Goal: Task Accomplishment & Management: Complete application form

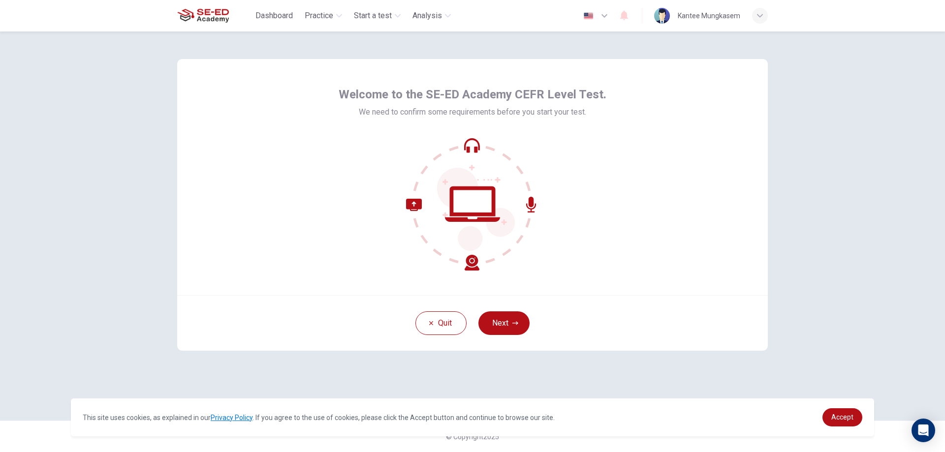
click at [476, 147] on icon at bounding box center [472, 150] width 11 height 6
click at [473, 148] on icon at bounding box center [472, 204] width 133 height 133
click at [506, 334] on button "Next" at bounding box center [503, 324] width 51 height 24
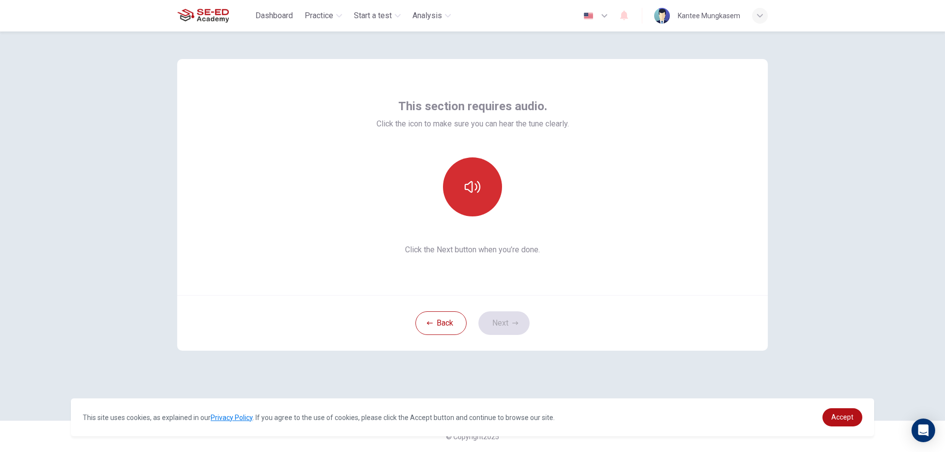
click at [480, 191] on icon "button" at bounding box center [473, 187] width 16 height 16
click at [500, 324] on button "Next" at bounding box center [503, 324] width 51 height 24
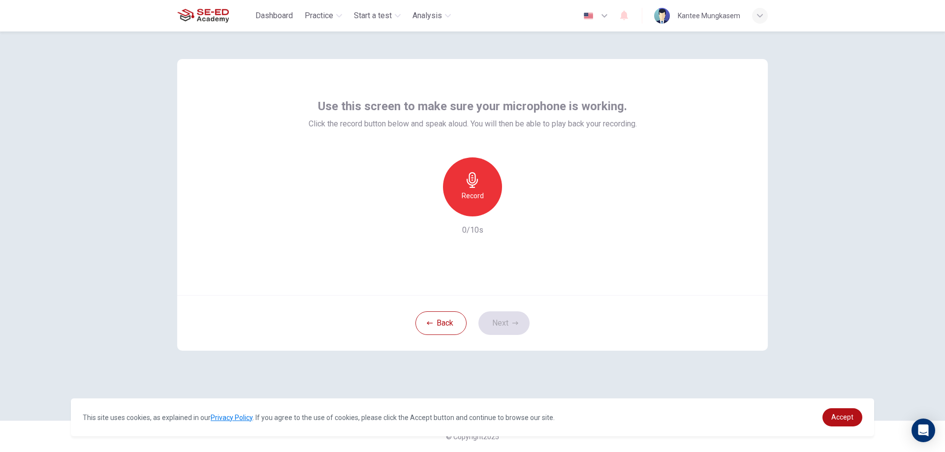
click at [474, 200] on h6 "Record" at bounding box center [473, 196] width 22 height 12
click at [486, 313] on div "Back Next" at bounding box center [472, 323] width 591 height 56
click at [489, 315] on button "Next" at bounding box center [503, 324] width 51 height 24
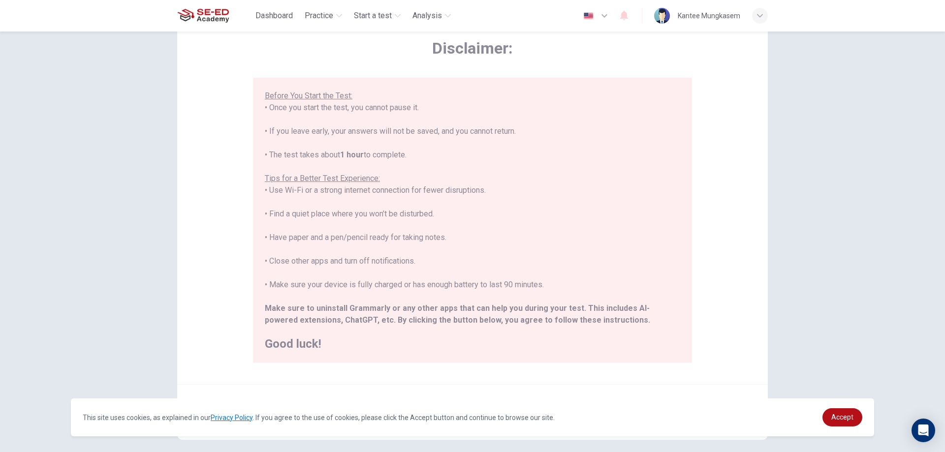
scroll to position [95, 0]
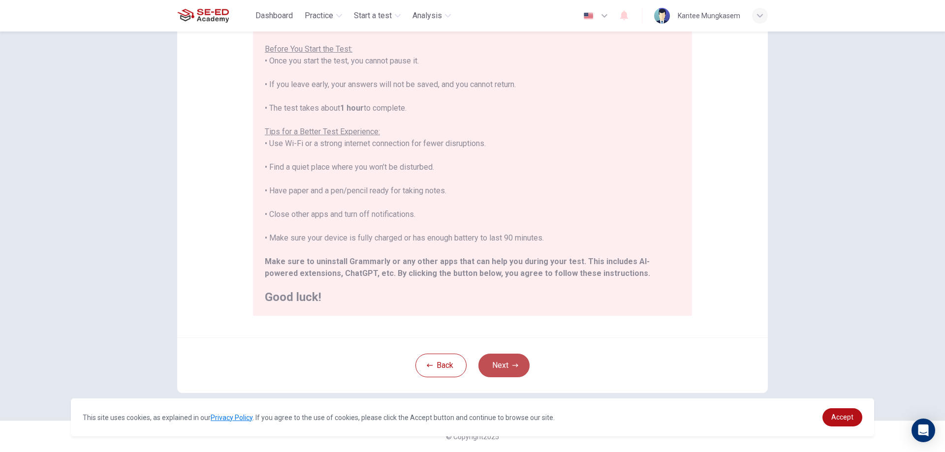
click at [507, 362] on button "Next" at bounding box center [503, 366] width 51 height 24
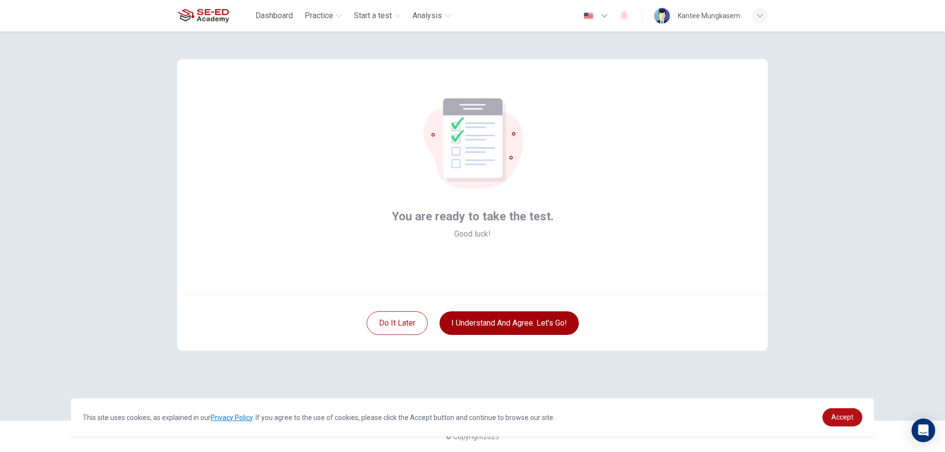
click at [543, 314] on button "I understand and agree. Let’s go!" at bounding box center [509, 324] width 139 height 24
click at [534, 322] on button "I understand and agree. Let’s go!" at bounding box center [509, 324] width 139 height 24
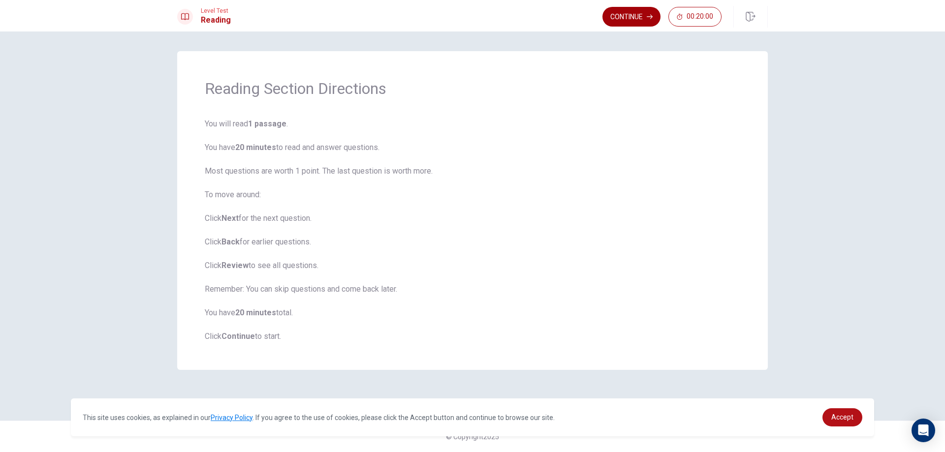
click at [645, 16] on button "Continue" at bounding box center [631, 17] width 58 height 20
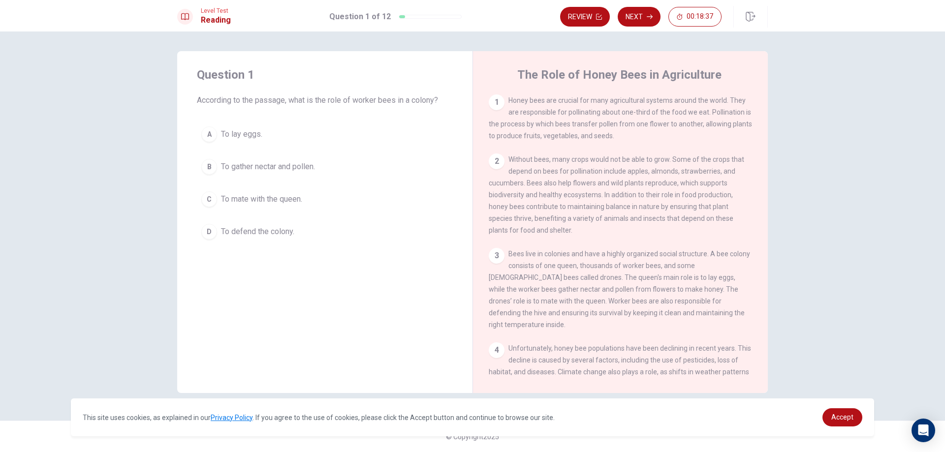
click at [206, 170] on div "B" at bounding box center [209, 167] width 16 height 16
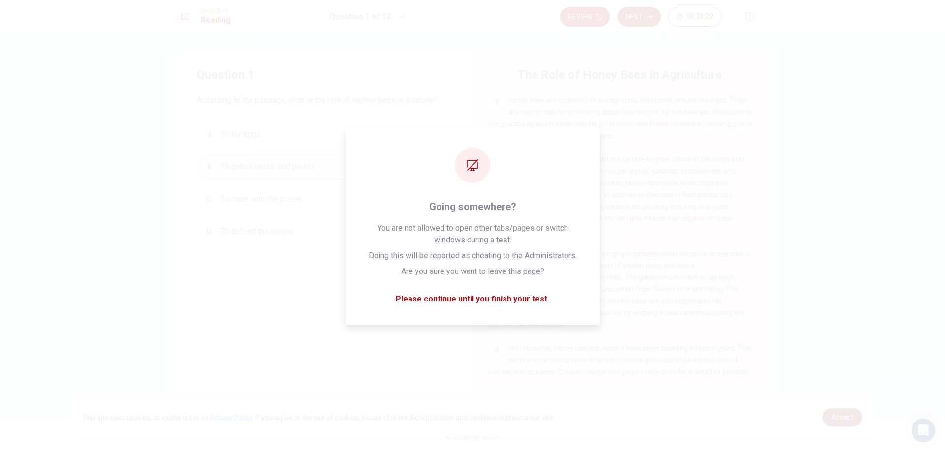
click at [833, 420] on span "Accept" at bounding box center [842, 417] width 22 height 8
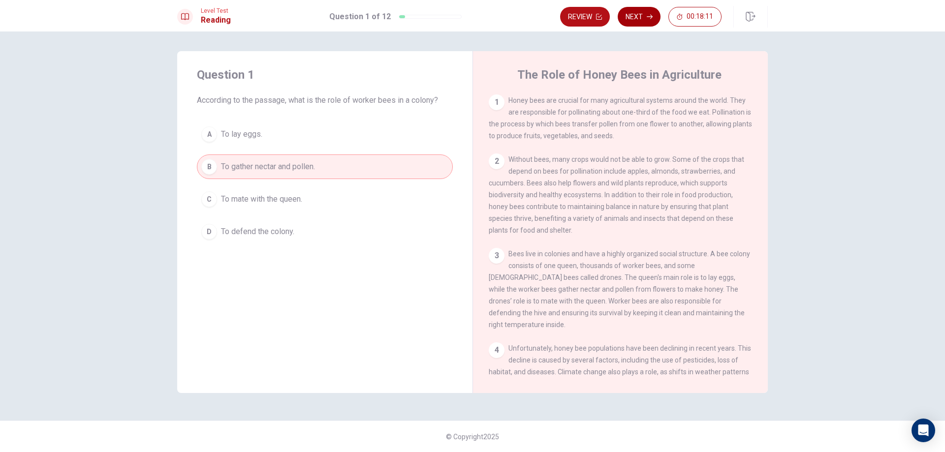
click at [626, 15] on button "Next" at bounding box center [639, 17] width 43 height 20
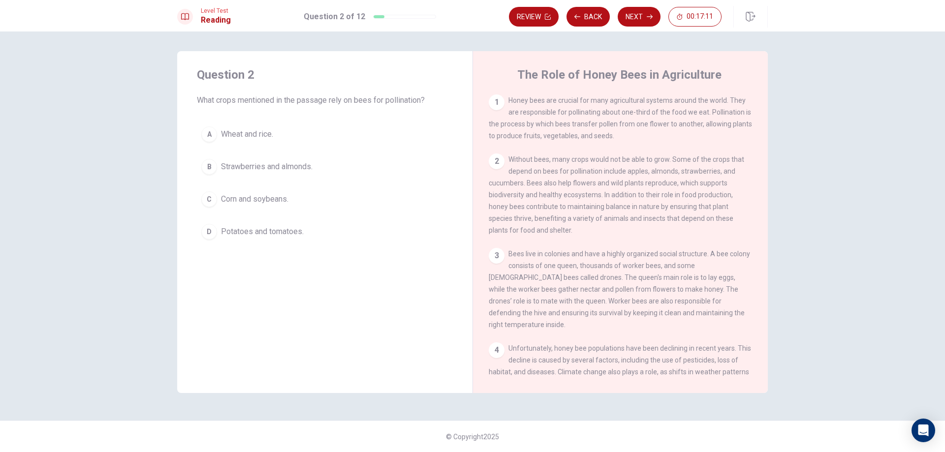
click at [211, 234] on div "D" at bounding box center [209, 232] width 16 height 16
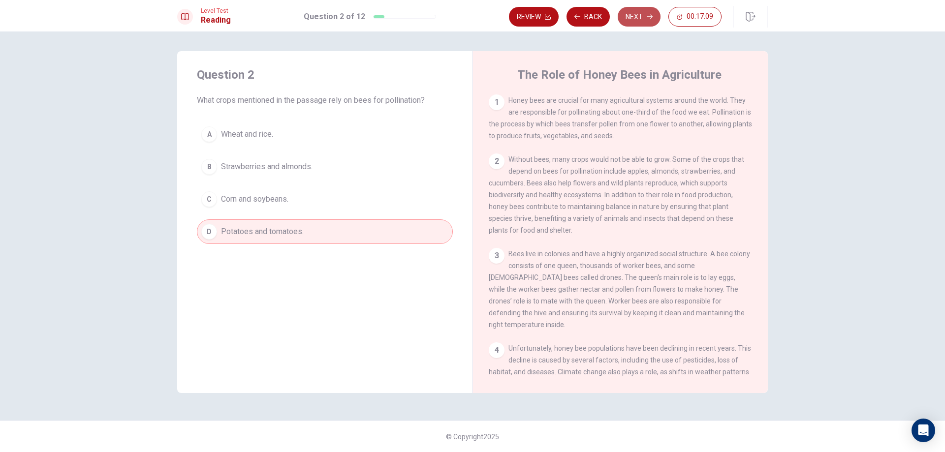
click at [628, 15] on button "Next" at bounding box center [639, 17] width 43 height 20
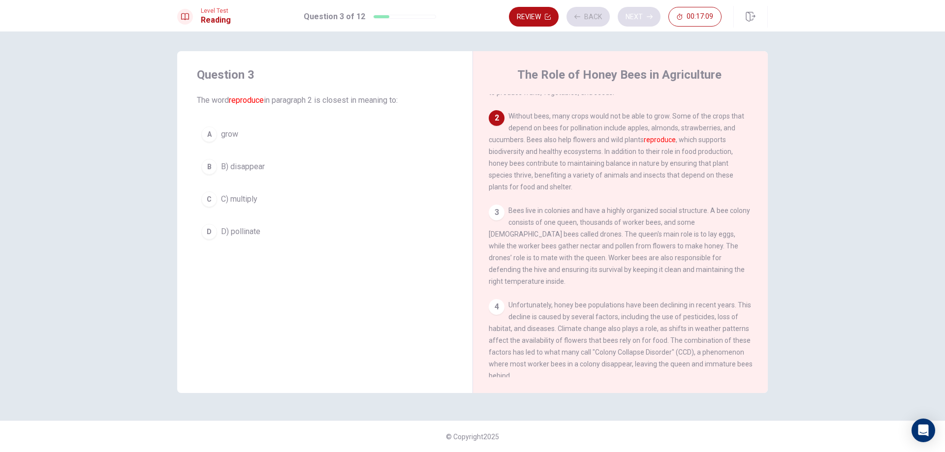
scroll to position [61, 0]
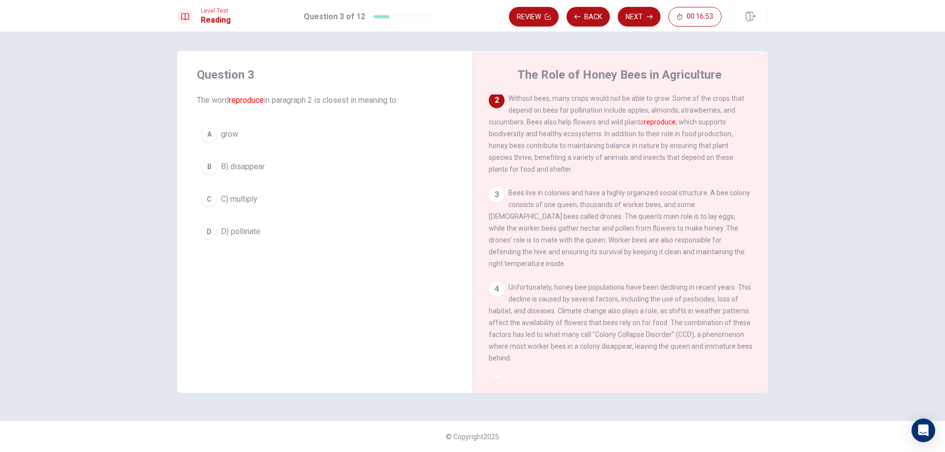
click at [210, 234] on div "D" at bounding box center [209, 232] width 16 height 16
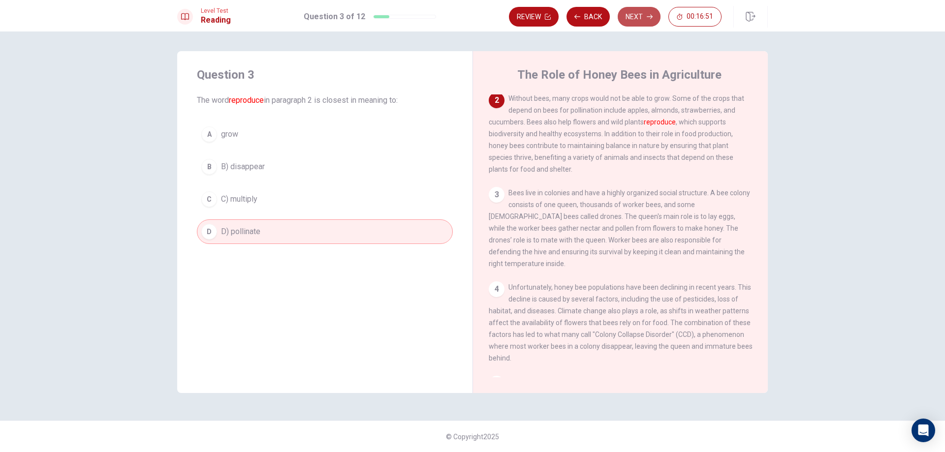
click at [654, 16] on button "Next" at bounding box center [639, 17] width 43 height 20
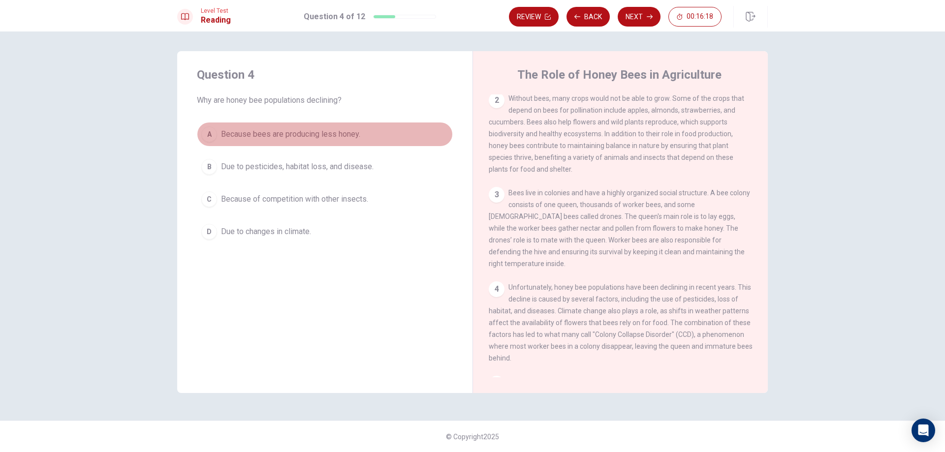
click at [210, 134] on div "A" at bounding box center [209, 134] width 16 height 16
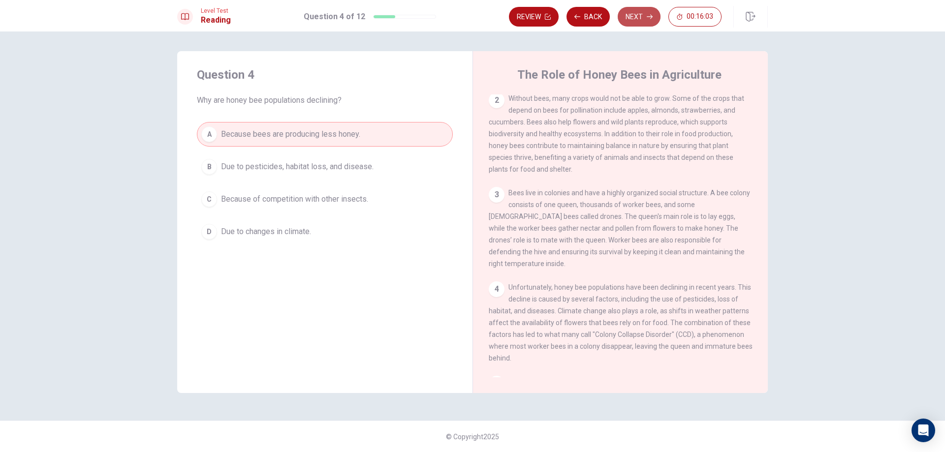
click at [641, 17] on button "Next" at bounding box center [639, 17] width 43 height 20
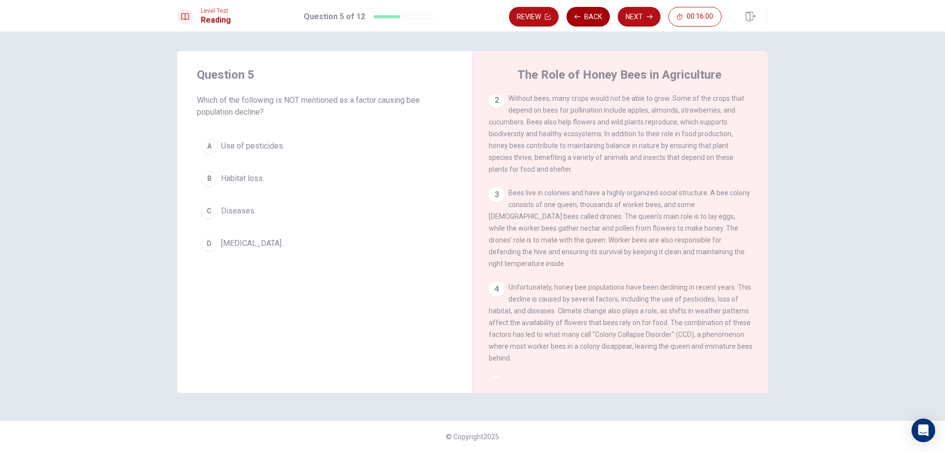
click at [604, 20] on button "Back" at bounding box center [588, 17] width 43 height 20
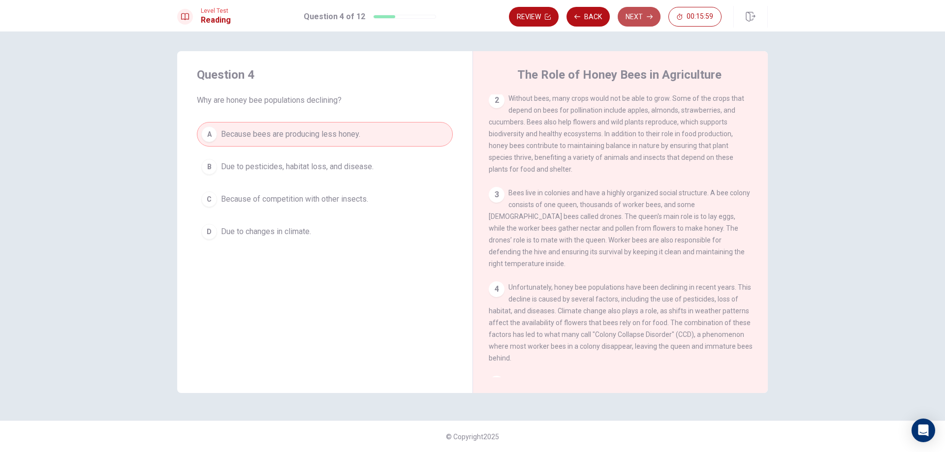
click at [632, 19] on button "Next" at bounding box center [639, 17] width 43 height 20
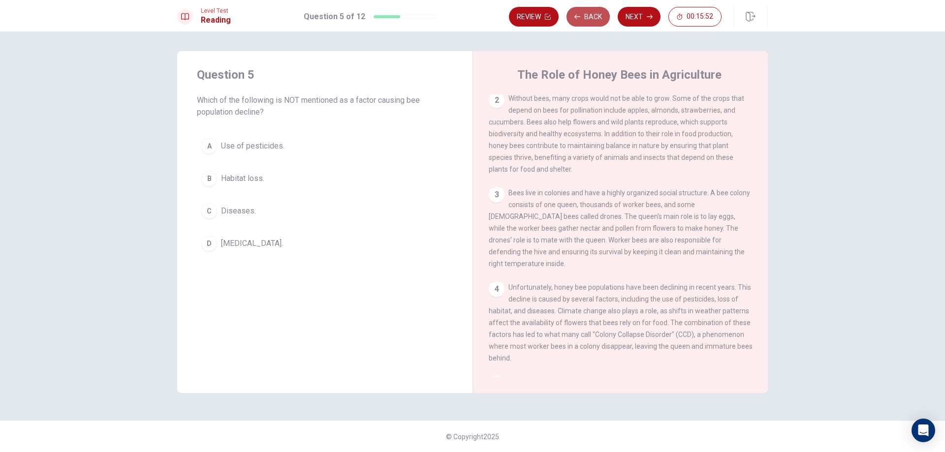
click at [595, 20] on button "Back" at bounding box center [588, 17] width 43 height 20
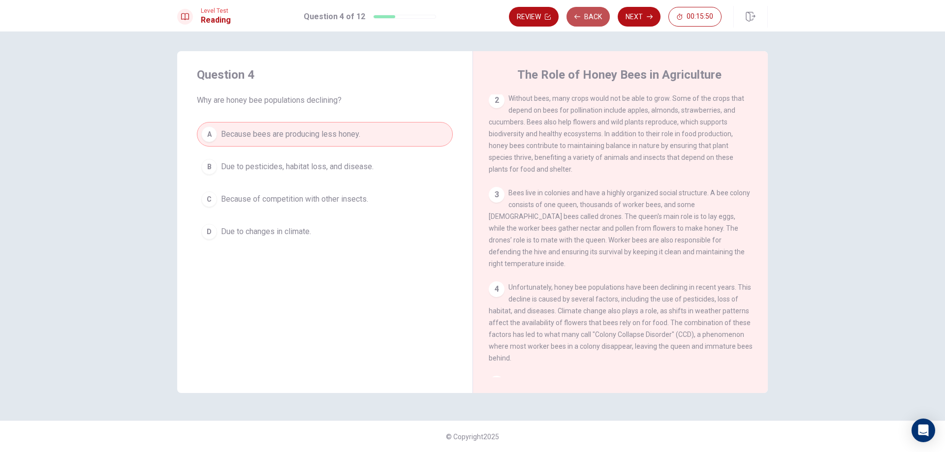
click at [595, 20] on button "Back" at bounding box center [588, 17] width 43 height 20
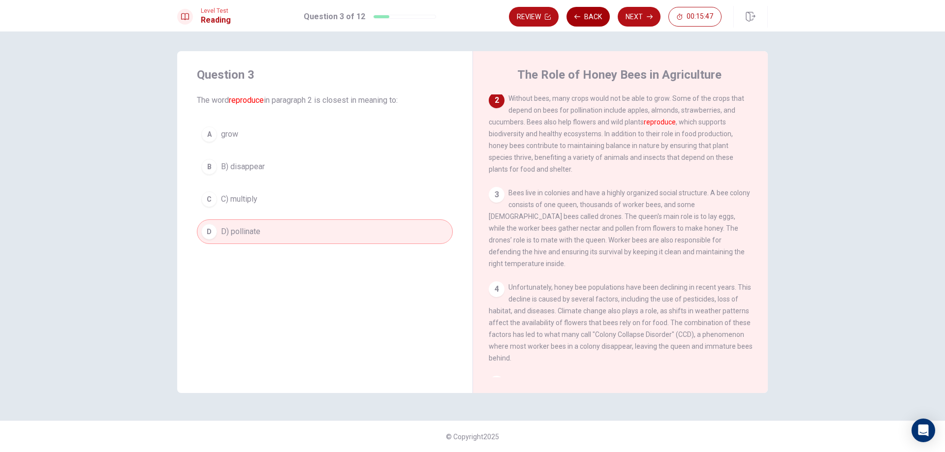
click at [595, 20] on button "Back" at bounding box center [588, 17] width 43 height 20
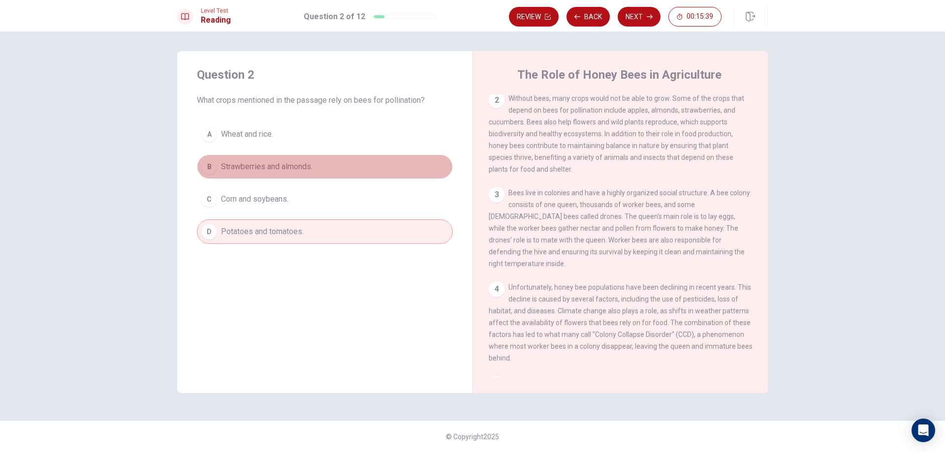
click at [208, 168] on div "B" at bounding box center [209, 167] width 16 height 16
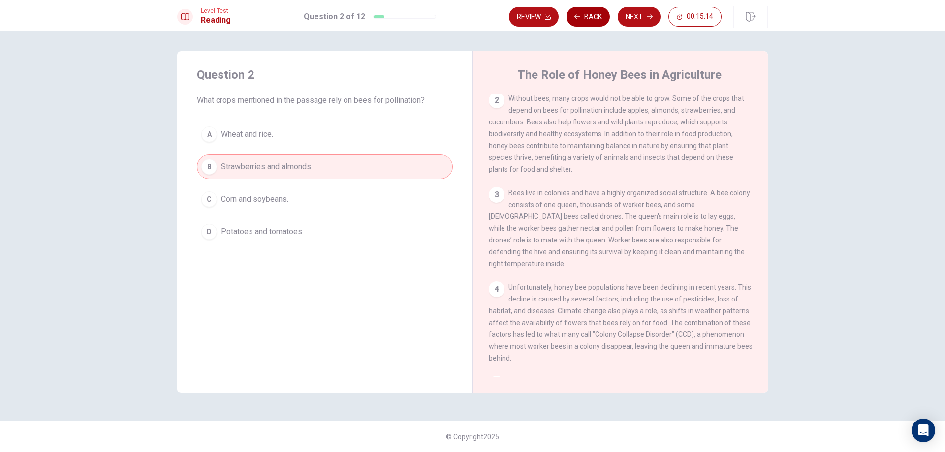
click at [581, 19] on button "Back" at bounding box center [588, 17] width 43 height 20
click at [639, 13] on button "Next" at bounding box center [639, 17] width 43 height 20
click at [639, 13] on div "Review Back Next 00:15:04" at bounding box center [615, 17] width 213 height 20
click at [639, 13] on button "Next" at bounding box center [639, 17] width 43 height 20
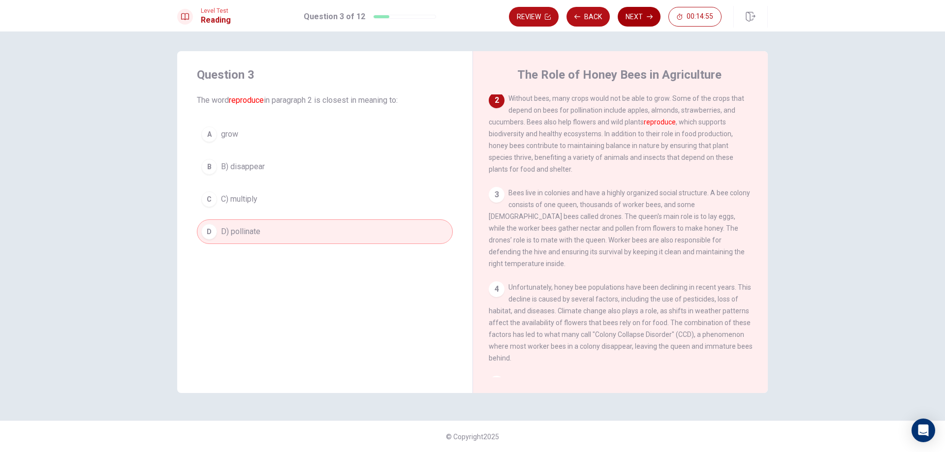
click at [639, 13] on button "Next" at bounding box center [639, 17] width 43 height 20
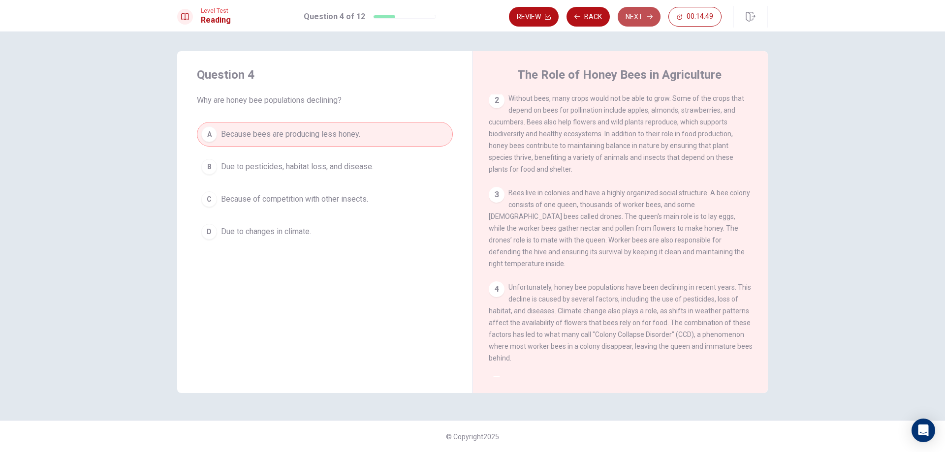
click at [639, 13] on button "Next" at bounding box center [639, 17] width 43 height 20
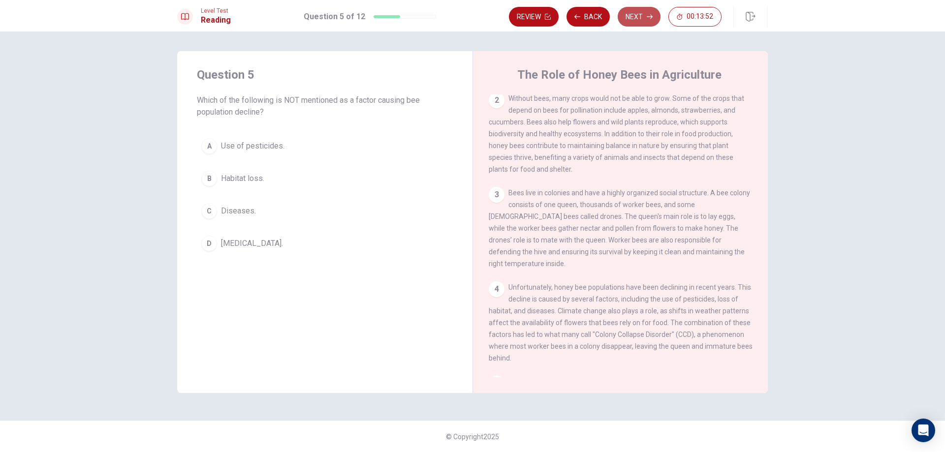
click at [633, 21] on button "Next" at bounding box center [639, 17] width 43 height 20
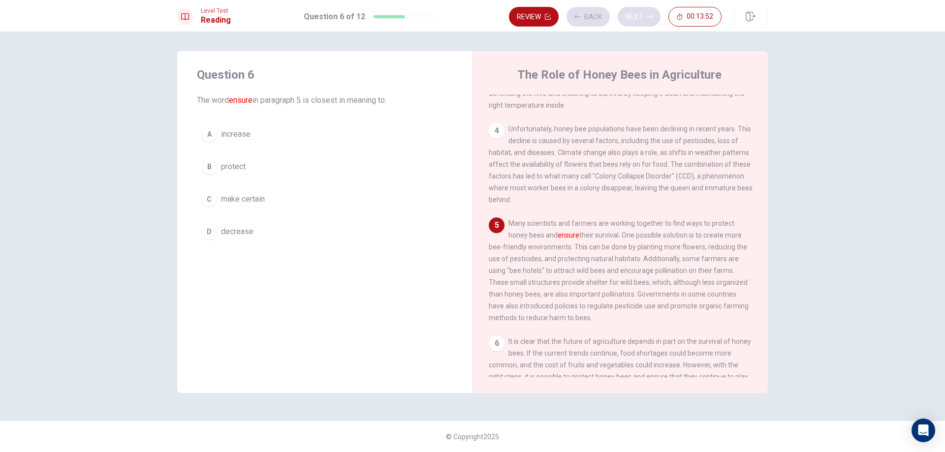
scroll to position [255, 0]
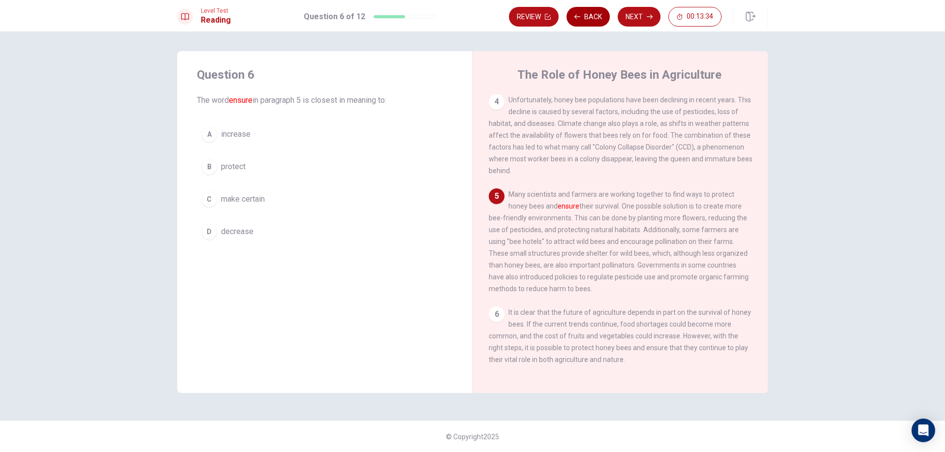
click at [591, 14] on button "Back" at bounding box center [588, 17] width 43 height 20
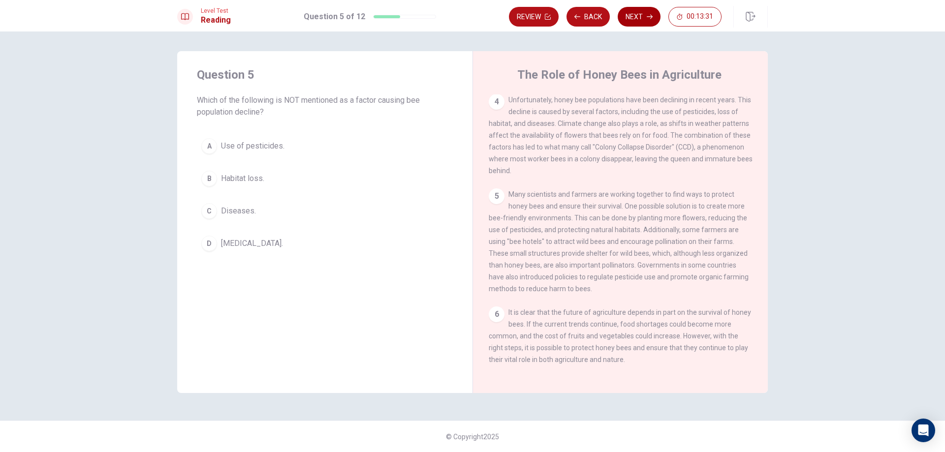
click at [649, 22] on button "Next" at bounding box center [639, 17] width 43 height 20
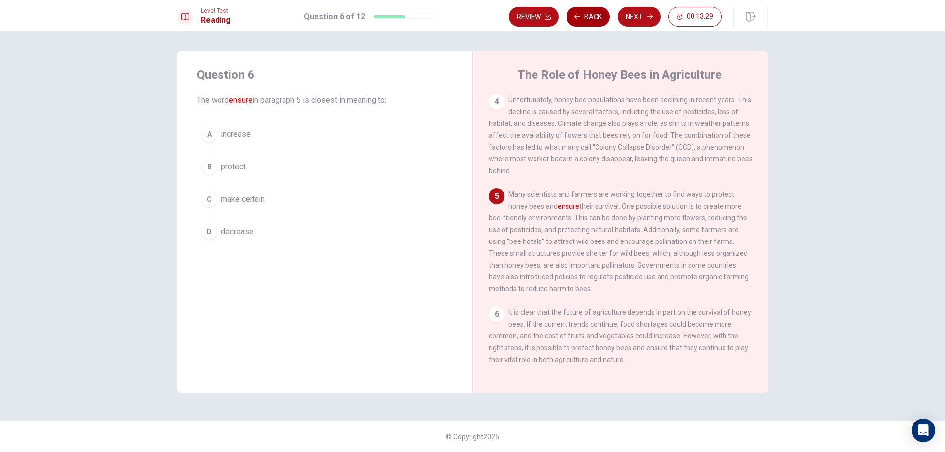
click at [585, 15] on button "Back" at bounding box center [588, 17] width 43 height 20
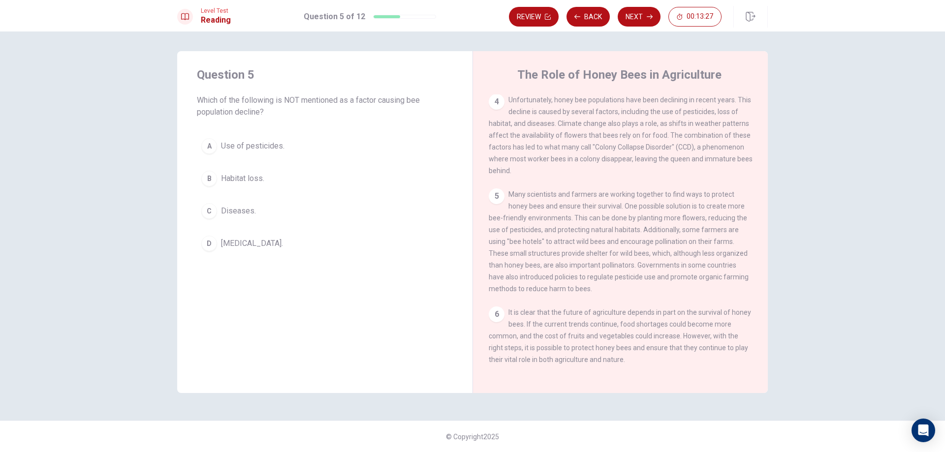
click at [623, 14] on button "Next" at bounding box center [639, 17] width 43 height 20
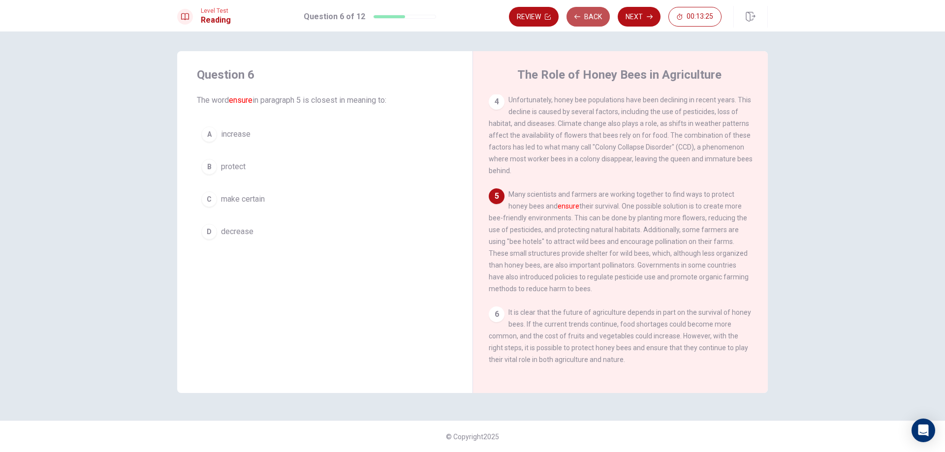
click at [605, 15] on button "Back" at bounding box center [588, 17] width 43 height 20
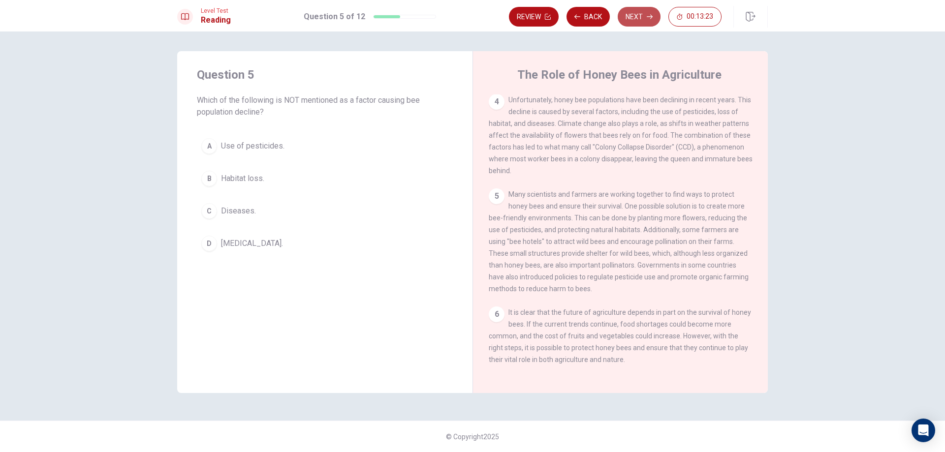
click at [630, 14] on button "Next" at bounding box center [639, 17] width 43 height 20
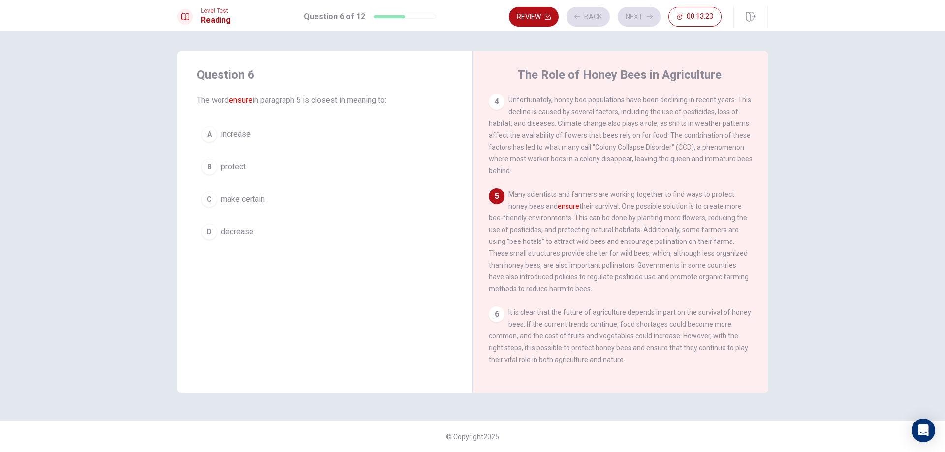
click at [630, 14] on div "Review Back Next 00:13:23" at bounding box center [615, 17] width 213 height 20
click at [630, 14] on button "Next" at bounding box center [639, 17] width 43 height 20
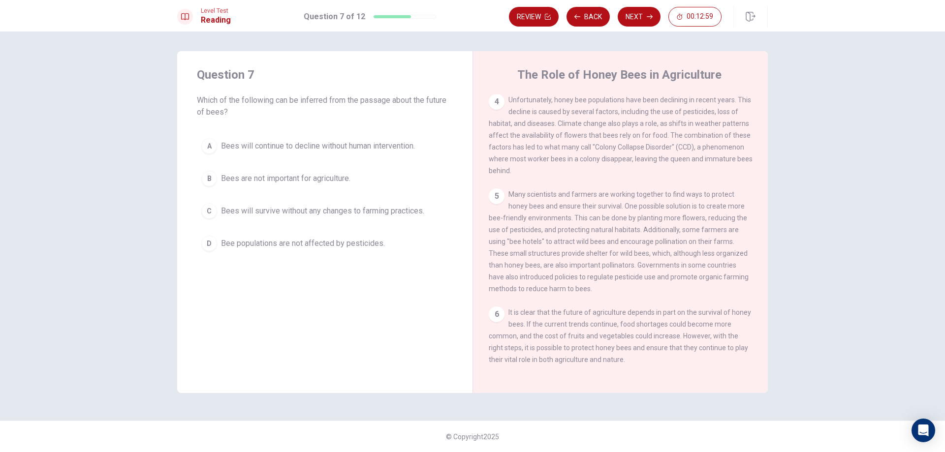
click at [213, 214] on div "C" at bounding box center [209, 211] width 16 height 16
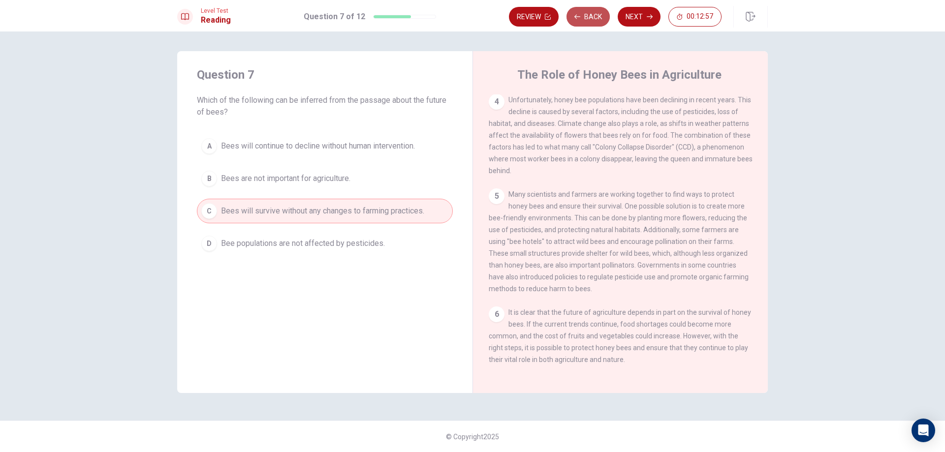
click at [598, 17] on button "Back" at bounding box center [588, 17] width 43 height 20
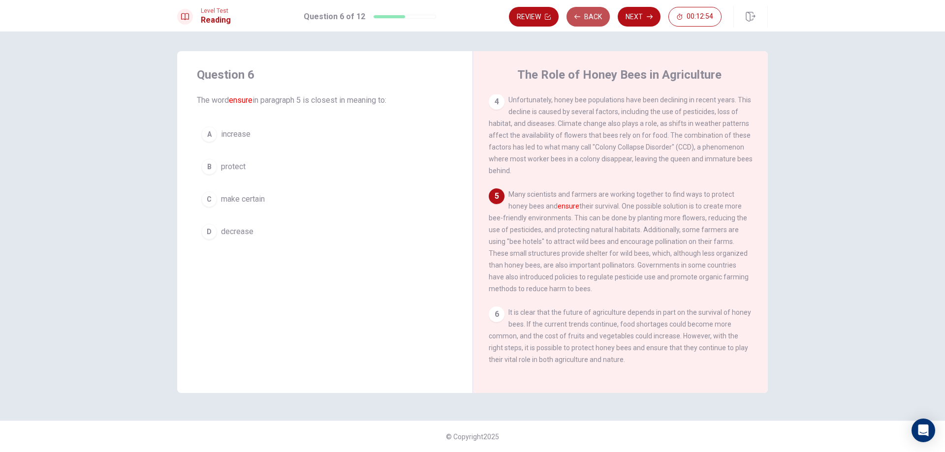
click at [599, 17] on button "Back" at bounding box center [588, 17] width 43 height 20
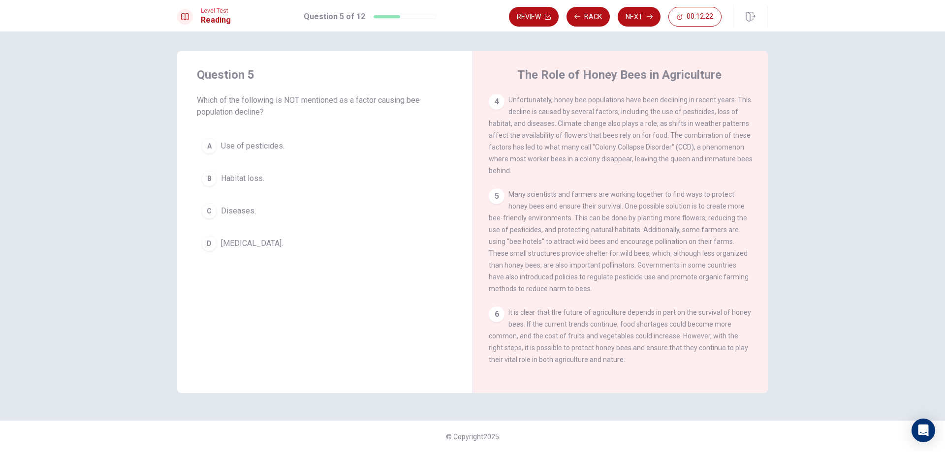
click at [212, 176] on div "B" at bounding box center [209, 179] width 16 height 16
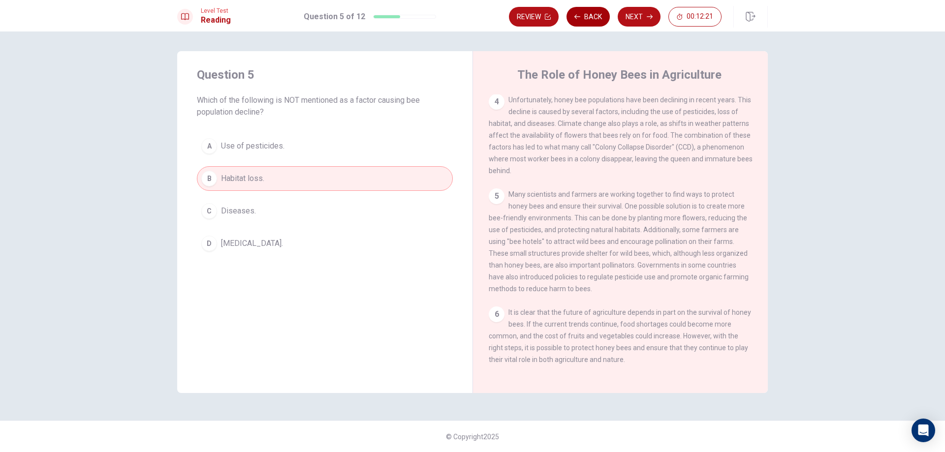
click at [589, 18] on button "Back" at bounding box center [588, 17] width 43 height 20
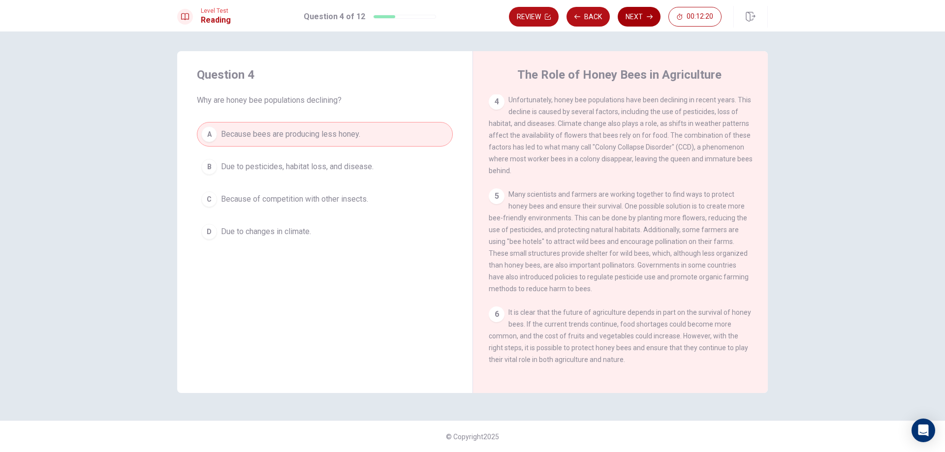
click at [638, 21] on button "Next" at bounding box center [639, 17] width 43 height 20
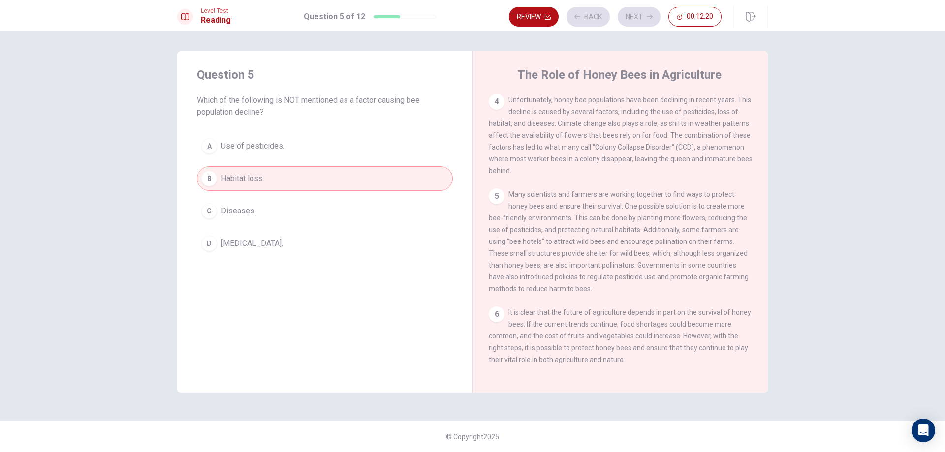
click at [639, 21] on div "Review Back Next 00:12:20" at bounding box center [615, 17] width 213 height 20
click at [642, 20] on button "Next" at bounding box center [639, 17] width 43 height 20
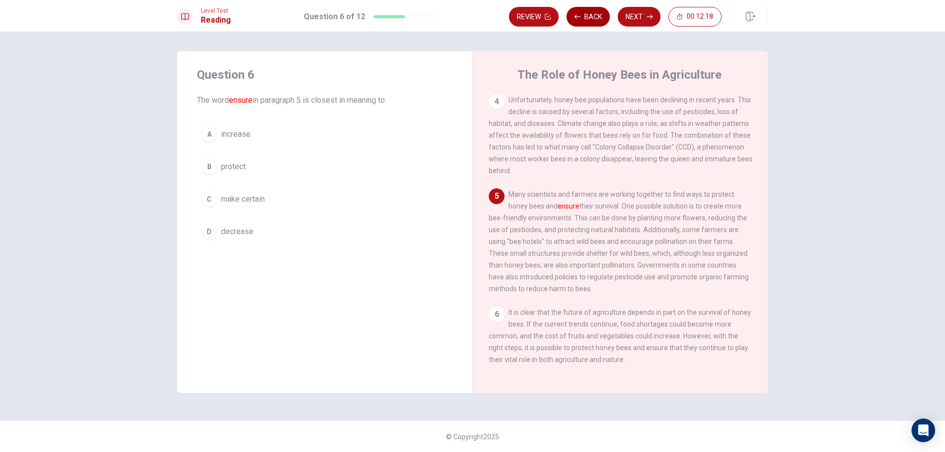
click at [603, 24] on button "Back" at bounding box center [588, 17] width 43 height 20
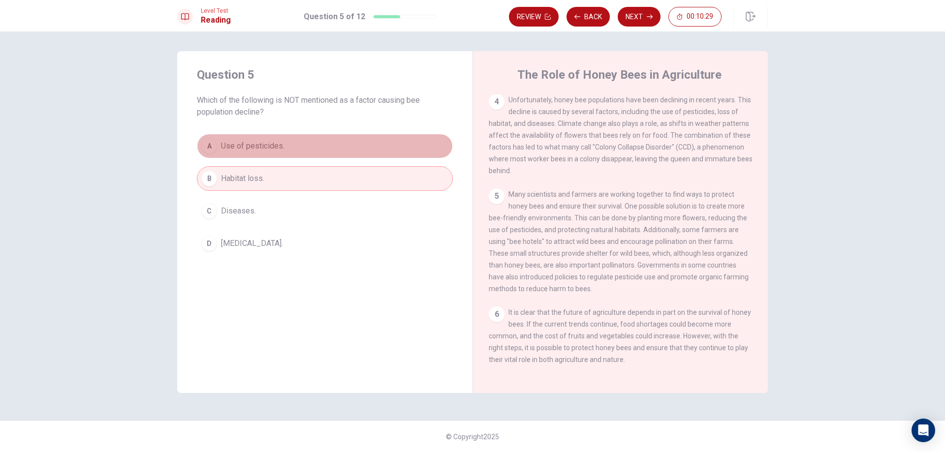
click at [215, 146] on div "A" at bounding box center [209, 146] width 16 height 16
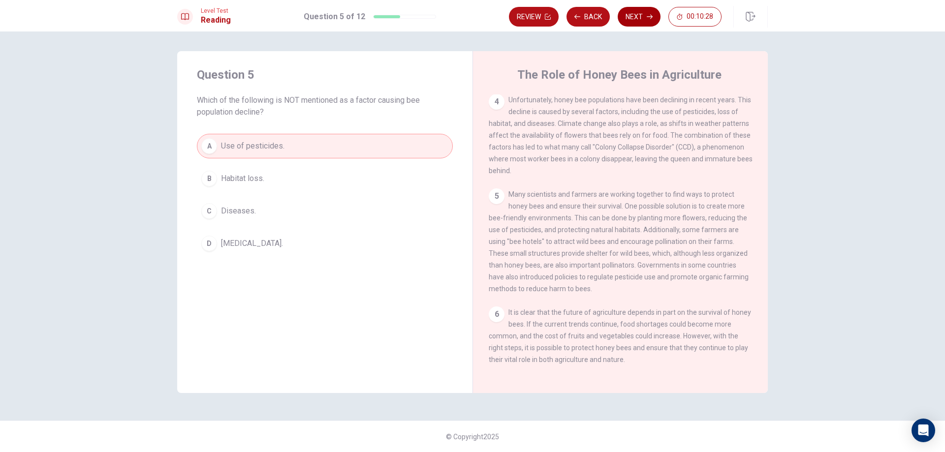
click at [655, 15] on button "Next" at bounding box center [639, 17] width 43 height 20
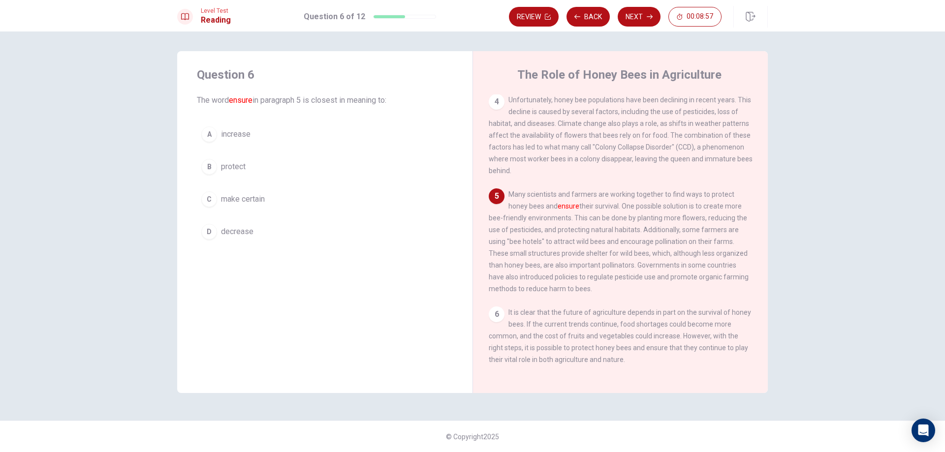
click at [208, 201] on div "C" at bounding box center [209, 199] width 16 height 16
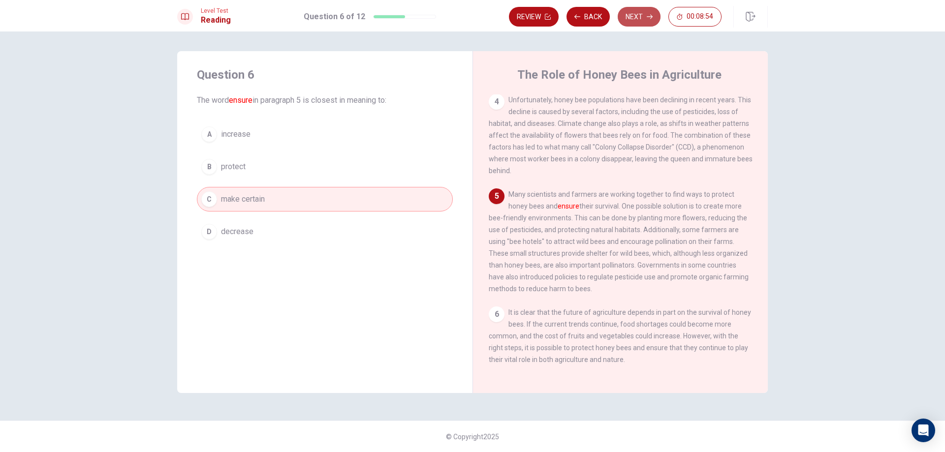
click at [646, 18] on button "Next" at bounding box center [639, 17] width 43 height 20
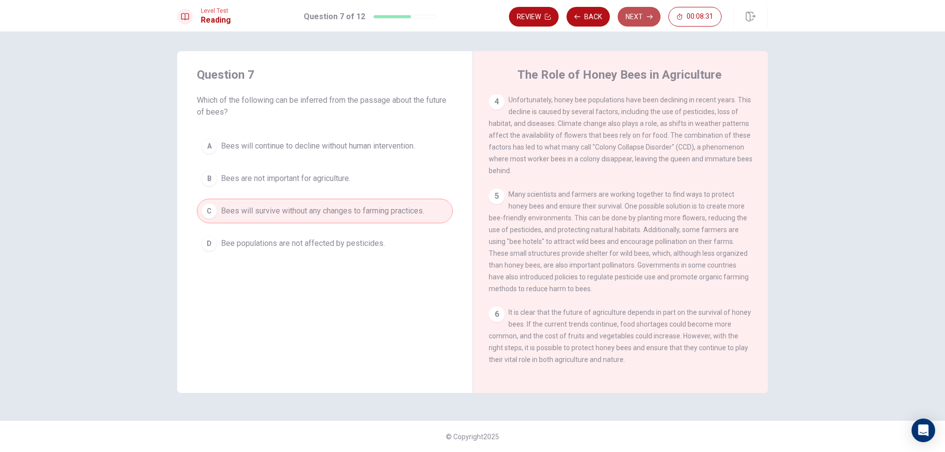
click at [635, 15] on button "Next" at bounding box center [639, 17] width 43 height 20
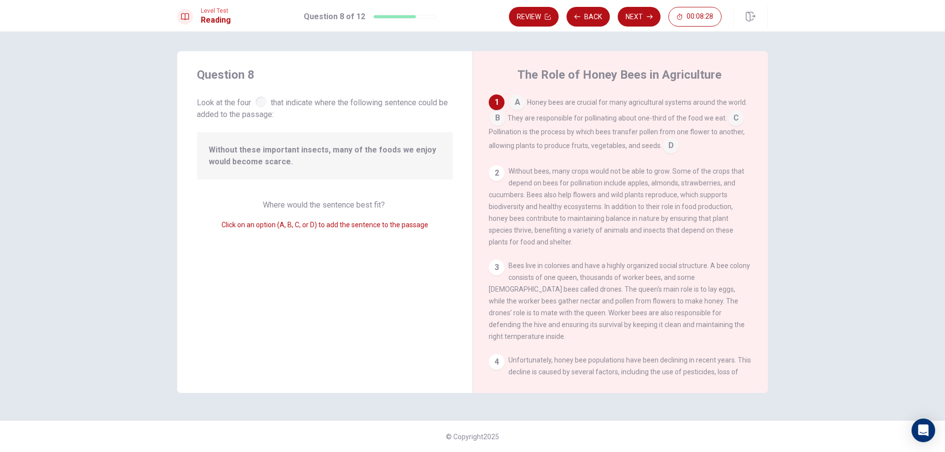
click at [264, 103] on div at bounding box center [260, 101] width 11 height 11
click at [516, 102] on input at bounding box center [517, 103] width 16 height 16
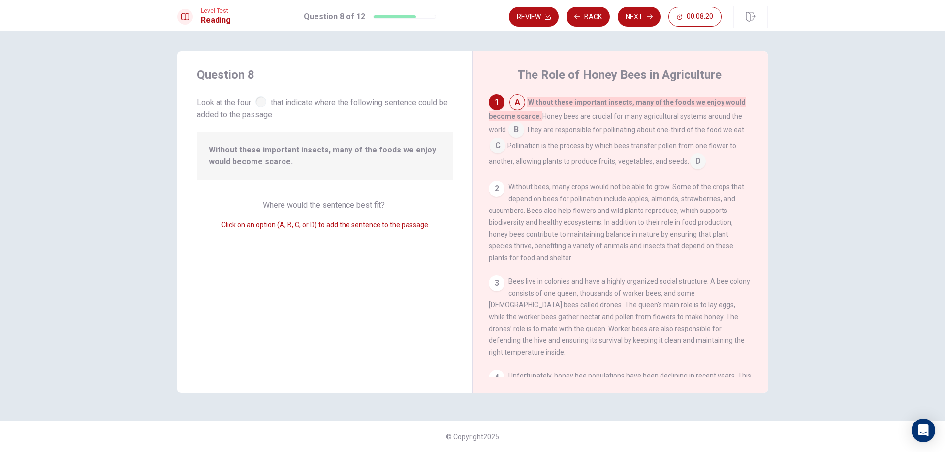
click at [516, 102] on input at bounding box center [517, 103] width 16 height 16
click at [496, 102] on div "1" at bounding box center [497, 103] width 16 height 16
click at [524, 130] on input at bounding box center [516, 131] width 16 height 16
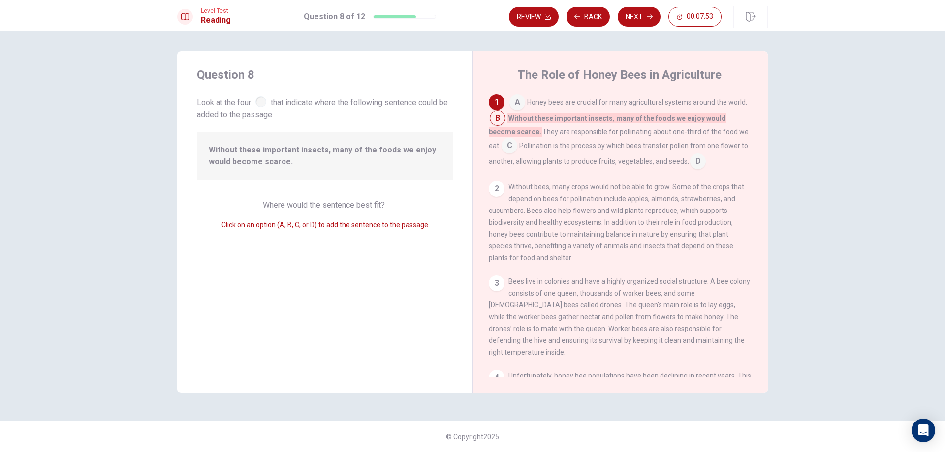
click at [257, 105] on span "Look at the four that indicate where the following sentence could be added to t…" at bounding box center [325, 108] width 256 height 26
click at [517, 139] on input at bounding box center [510, 147] width 16 height 16
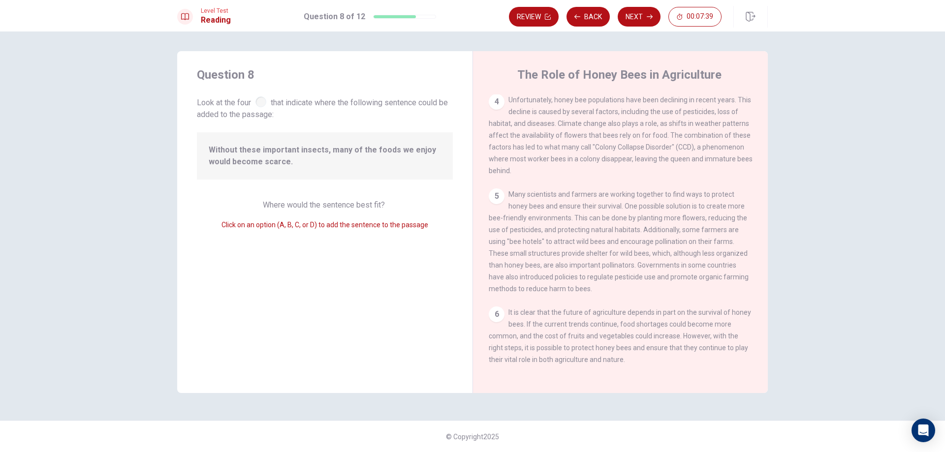
scroll to position [0, 0]
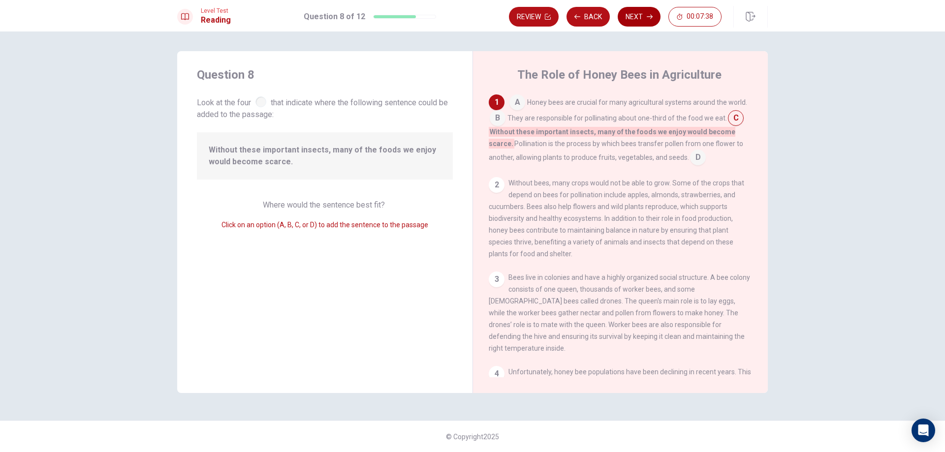
click at [620, 17] on button "Next" at bounding box center [639, 17] width 43 height 20
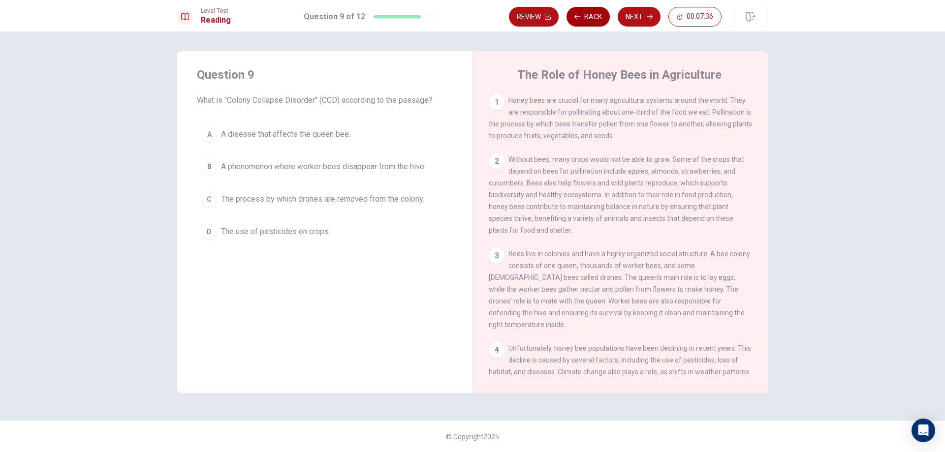
click at [595, 19] on button "Back" at bounding box center [588, 17] width 43 height 20
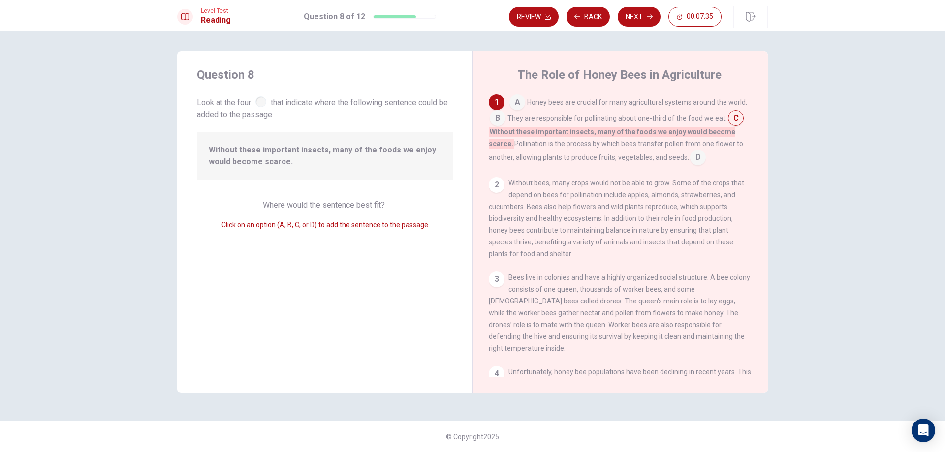
click at [278, 107] on span "Look at the four that indicate where the following sentence could be added to t…" at bounding box center [325, 108] width 256 height 26
click at [640, 20] on button "Next" at bounding box center [639, 17] width 43 height 20
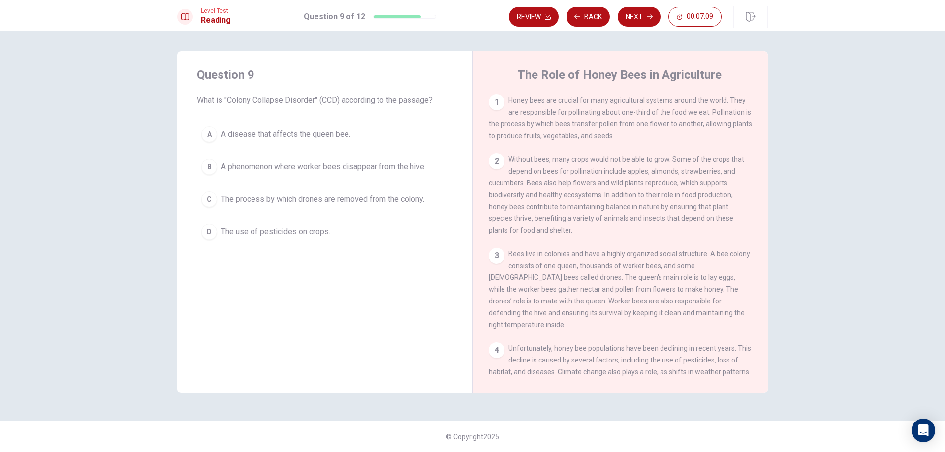
click at [204, 135] on div "A" at bounding box center [209, 134] width 16 height 16
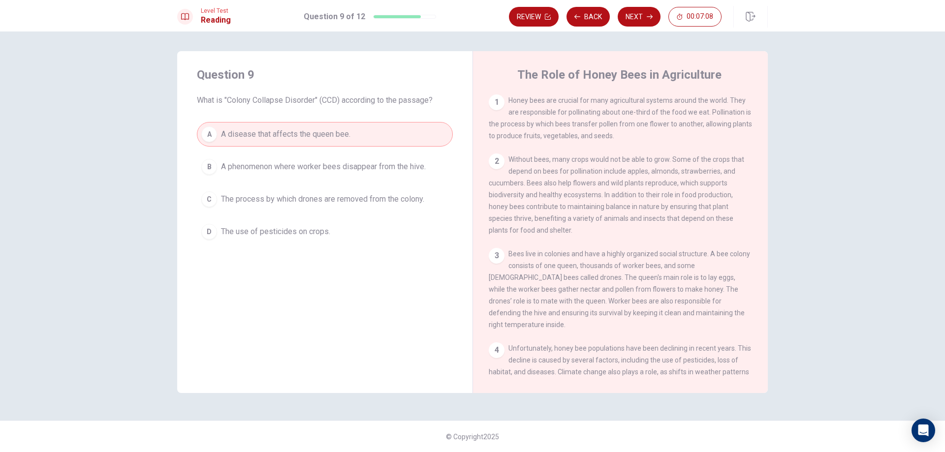
click at [644, 16] on button "Next" at bounding box center [639, 17] width 43 height 20
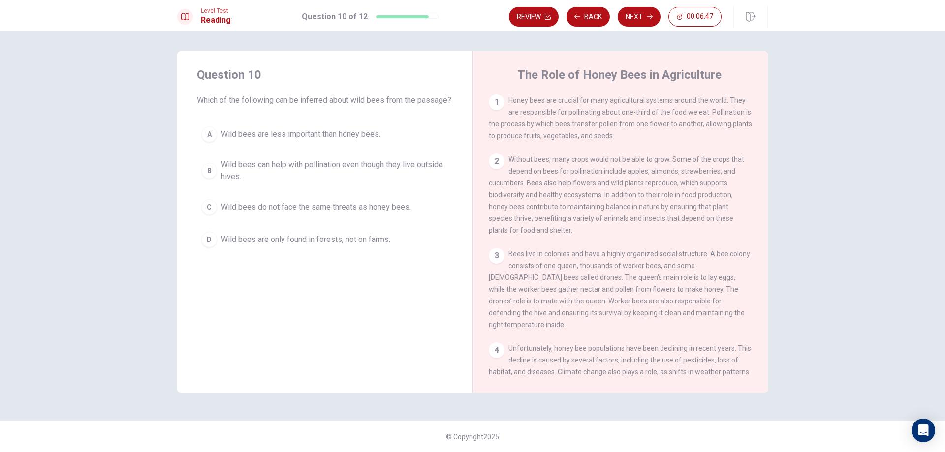
drag, startPoint x: 242, startPoint y: 134, endPoint x: 429, endPoint y: 312, distance: 258.7
click at [422, 310] on div "Question 10 Which of the following can be inferred about wild bees from the pas…" at bounding box center [324, 222] width 295 height 342
drag, startPoint x: 424, startPoint y: 94, endPoint x: 204, endPoint y: 102, distance: 220.2
click at [204, 102] on div "Question 10 Which of the following can be inferred about wild bees from the pas…" at bounding box center [325, 86] width 256 height 39
drag, startPoint x: 221, startPoint y: 89, endPoint x: 466, endPoint y: 155, distance: 254.3
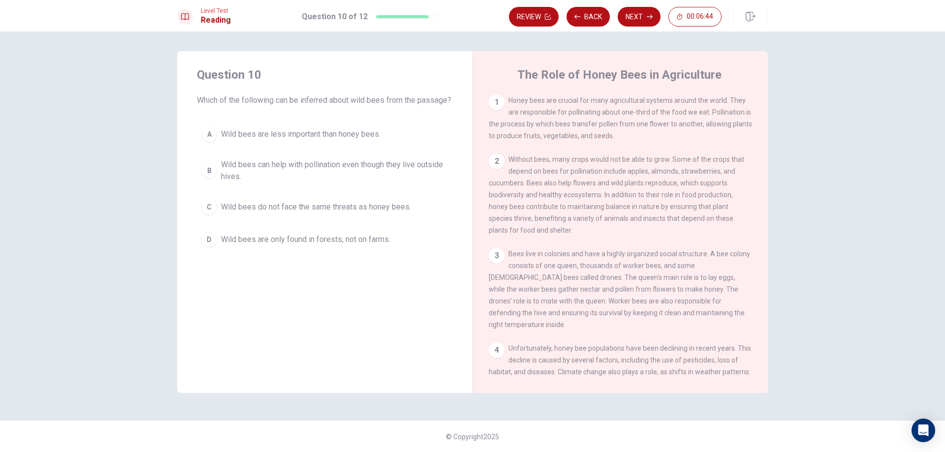
click at [466, 155] on div "Question 10 Which of the following can be inferred about wild bees from the pas…" at bounding box center [324, 159] width 295 height 217
click at [647, 20] on button "Next" at bounding box center [639, 17] width 43 height 20
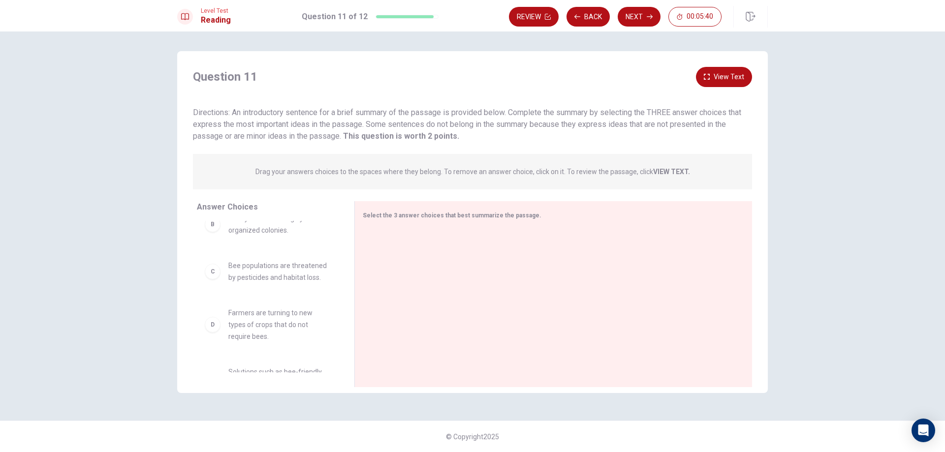
scroll to position [49, 0]
click at [217, 295] on div "C Bee populations are threatened by pesticides and habitat loss." at bounding box center [268, 286] width 126 height 24
click at [215, 341] on div "C" at bounding box center [213, 335] width 16 height 16
click at [458, 246] on div at bounding box center [550, 295] width 374 height 132
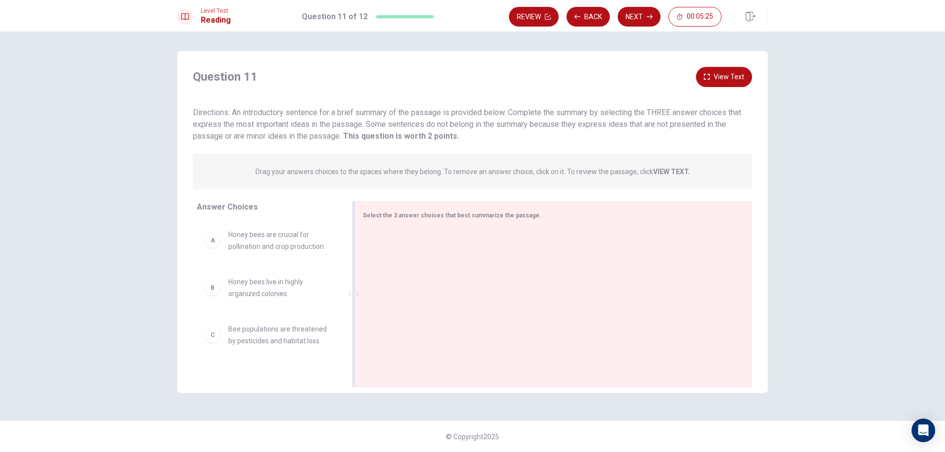
click at [399, 247] on div at bounding box center [550, 295] width 374 height 132
click at [395, 234] on div at bounding box center [550, 295] width 374 height 132
click at [211, 245] on div "A" at bounding box center [213, 241] width 16 height 16
click at [218, 245] on div "A" at bounding box center [213, 241] width 16 height 16
click at [432, 290] on div at bounding box center [550, 295] width 374 height 132
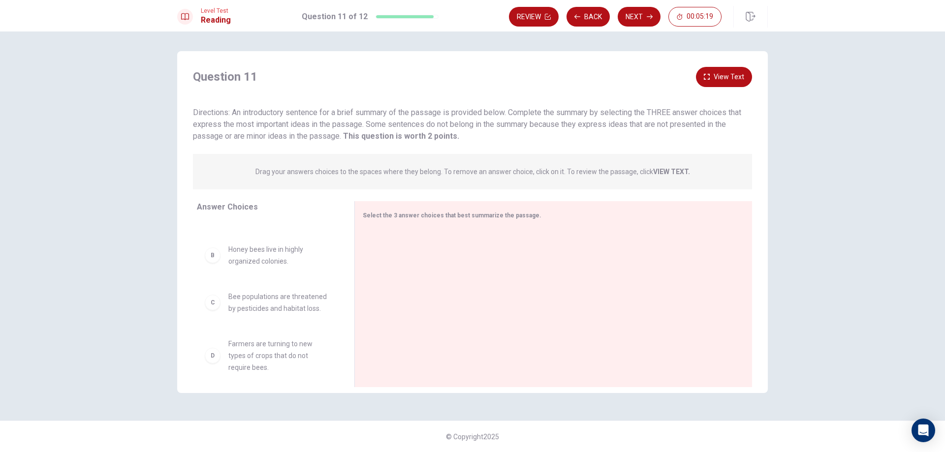
scroll to position [148, 0]
drag, startPoint x: 220, startPoint y: 360, endPoint x: 217, endPoint y: 288, distance: 71.4
click at [219, 360] on div "F Wild bees are less important than honey bees for agriculture." at bounding box center [268, 353] width 126 height 24
click at [217, 288] on div "E Solutions such as bee-friendly environments can help bees survive." at bounding box center [268, 299] width 126 height 35
click at [692, 305] on div at bounding box center [550, 295] width 374 height 132
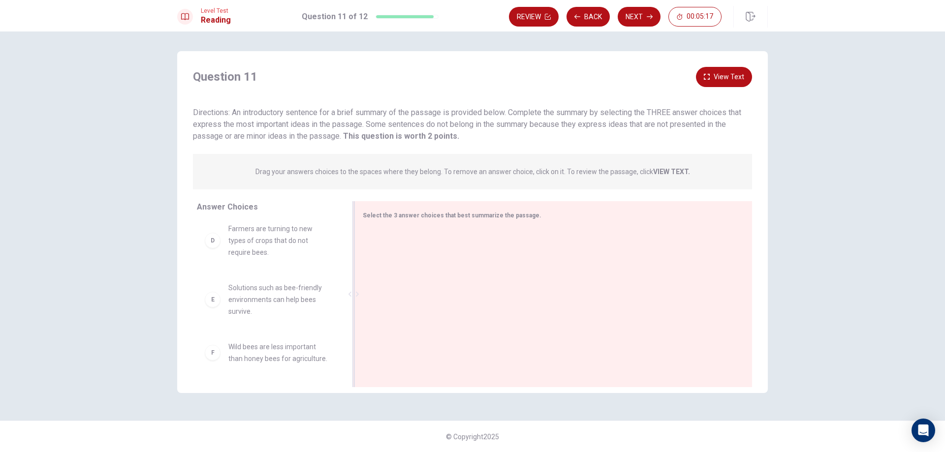
click at [586, 237] on div at bounding box center [550, 295] width 374 height 132
click at [721, 79] on button "View Text" at bounding box center [724, 77] width 56 height 20
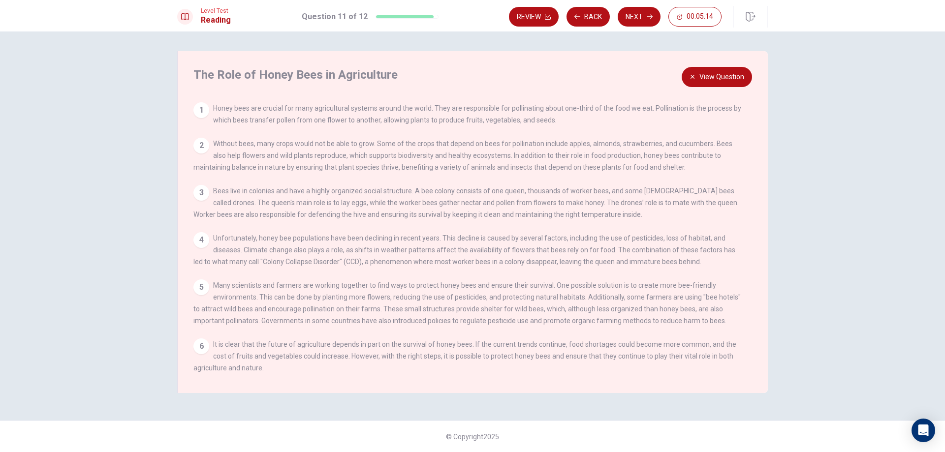
click at [194, 114] on div "1 Honey bees are crucial for many agricultural systems around the world. They a…" at bounding box center [468, 114] width 551 height 24
click at [201, 112] on div "1" at bounding box center [201, 110] width 16 height 16
click at [211, 147] on div "2 Without bees, many crops would not be able to grow. Some of the crops that de…" at bounding box center [468, 155] width 551 height 35
click at [743, 79] on button "View Question" at bounding box center [717, 77] width 70 height 20
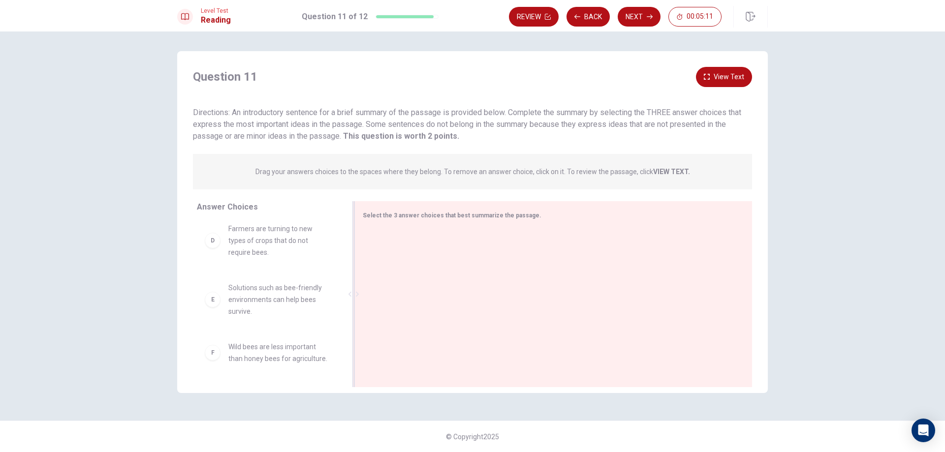
drag, startPoint x: 524, startPoint y: 219, endPoint x: 453, endPoint y: 215, distance: 70.5
click at [453, 215] on span "Select the 3 answer choices that best summarize the passage." at bounding box center [452, 215] width 179 height 7
click at [443, 230] on div at bounding box center [550, 295] width 374 height 132
click at [439, 237] on div at bounding box center [550, 295] width 374 height 132
click at [395, 215] on span "Select the 3 answer choices that best summarize the passage." at bounding box center [452, 215] width 179 height 7
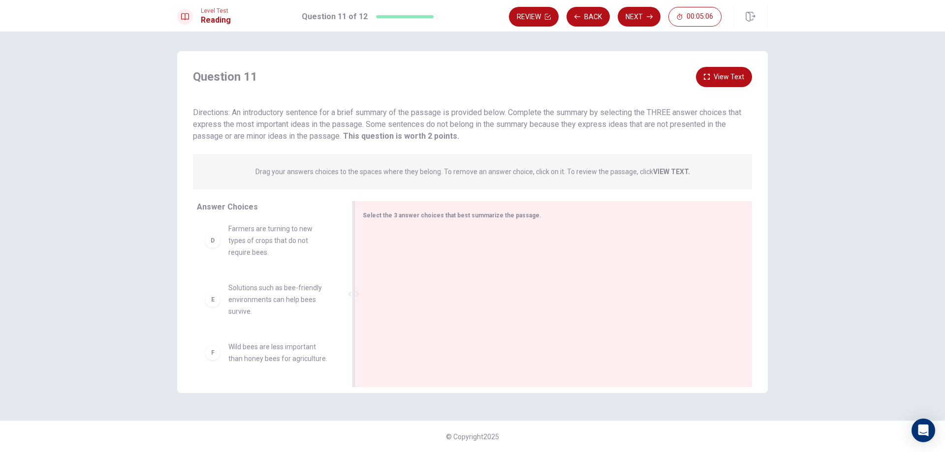
click at [395, 215] on span "Select the 3 answer choices that best summarize the passage." at bounding box center [452, 215] width 179 height 7
click at [504, 213] on span "Select the 3 answer choices that best summarize the passage." at bounding box center [452, 215] width 179 height 7
click at [450, 135] on strong "This question is worth 2 points." at bounding box center [400, 135] width 118 height 9
click at [222, 238] on div "A Honey bees are crucial for pollination and crop production." at bounding box center [268, 241] width 126 height 24
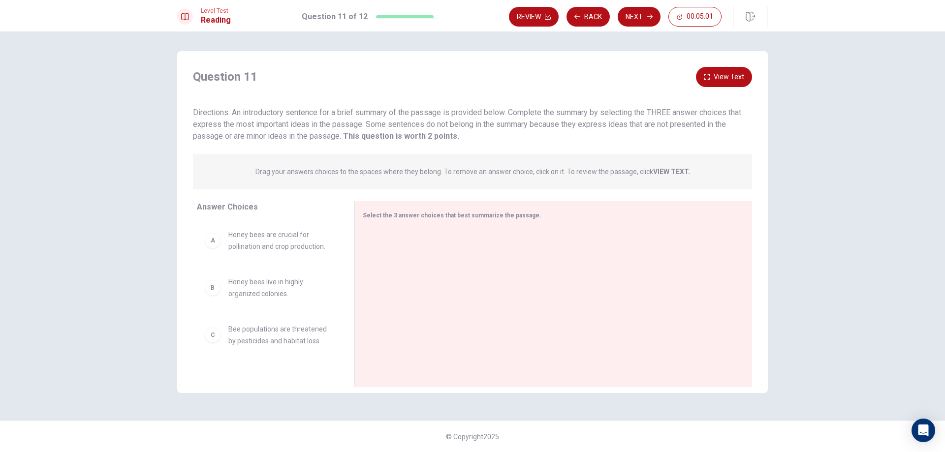
click at [220, 244] on div "A" at bounding box center [213, 241] width 16 height 16
click at [213, 251] on div "A Honey bees are crucial for pollination and crop production." at bounding box center [268, 241] width 126 height 24
click at [210, 294] on div "B" at bounding box center [213, 288] width 16 height 16
click at [221, 235] on div "A Honey bees are crucial for pollination and crop production." at bounding box center [268, 241] width 126 height 24
click at [218, 293] on div "B" at bounding box center [213, 288] width 16 height 16
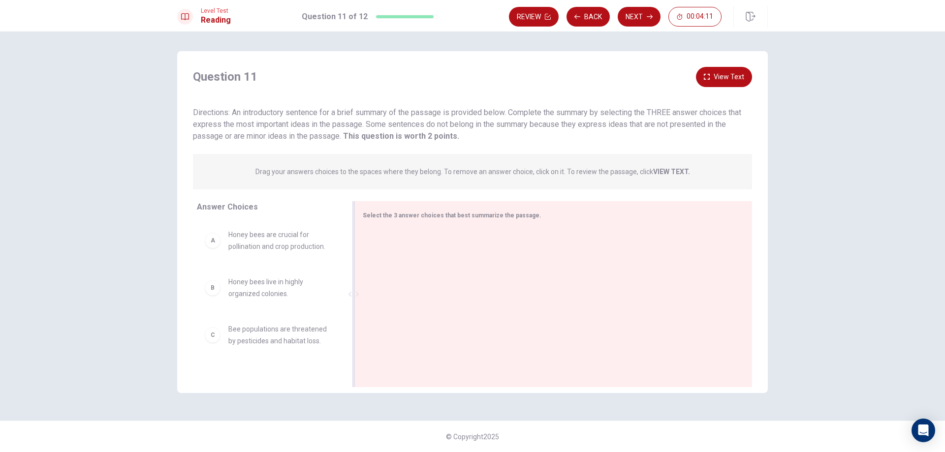
click at [393, 264] on div at bounding box center [550, 295] width 374 height 132
drag, startPoint x: 264, startPoint y: 248, endPoint x: 420, endPoint y: 258, distance: 156.4
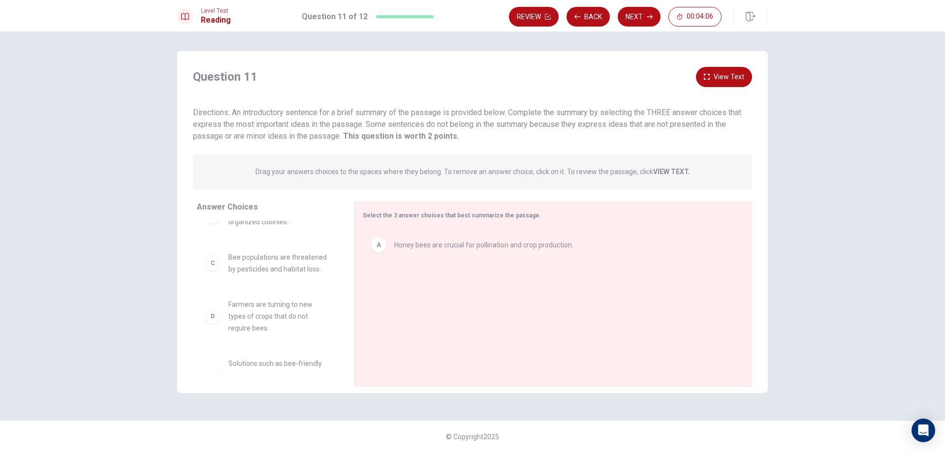
scroll to position [49, 0]
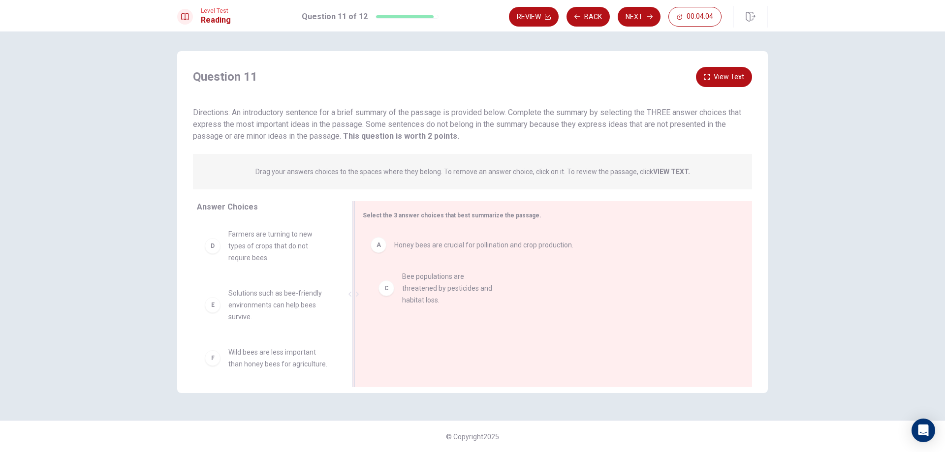
drag, startPoint x: 307, startPoint y: 254, endPoint x: 484, endPoint y: 298, distance: 182.5
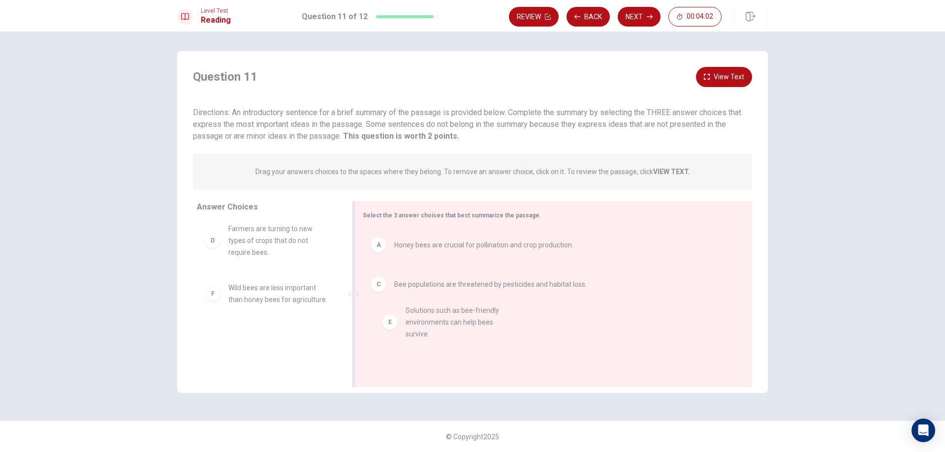
drag, startPoint x: 252, startPoint y: 314, endPoint x: 440, endPoint y: 336, distance: 188.9
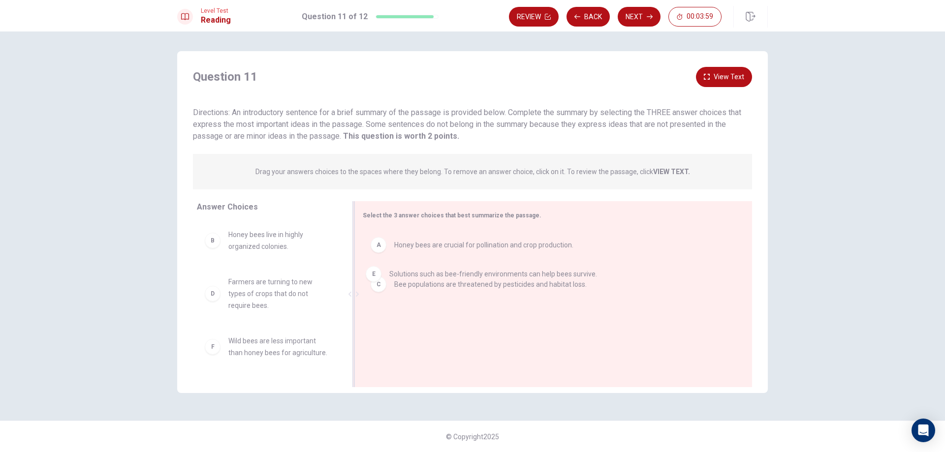
drag, startPoint x: 424, startPoint y: 322, endPoint x: 419, endPoint y: 270, distance: 51.9
click at [646, 22] on button "Next" at bounding box center [639, 17] width 43 height 20
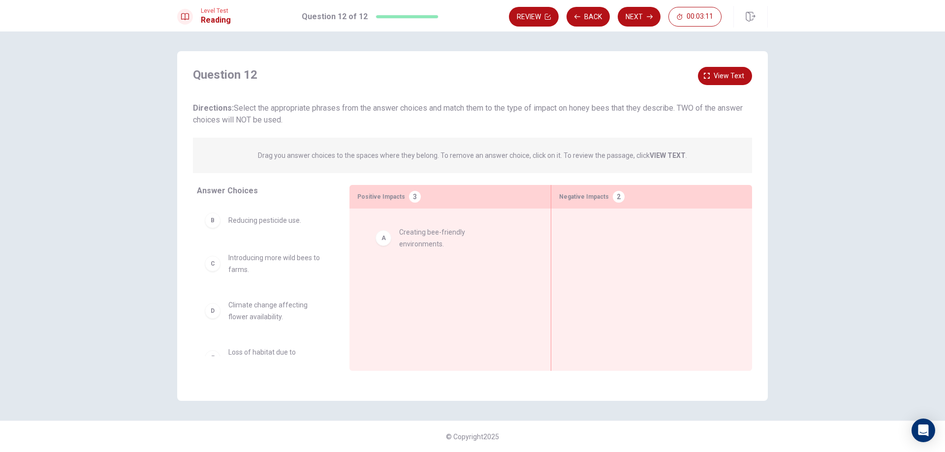
drag, startPoint x: 274, startPoint y: 232, endPoint x: 448, endPoint y: 246, distance: 174.7
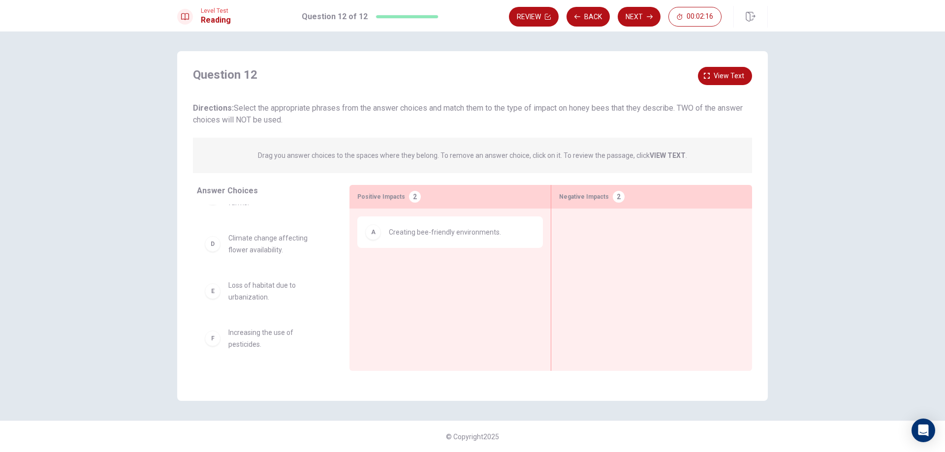
scroll to position [18, 0]
drag, startPoint x: 277, startPoint y: 304, endPoint x: 426, endPoint y: 273, distance: 152.3
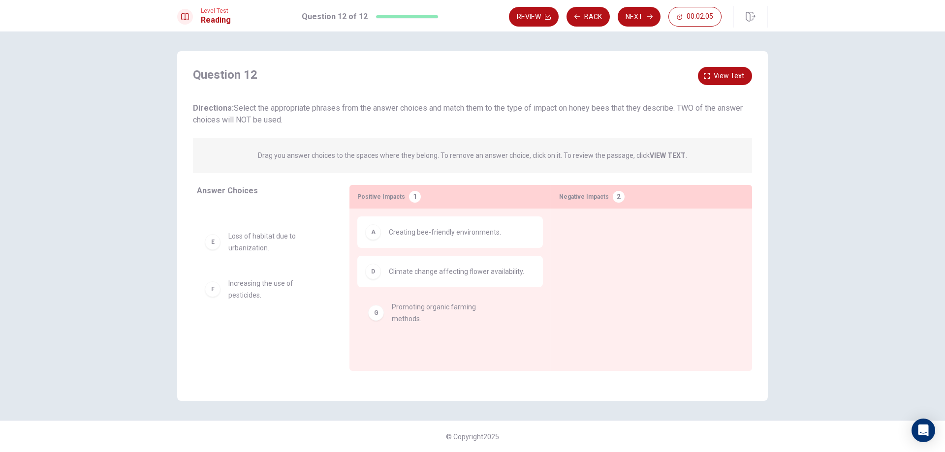
drag, startPoint x: 246, startPoint y: 341, endPoint x: 414, endPoint y: 316, distance: 170.1
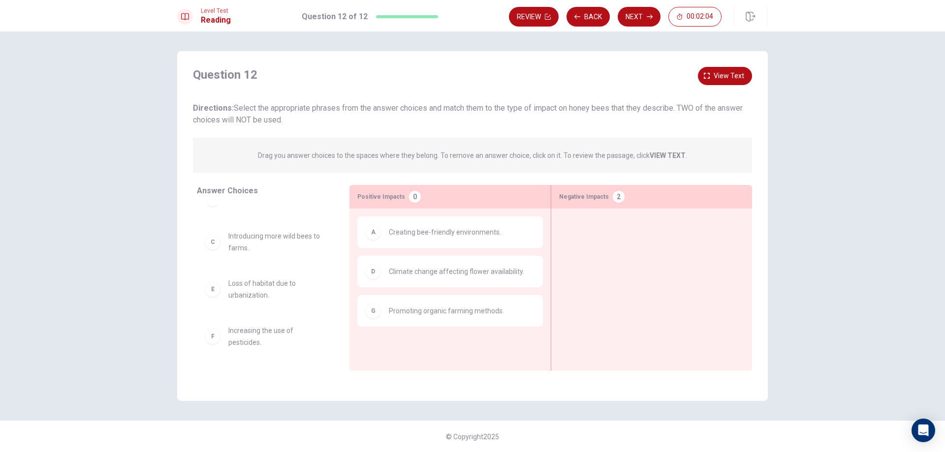
scroll to position [22, 0]
drag, startPoint x: 261, startPoint y: 331, endPoint x: 667, endPoint y: 218, distance: 420.9
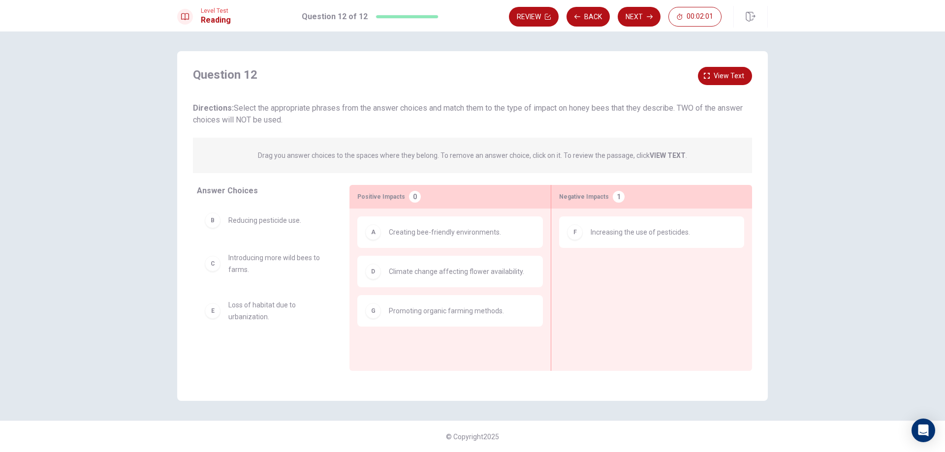
scroll to position [0, 0]
drag, startPoint x: 267, startPoint y: 259, endPoint x: 614, endPoint y: 257, distance: 347.5
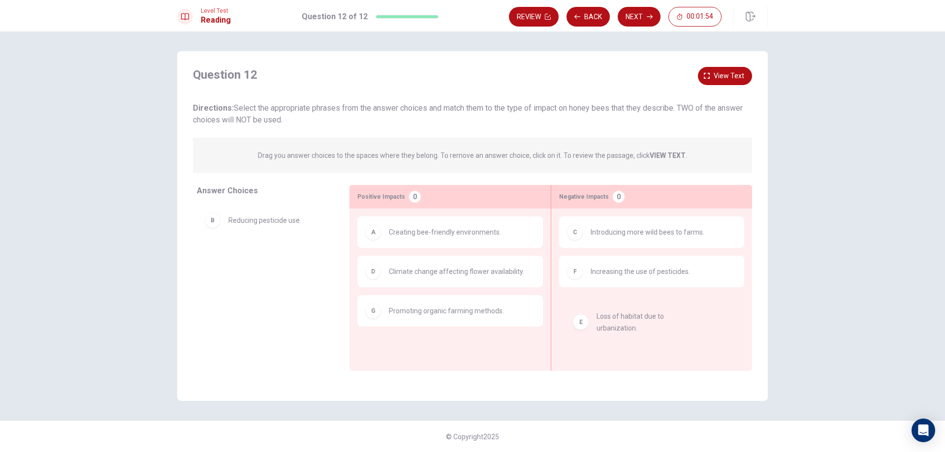
drag, startPoint x: 251, startPoint y: 269, endPoint x: 634, endPoint y: 324, distance: 387.4
drag, startPoint x: 237, startPoint y: 255, endPoint x: 235, endPoint y: 233, distance: 22.3
click at [593, 12] on button "Back" at bounding box center [588, 17] width 43 height 20
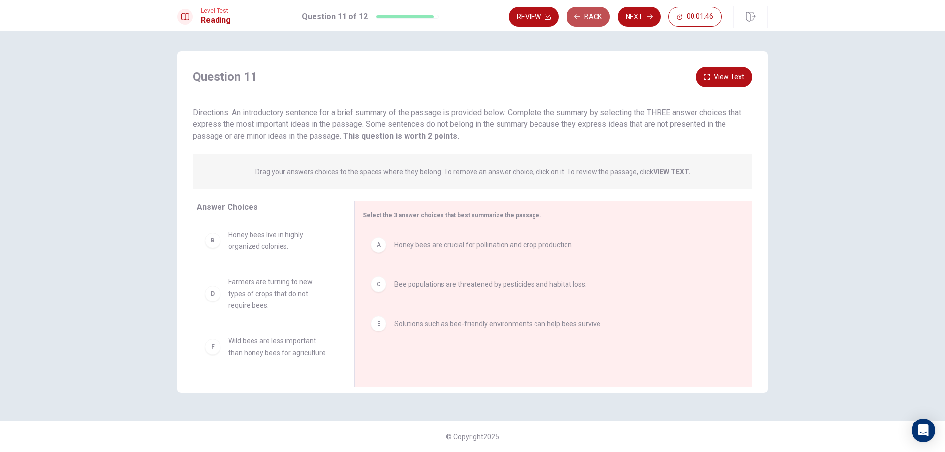
click at [593, 12] on button "Back" at bounding box center [588, 17] width 43 height 20
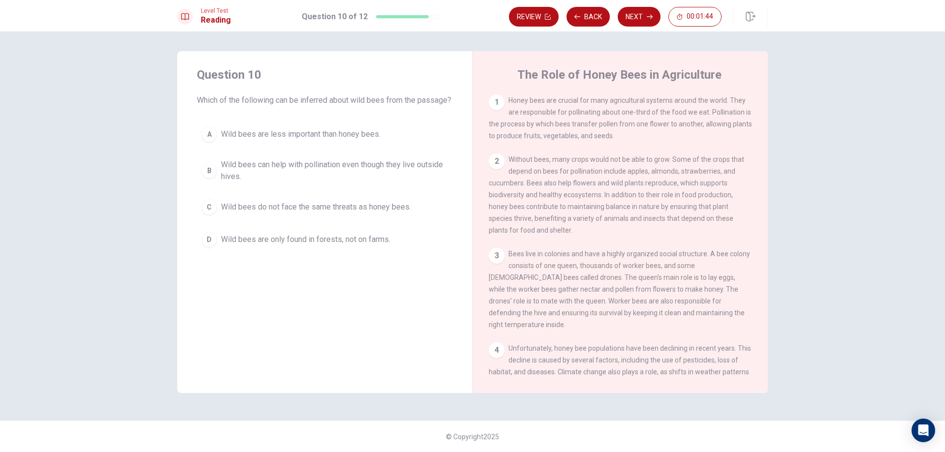
click at [211, 179] on div "B" at bounding box center [209, 171] width 16 height 16
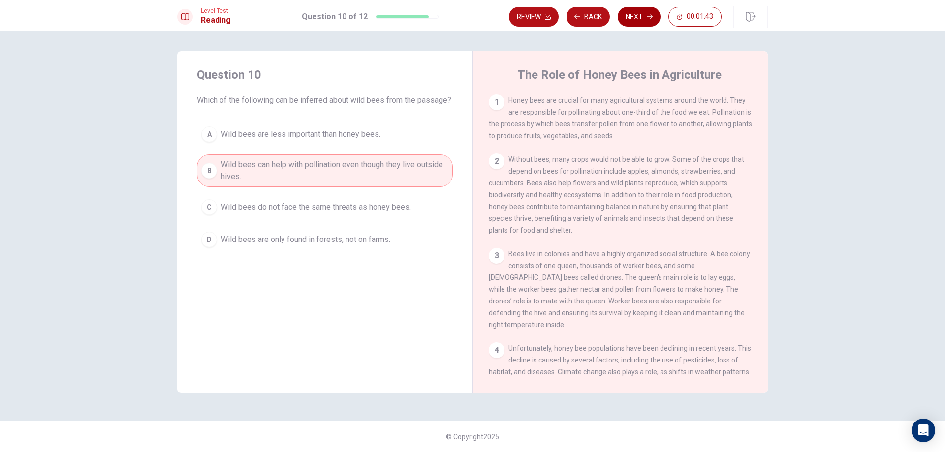
click at [640, 16] on button "Next" at bounding box center [639, 17] width 43 height 20
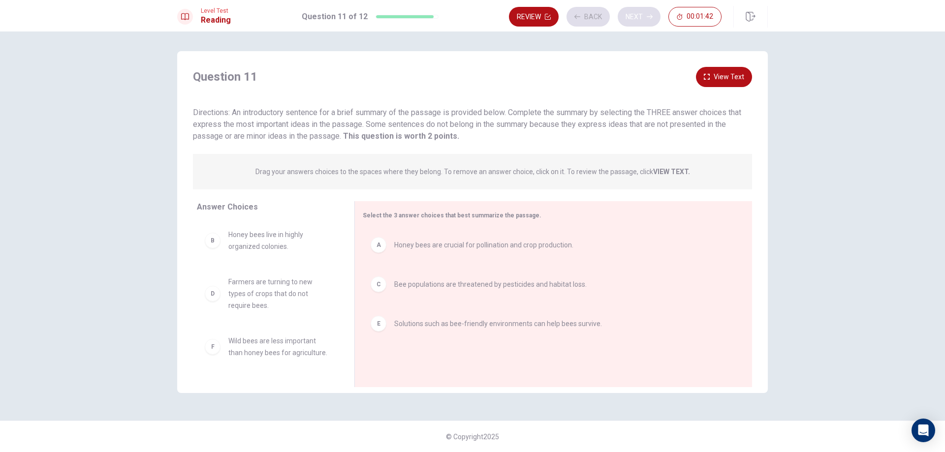
click at [640, 16] on div "Review Back Next 00:01:42" at bounding box center [615, 17] width 213 height 20
click at [640, 16] on button "Next" at bounding box center [639, 17] width 43 height 20
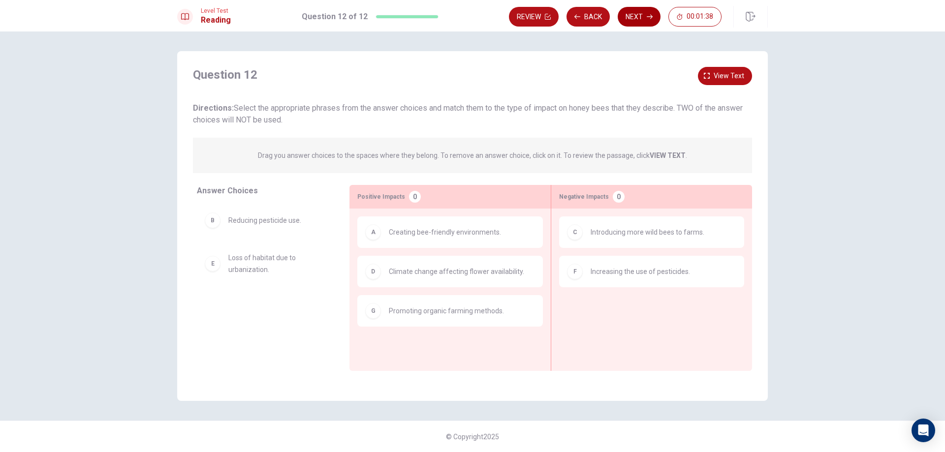
click at [640, 16] on button "Next" at bounding box center [639, 17] width 43 height 20
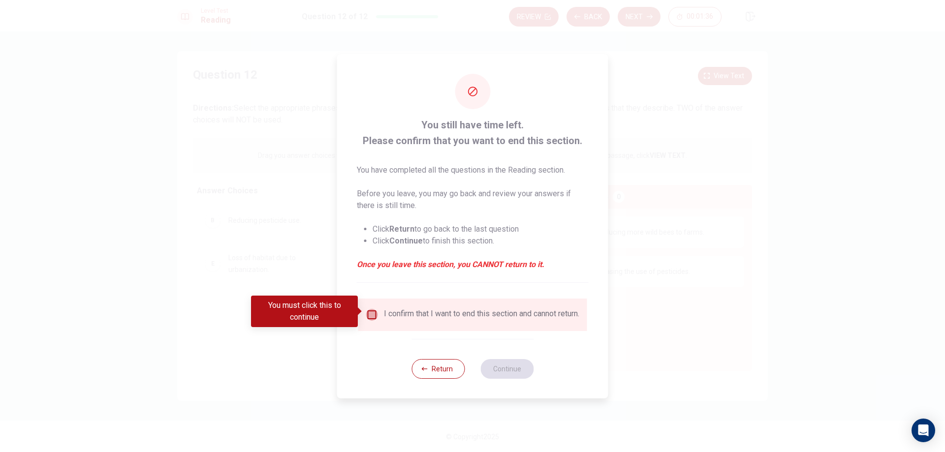
click at [368, 313] on input "You must click this to continue" at bounding box center [372, 315] width 12 height 12
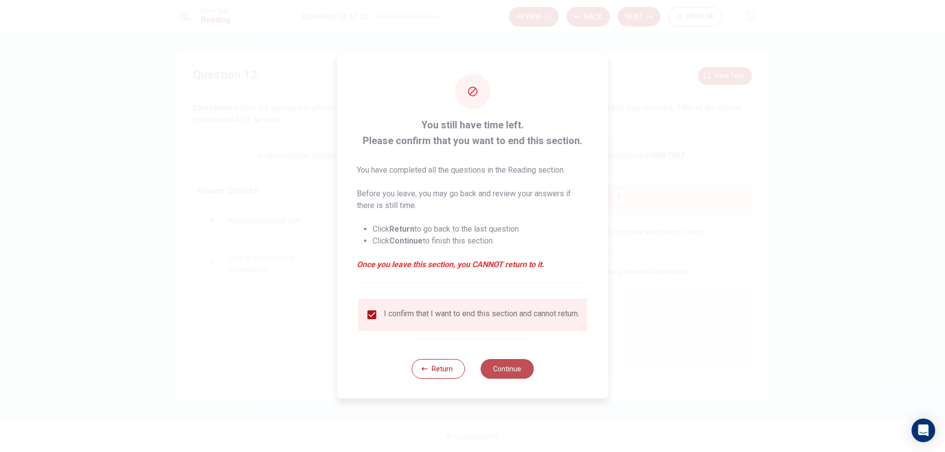
click at [506, 371] on button "Continue" at bounding box center [506, 369] width 53 height 20
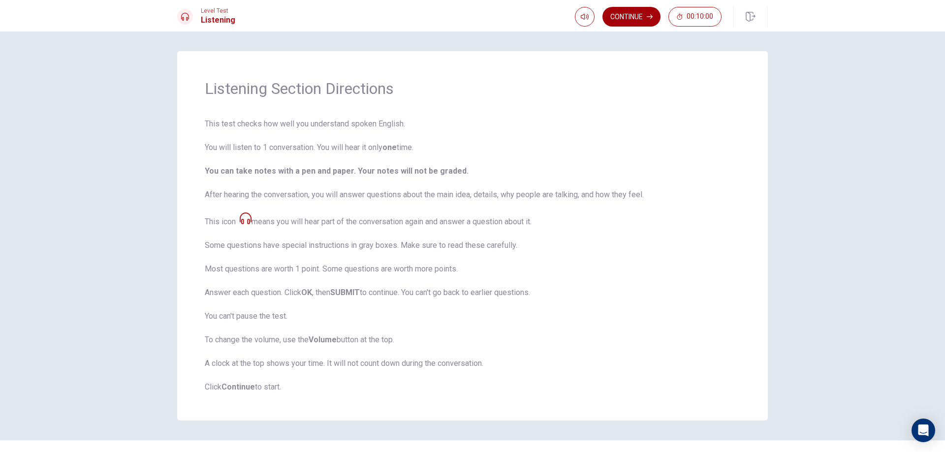
click at [636, 15] on button "Continue" at bounding box center [631, 17] width 58 height 20
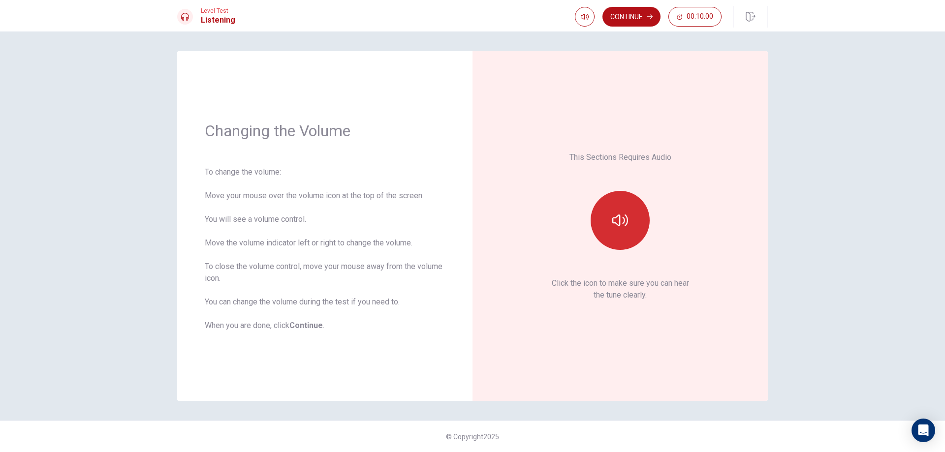
click at [607, 210] on button "button" at bounding box center [620, 220] width 59 height 59
click at [645, 219] on button "button" at bounding box center [620, 220] width 59 height 59
click at [648, 20] on button "Continue" at bounding box center [631, 17] width 58 height 20
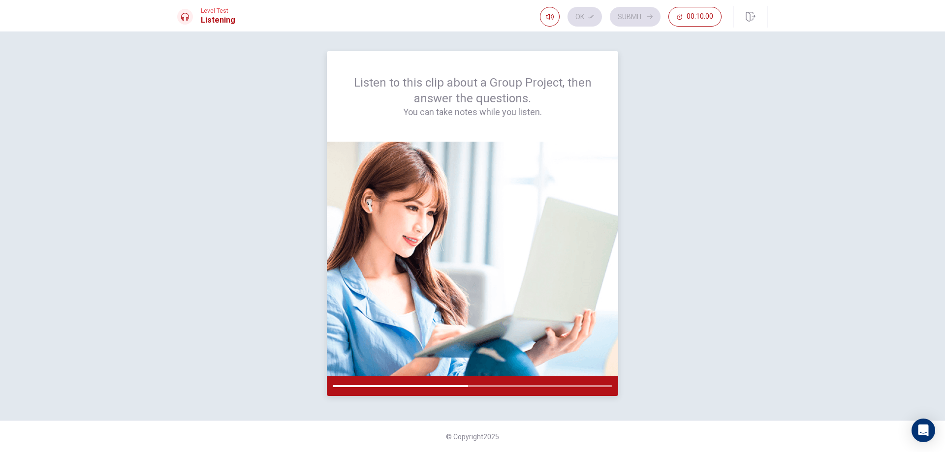
click at [469, 386] on div at bounding box center [473, 386] width 280 height 2
click at [473, 386] on div at bounding box center [473, 386] width 280 height 2
click at [480, 386] on div at bounding box center [473, 386] width 280 height 2
click at [513, 387] on div at bounding box center [472, 387] width 291 height 20
click at [580, 388] on div at bounding box center [472, 387] width 291 height 20
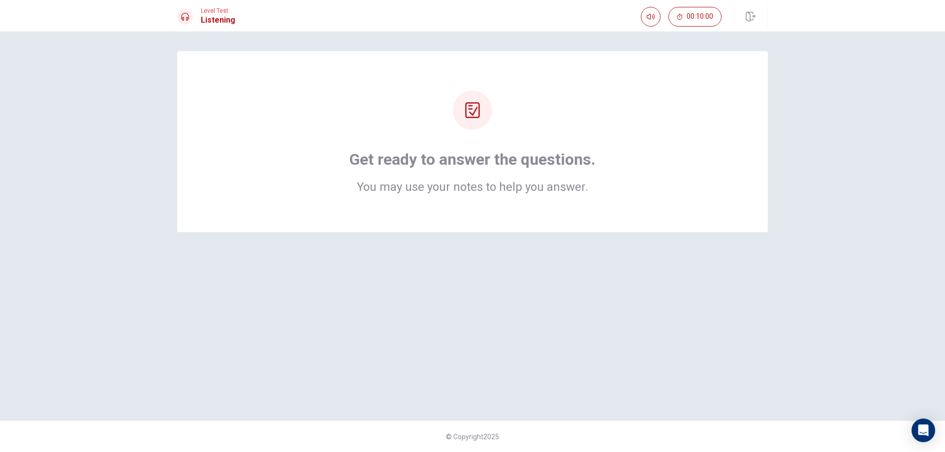
click at [467, 119] on div at bounding box center [472, 110] width 39 height 39
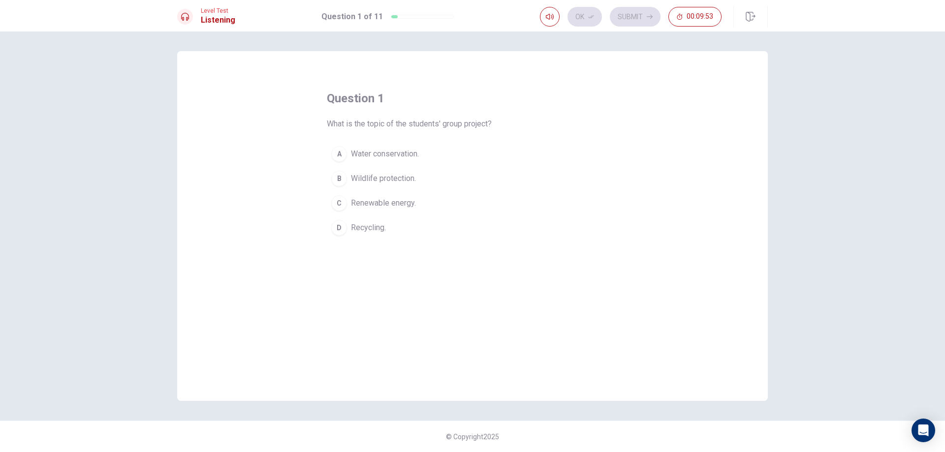
click at [339, 210] on div "C" at bounding box center [339, 203] width 16 height 16
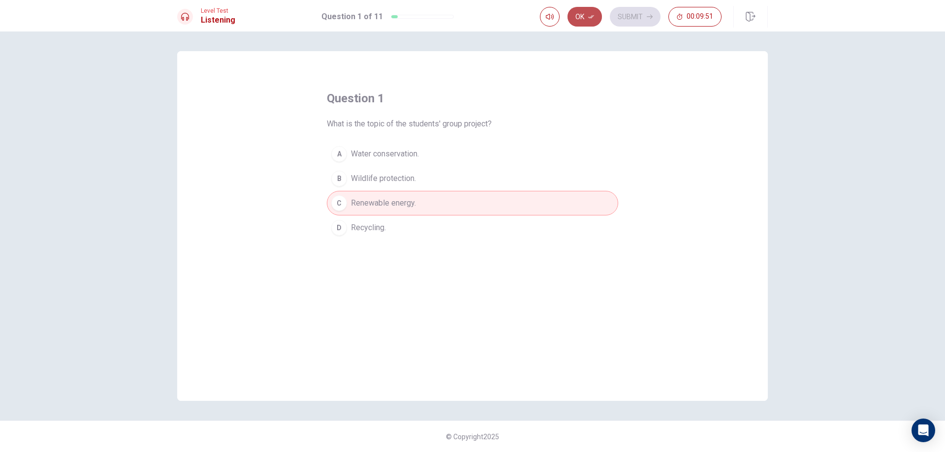
click at [588, 17] on icon "button" at bounding box center [591, 17] width 6 height 6
click at [619, 18] on button "Submit" at bounding box center [635, 17] width 51 height 20
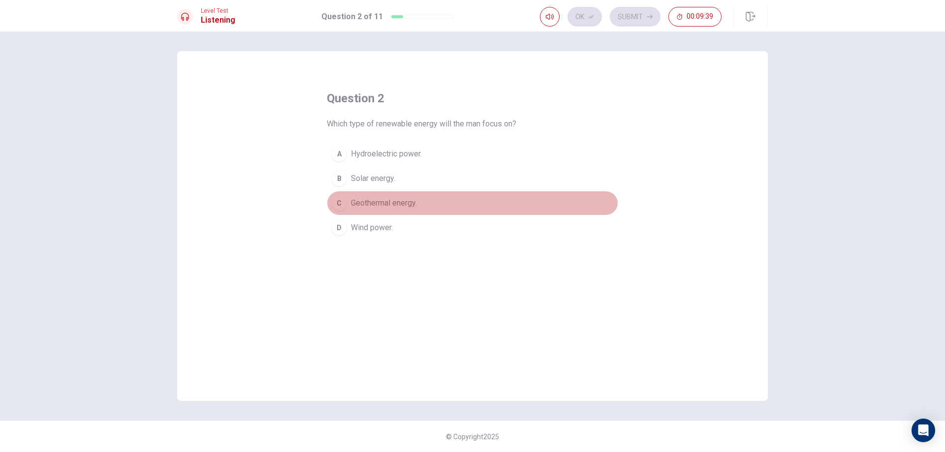
click at [337, 203] on div "C" at bounding box center [339, 203] width 16 height 16
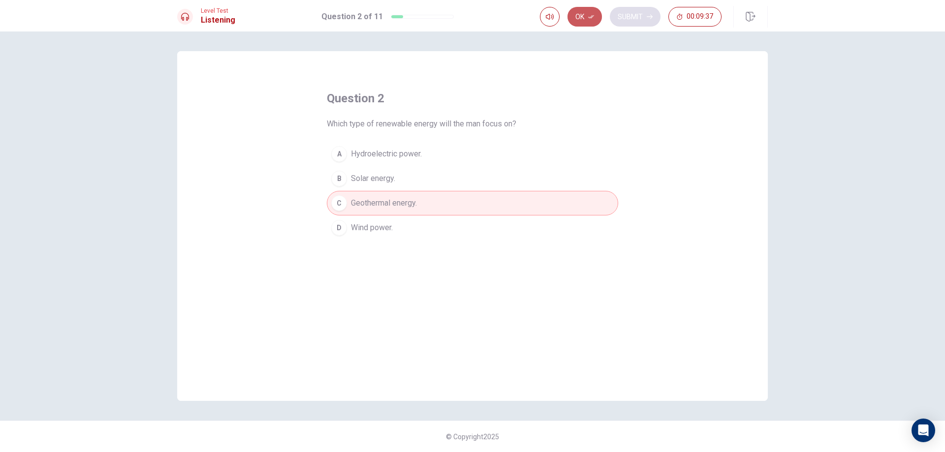
drag, startPoint x: 585, startPoint y: 20, endPoint x: 652, endPoint y: 22, distance: 67.5
click at [585, 20] on button "Ok" at bounding box center [584, 17] width 34 height 20
click at [652, 22] on button "Submit" at bounding box center [635, 17] width 51 height 20
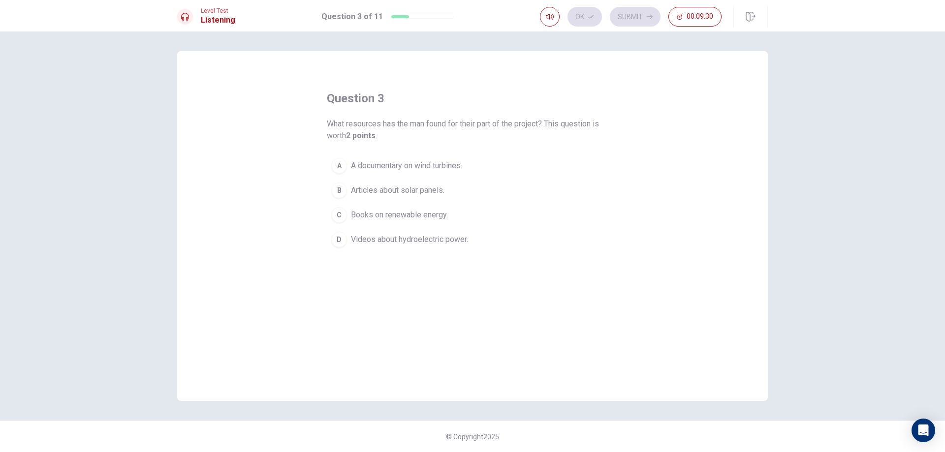
click at [341, 213] on div "C" at bounding box center [339, 215] width 16 height 16
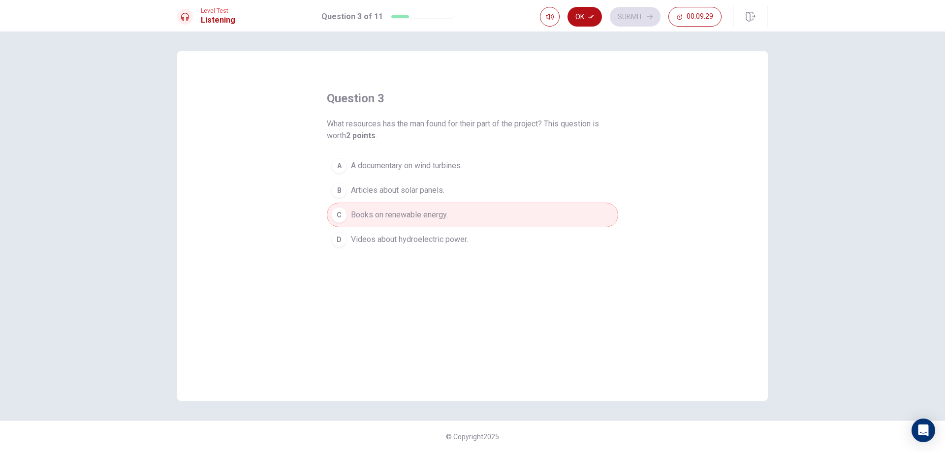
click at [602, 14] on div "Ok Submit 00:09:29" at bounding box center [631, 17] width 182 height 20
click at [598, 15] on button "Ok" at bounding box center [584, 17] width 34 height 20
click at [623, 17] on button "Submit" at bounding box center [635, 17] width 51 height 20
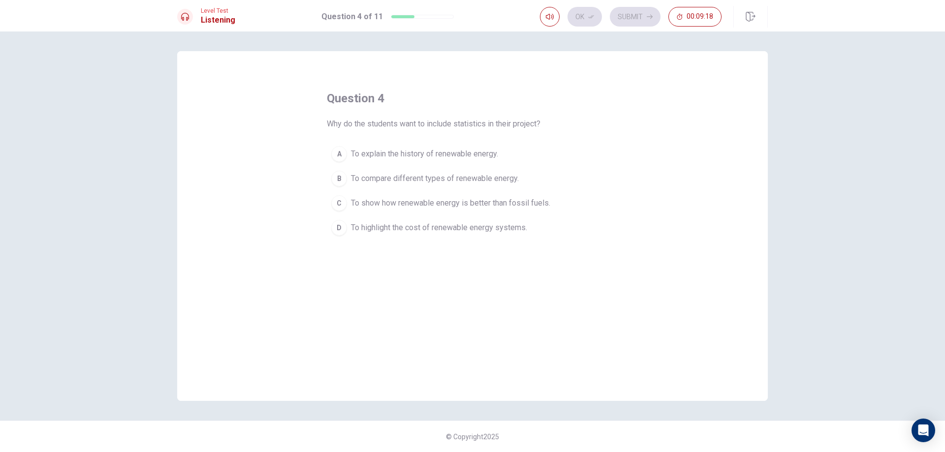
click at [344, 156] on div "A" at bounding box center [339, 154] width 16 height 16
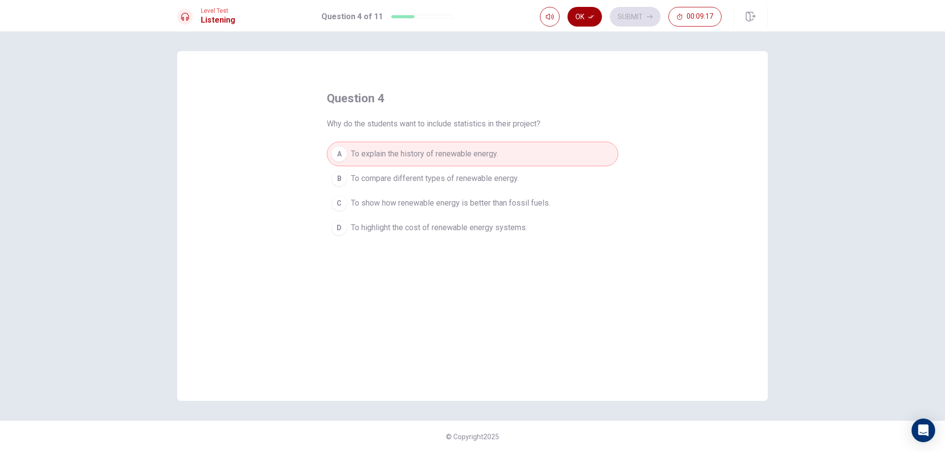
click at [580, 14] on button "Ok" at bounding box center [584, 17] width 34 height 20
click at [621, 19] on button "Submit" at bounding box center [635, 17] width 51 height 20
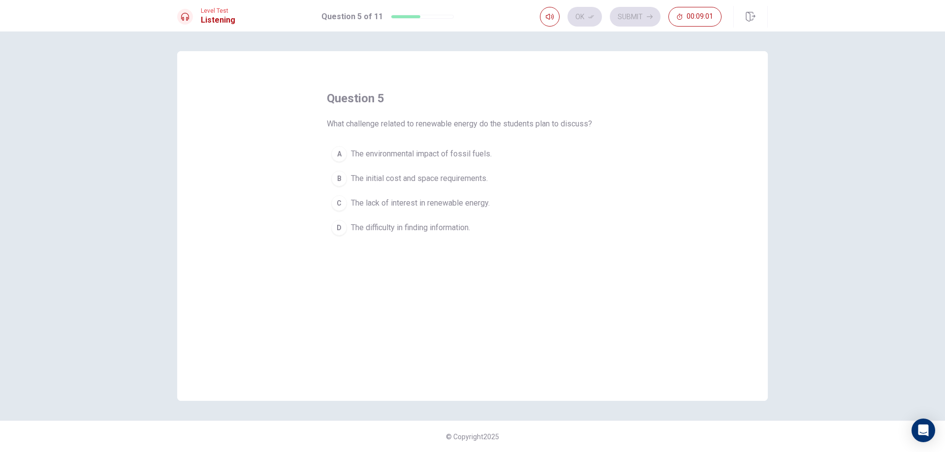
click at [343, 206] on div "C" at bounding box center [339, 203] width 16 height 16
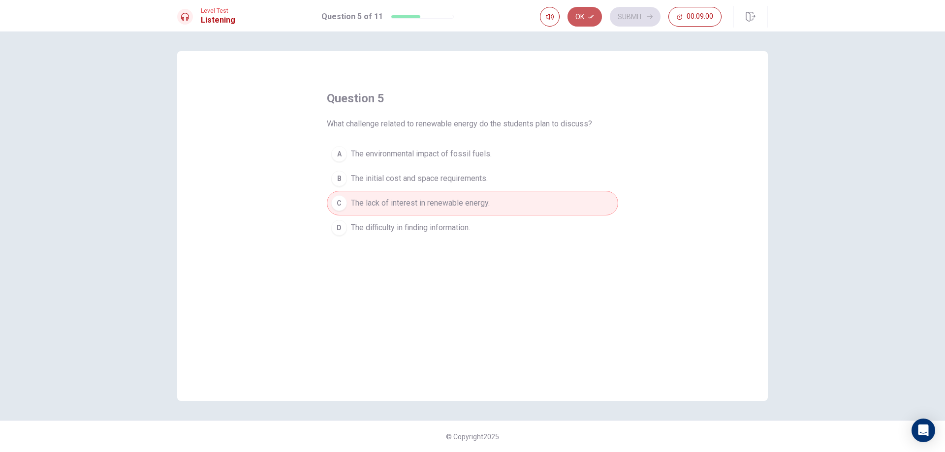
drag, startPoint x: 579, startPoint y: 19, endPoint x: 609, endPoint y: 14, distance: 29.9
click at [581, 19] on button "Ok" at bounding box center [584, 17] width 34 height 20
click at [618, 18] on button "Submit" at bounding box center [635, 17] width 51 height 20
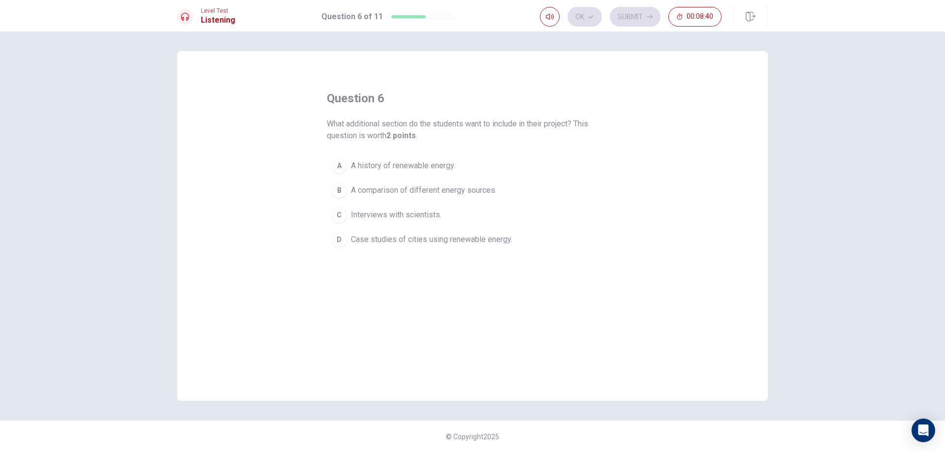
click at [338, 241] on div "D" at bounding box center [339, 240] width 16 height 16
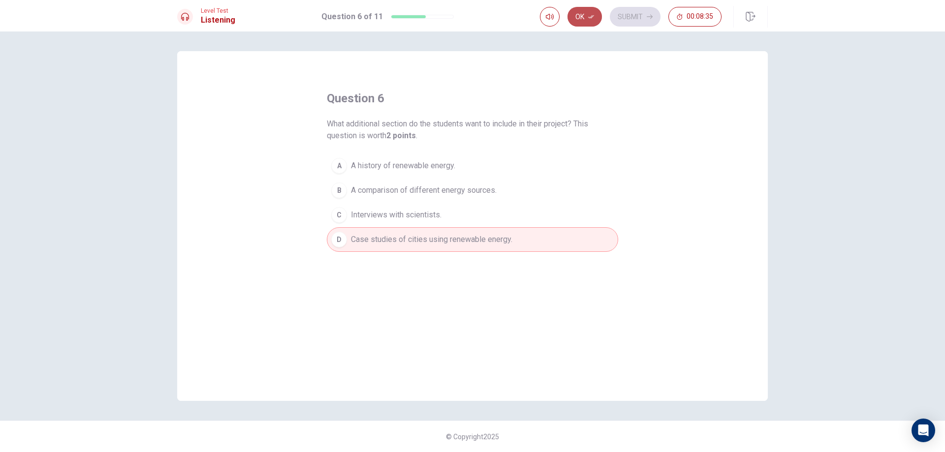
click at [579, 14] on button "Ok" at bounding box center [584, 17] width 34 height 20
click at [645, 7] on button "Submit" at bounding box center [635, 17] width 51 height 20
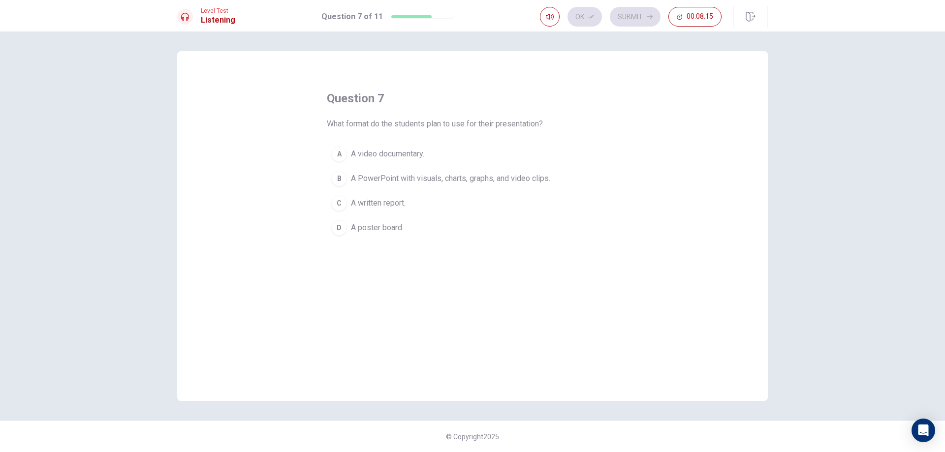
click at [340, 152] on div "A" at bounding box center [339, 154] width 16 height 16
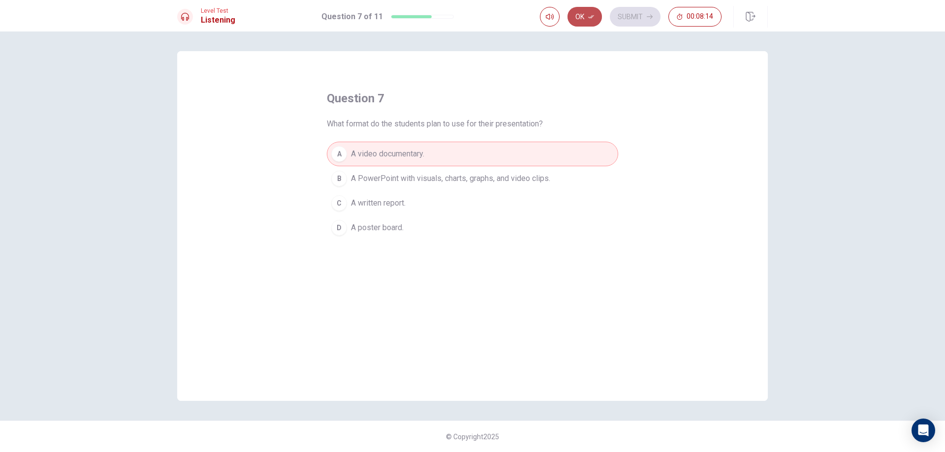
click at [588, 18] on icon "button" at bounding box center [591, 17] width 6 height 6
click at [636, 23] on button "Submit" at bounding box center [635, 17] width 51 height 20
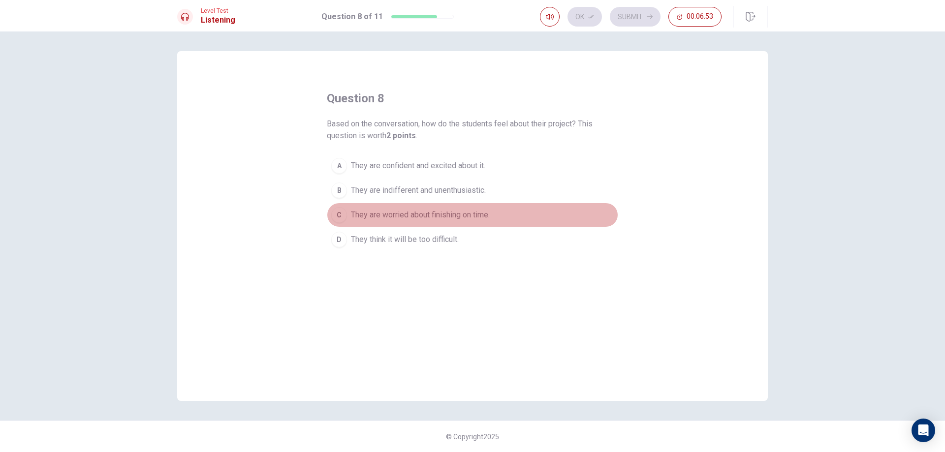
click at [340, 217] on div "C" at bounding box center [339, 215] width 16 height 16
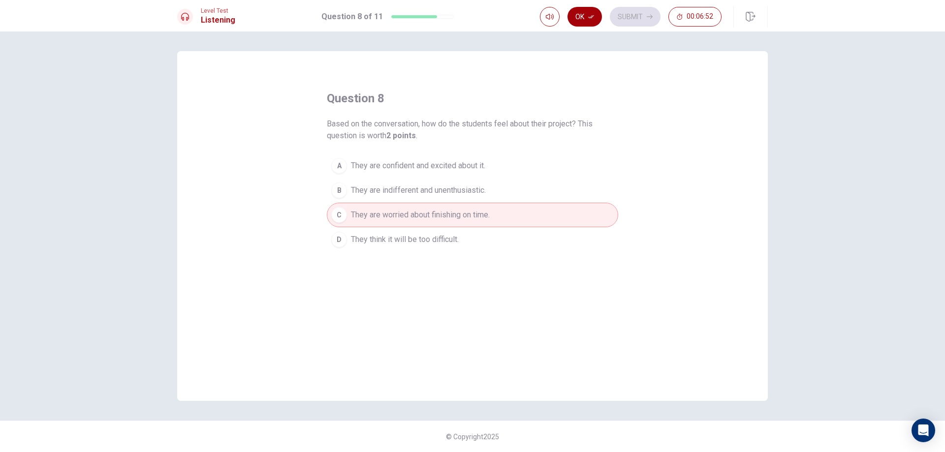
click at [586, 18] on button "Ok" at bounding box center [584, 17] width 34 height 20
click at [639, 13] on button "Submit" at bounding box center [635, 17] width 51 height 20
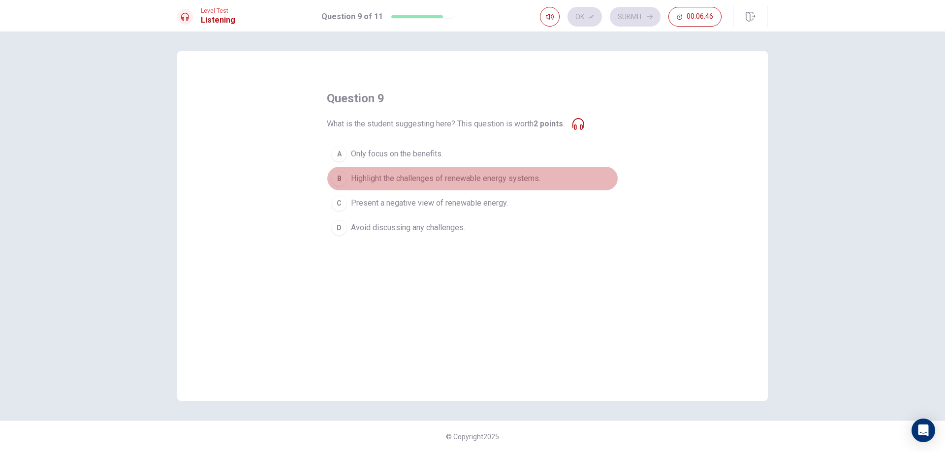
click at [339, 178] on div "B" at bounding box center [339, 179] width 16 height 16
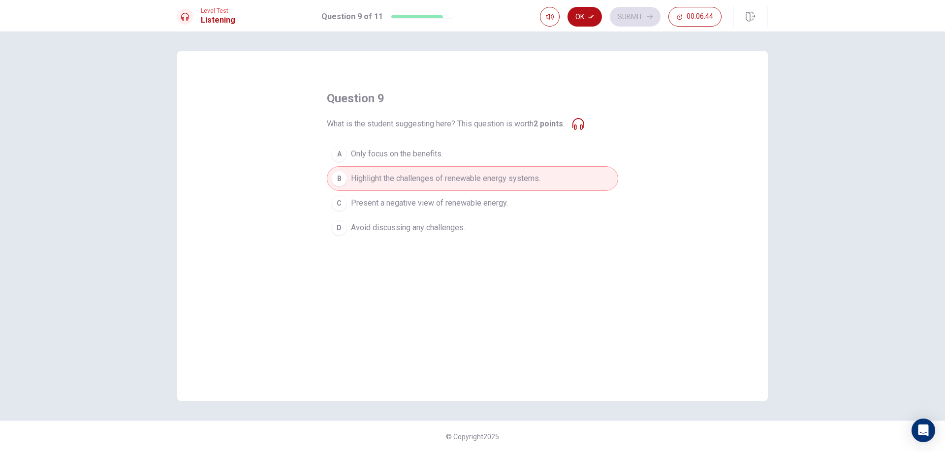
click at [340, 205] on div "C" at bounding box center [339, 203] width 16 height 16
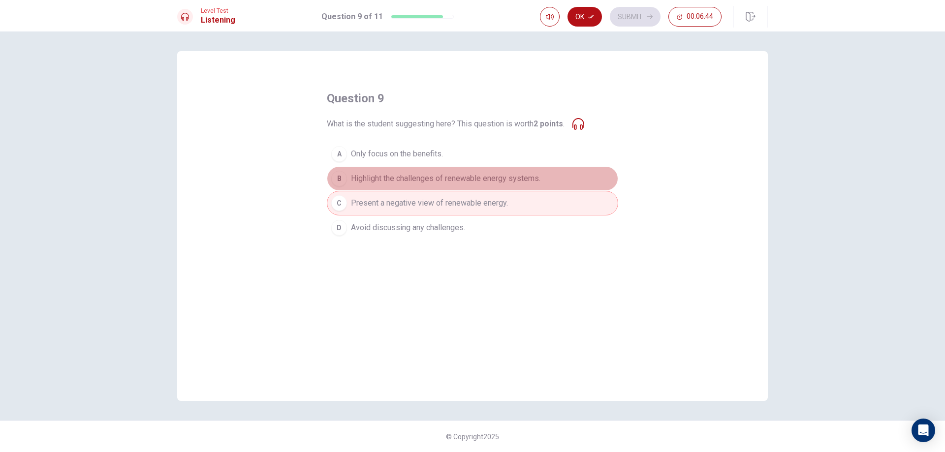
click at [347, 184] on button "B Highlight the challenges of renewable energy systems." at bounding box center [472, 178] width 291 height 25
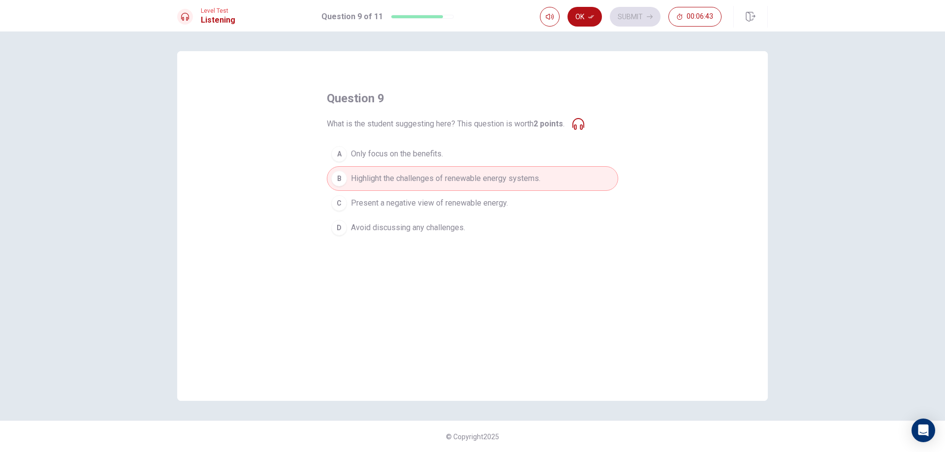
click at [342, 207] on div "C" at bounding box center [339, 203] width 16 height 16
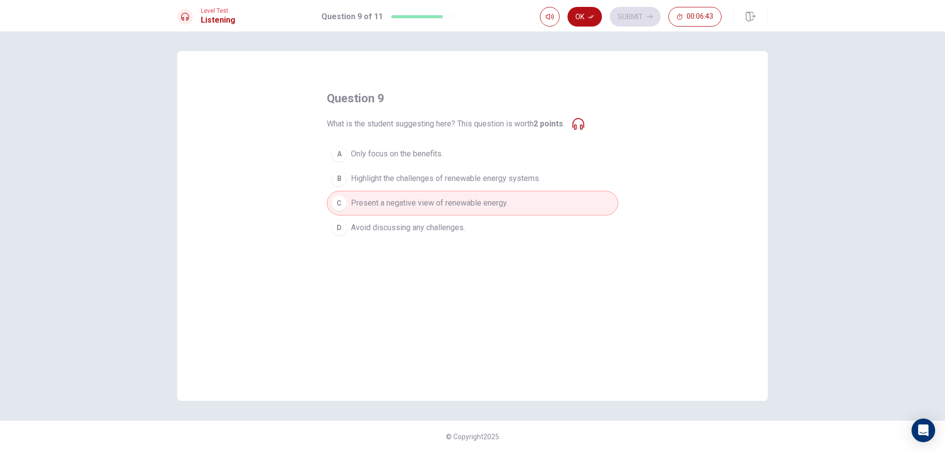
click at [345, 178] on div "B" at bounding box center [339, 179] width 16 height 16
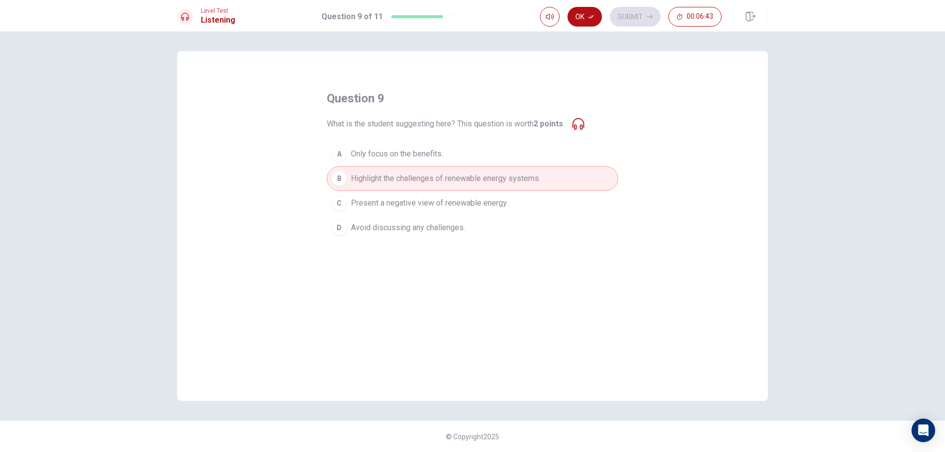
click at [338, 205] on div "C" at bounding box center [339, 203] width 16 height 16
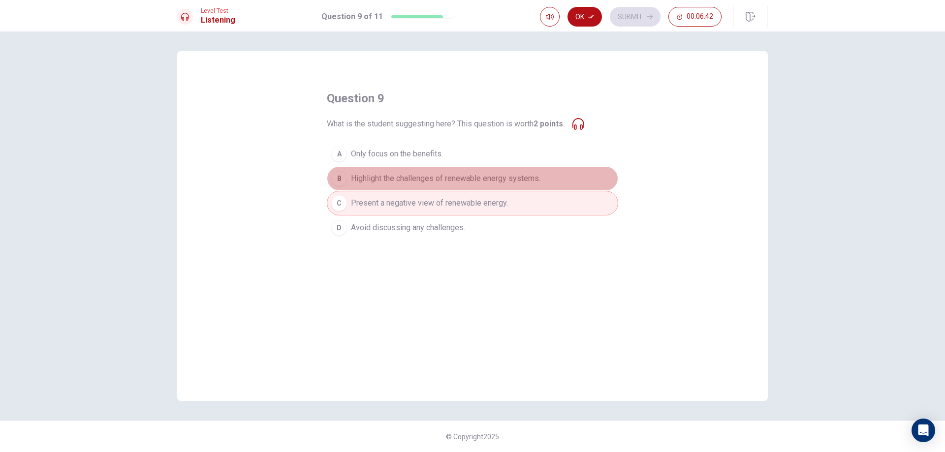
click at [343, 177] on div "B" at bounding box center [339, 179] width 16 height 16
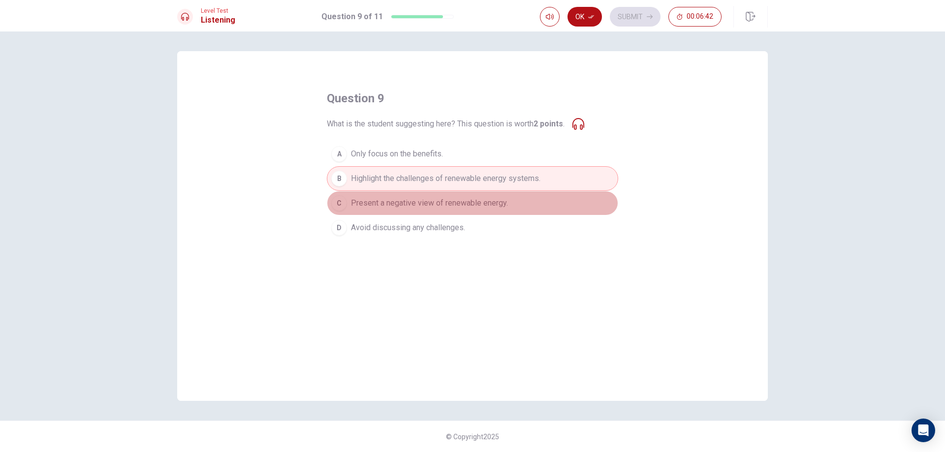
click at [340, 193] on button "C Present a negative view of renewable energy." at bounding box center [472, 203] width 291 height 25
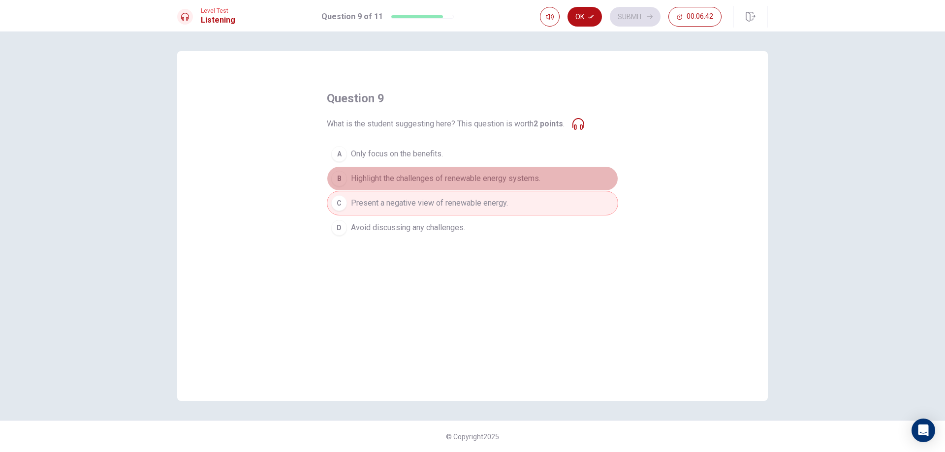
click at [340, 177] on div "B" at bounding box center [339, 179] width 16 height 16
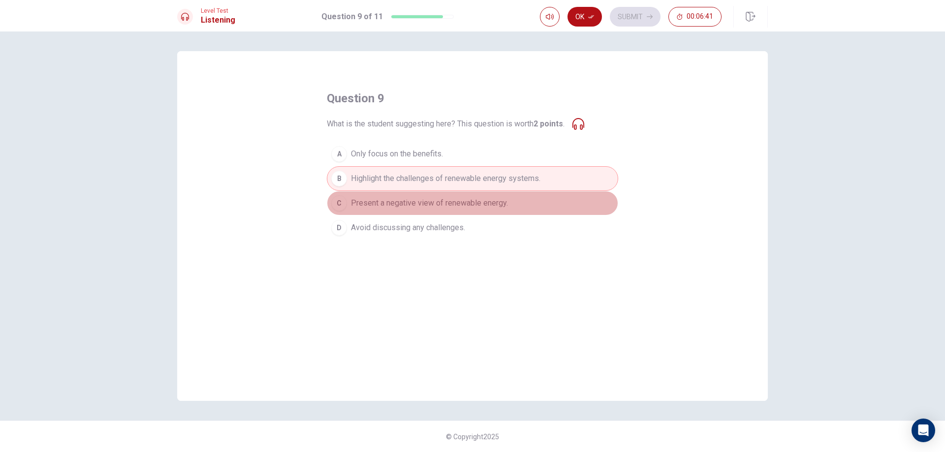
click at [336, 202] on div "C" at bounding box center [339, 203] width 16 height 16
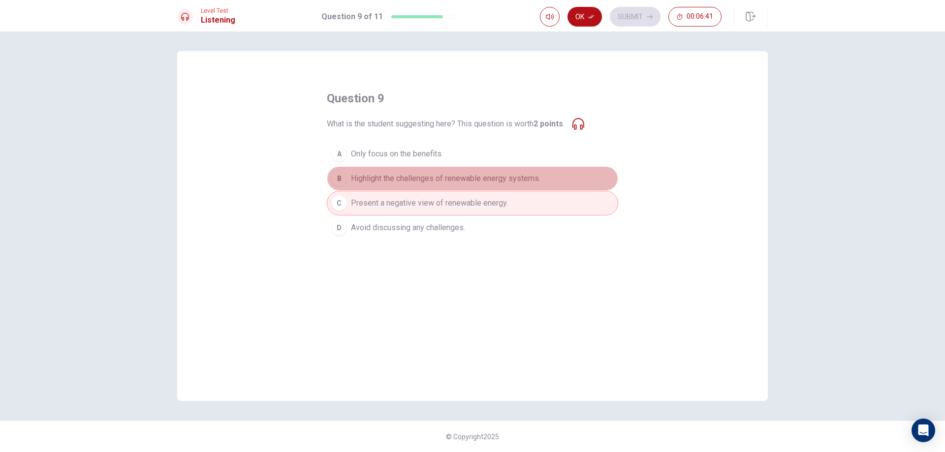
click at [338, 175] on div "B" at bounding box center [339, 179] width 16 height 16
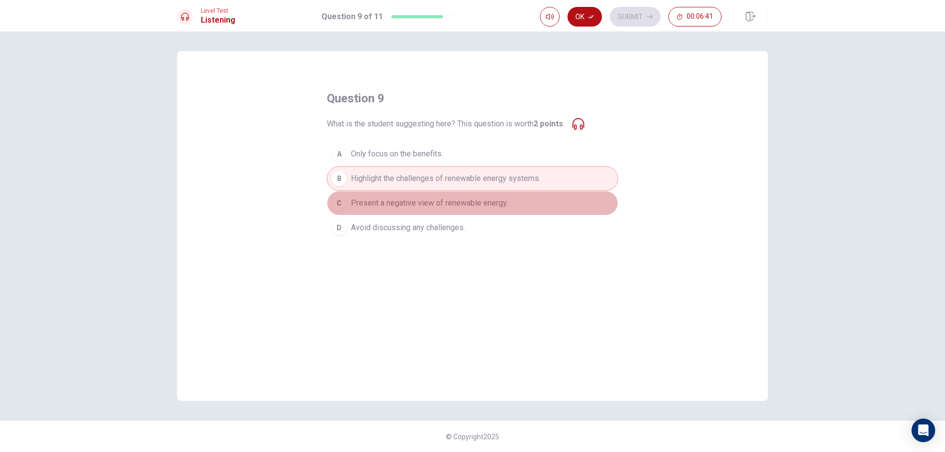
click at [338, 200] on div "C" at bounding box center [339, 203] width 16 height 16
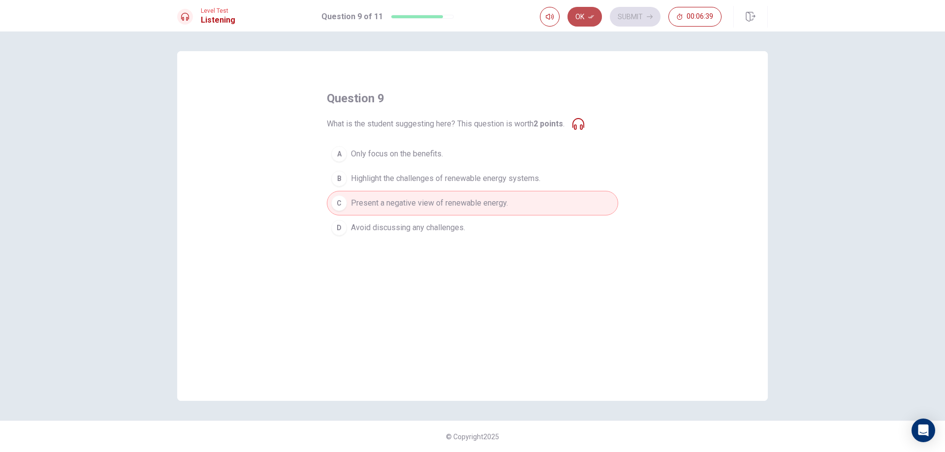
click at [574, 18] on button "Ok" at bounding box center [584, 17] width 34 height 20
click at [617, 22] on button "Submit" at bounding box center [635, 17] width 51 height 20
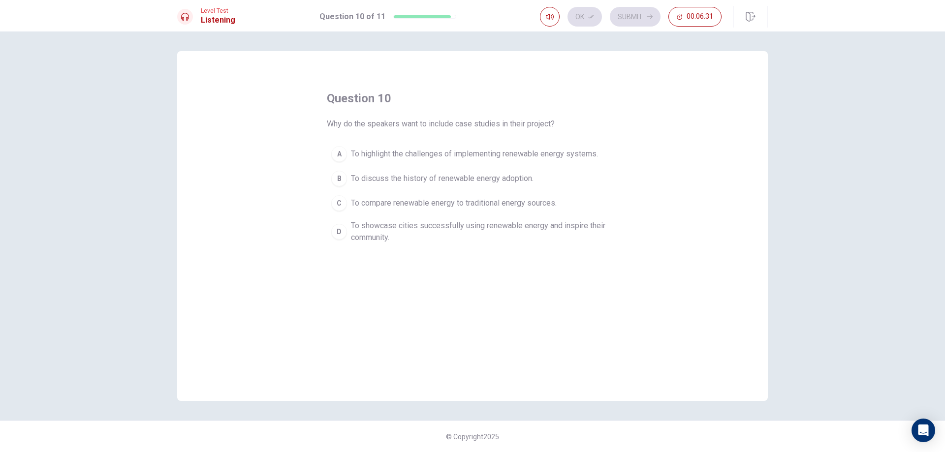
click at [339, 199] on div "C" at bounding box center [339, 203] width 16 height 16
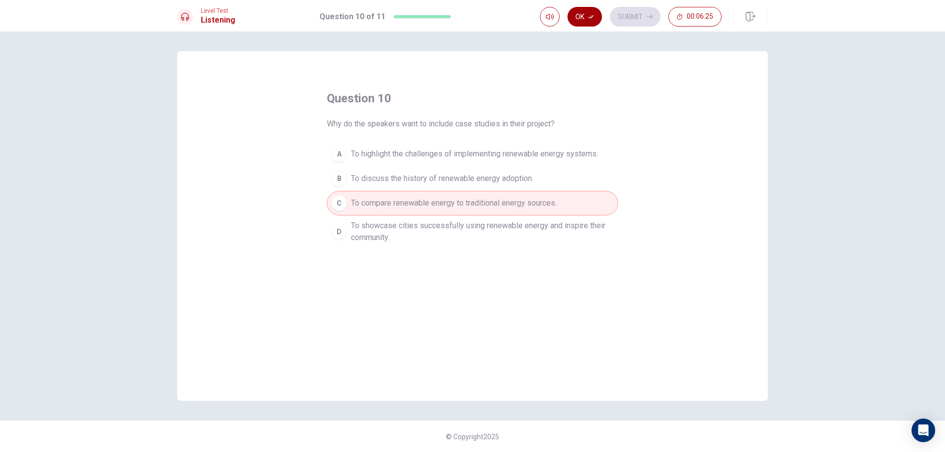
click at [582, 9] on button "Ok" at bounding box center [584, 17] width 34 height 20
click at [625, 23] on button "Submit" at bounding box center [635, 17] width 51 height 20
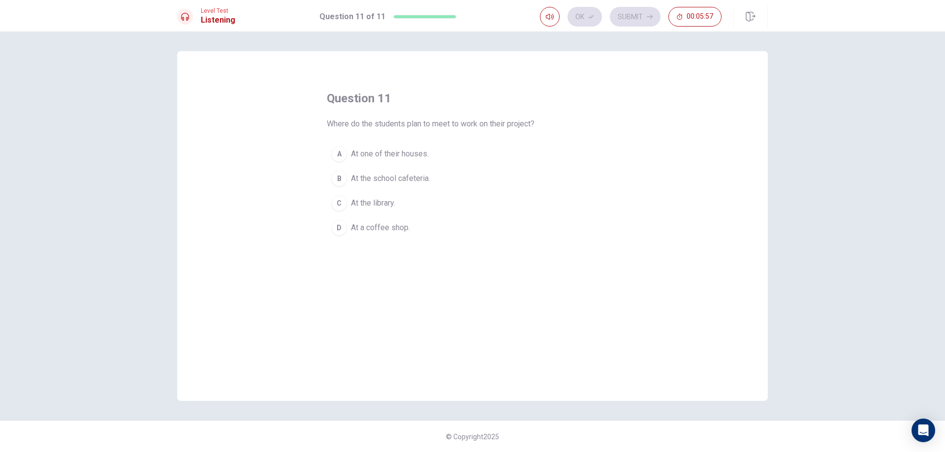
click at [341, 209] on div "C" at bounding box center [339, 203] width 16 height 16
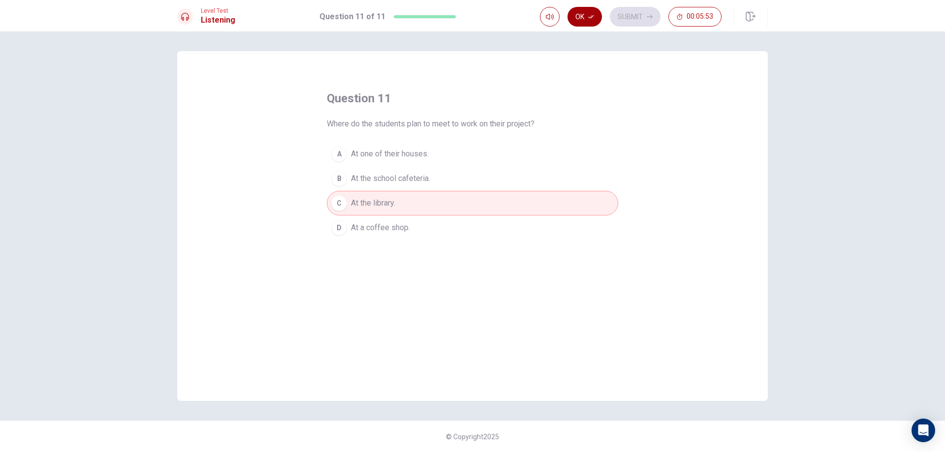
click at [589, 17] on icon "button" at bounding box center [591, 17] width 6 height 6
click at [628, 22] on button "Submit" at bounding box center [635, 17] width 51 height 20
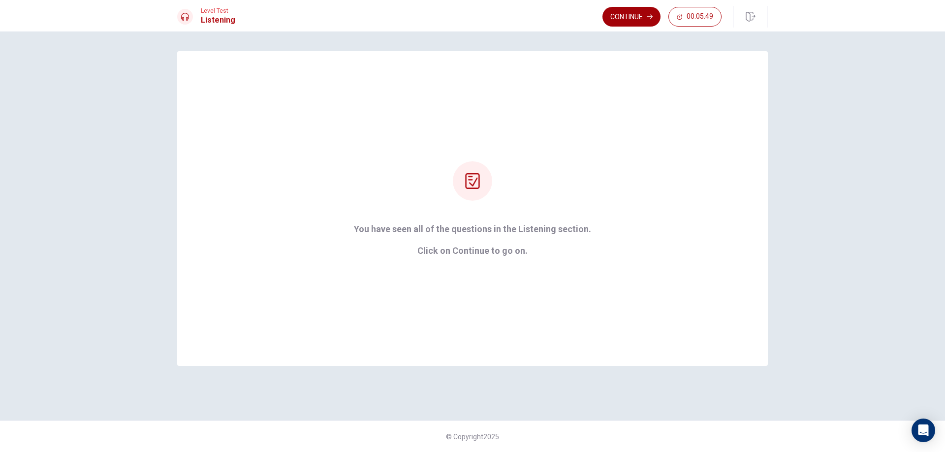
click at [618, 14] on button "Continue" at bounding box center [631, 17] width 58 height 20
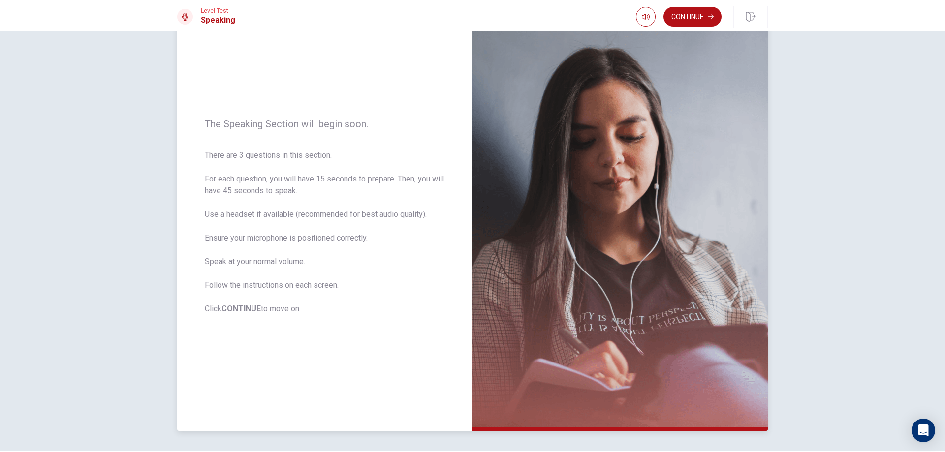
scroll to position [79, 0]
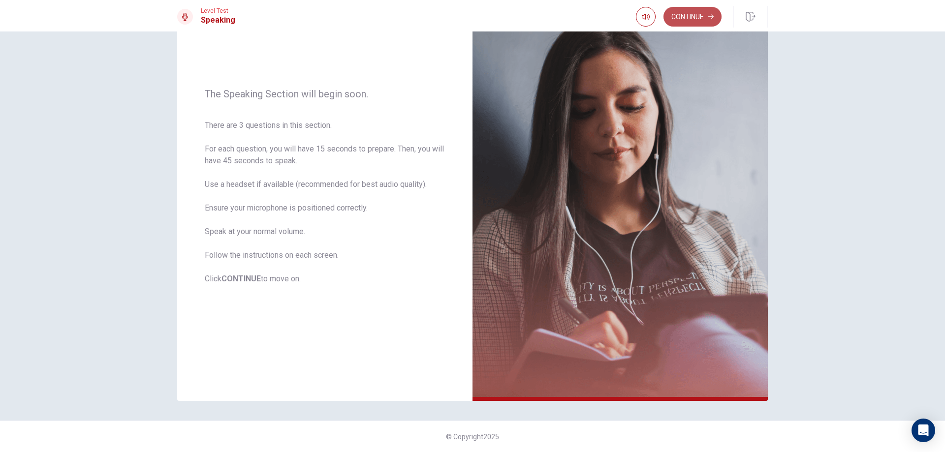
click at [707, 19] on button "Continue" at bounding box center [692, 17] width 58 height 20
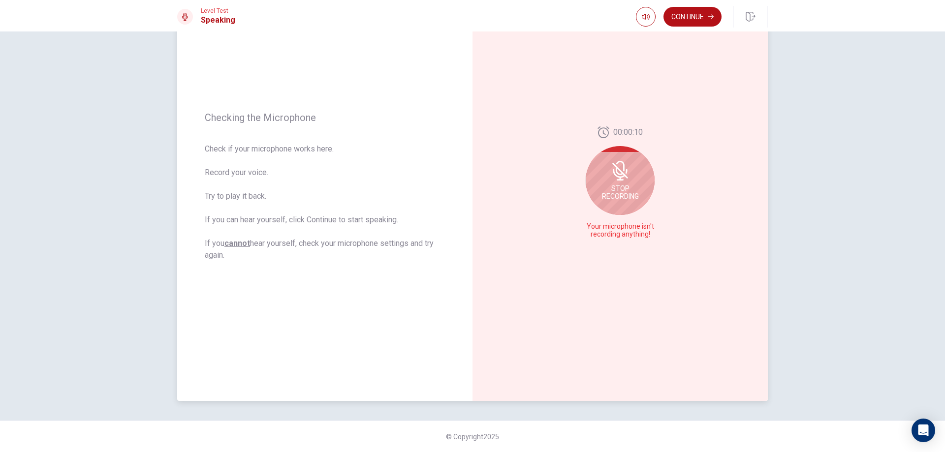
click at [604, 194] on span "Stop Recording" at bounding box center [620, 193] width 37 height 16
click at [612, 189] on icon at bounding box center [622, 186] width 20 height 20
click at [617, 191] on icon at bounding box center [622, 186] width 20 height 20
click at [608, 229] on button "Record Again" at bounding box center [609, 235] width 14 height 14
click at [613, 186] on icon at bounding box center [620, 183] width 14 height 20
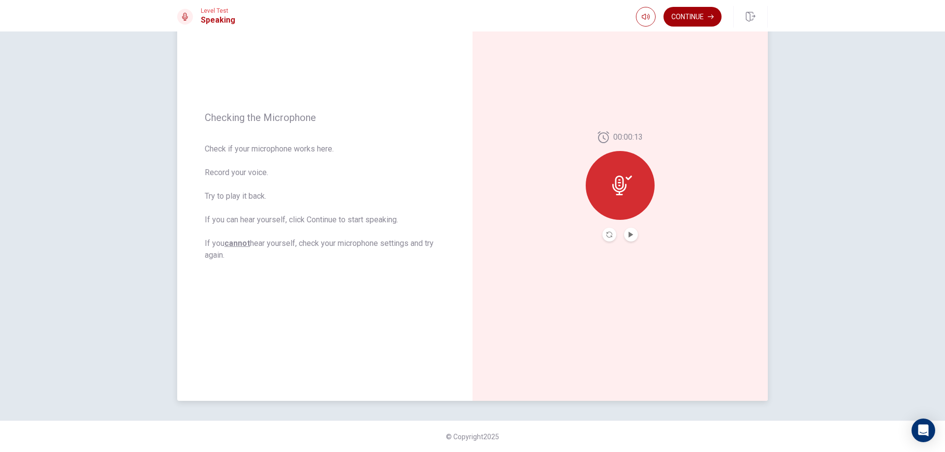
click at [701, 19] on button "Continue" at bounding box center [692, 17] width 58 height 20
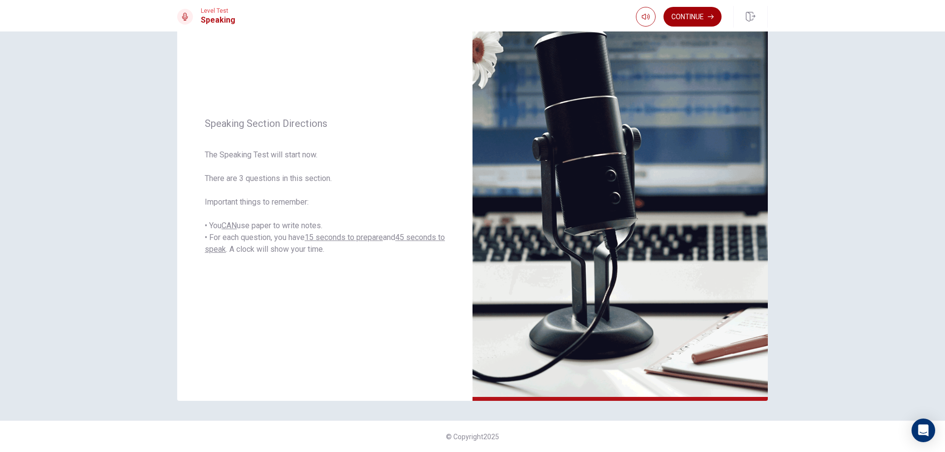
click at [709, 15] on icon "button" at bounding box center [711, 17] width 6 height 6
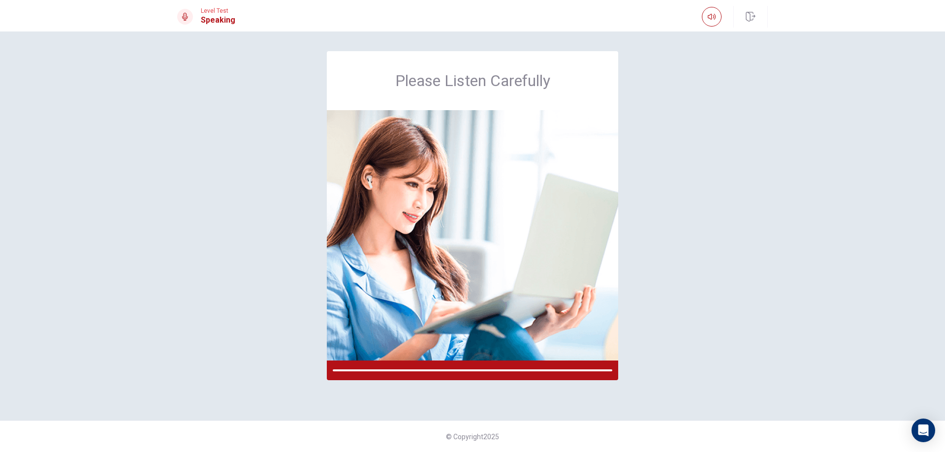
scroll to position [0, 0]
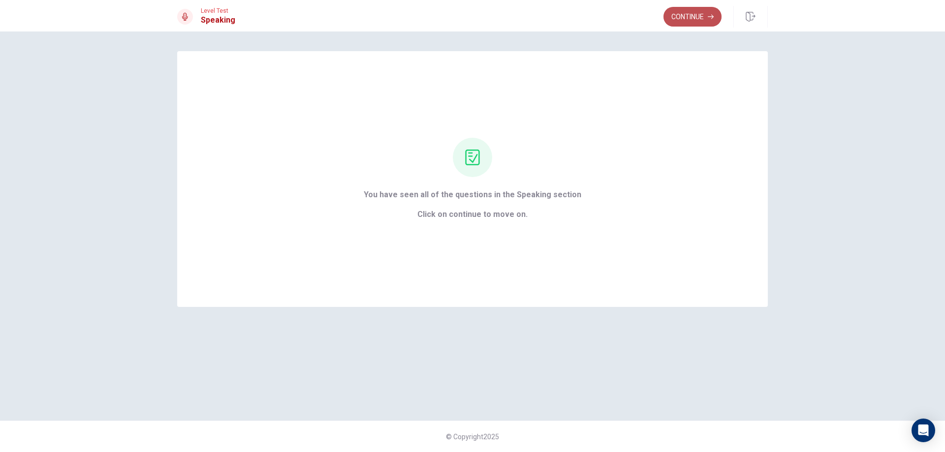
click at [694, 17] on button "Continue" at bounding box center [692, 17] width 58 height 20
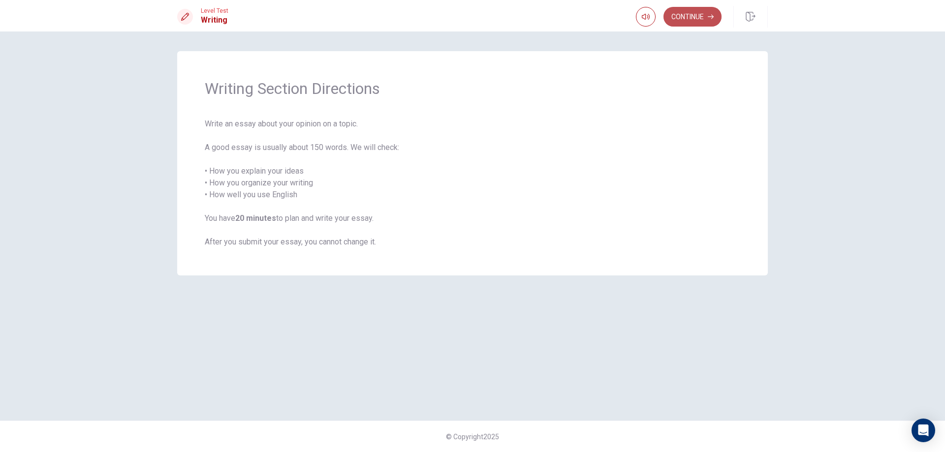
click at [701, 12] on button "Continue" at bounding box center [692, 17] width 58 height 20
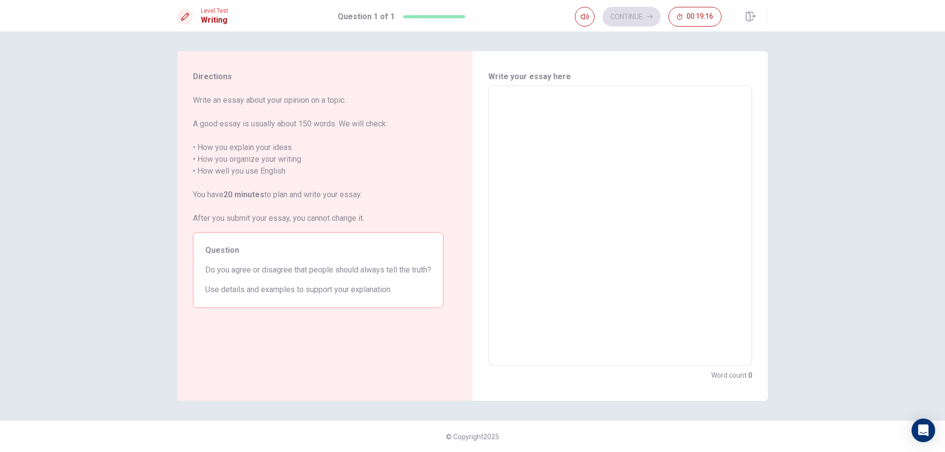
click at [578, 179] on textarea at bounding box center [620, 226] width 250 height 264
type textarea "n"
type textarea "x"
type textarea "no"
type textarea "x"
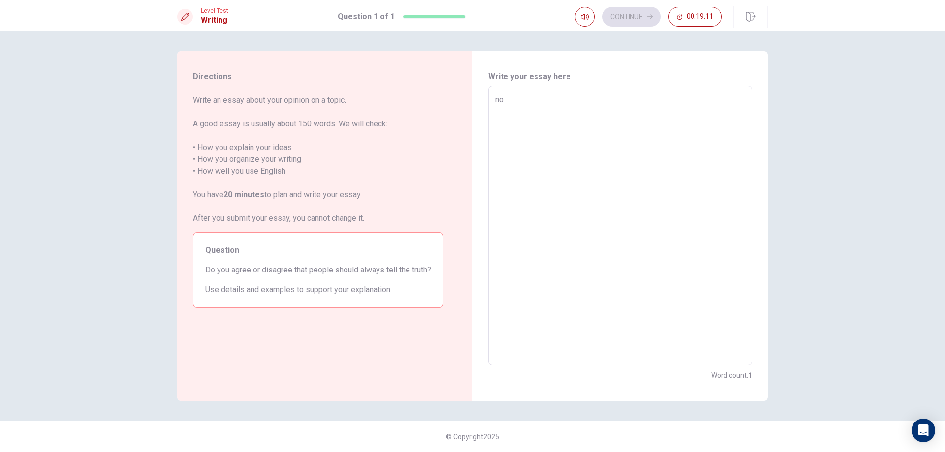
type textarea "no"
type textarea "x"
type textarea "no i"
type textarea "x"
type textarea "no i"
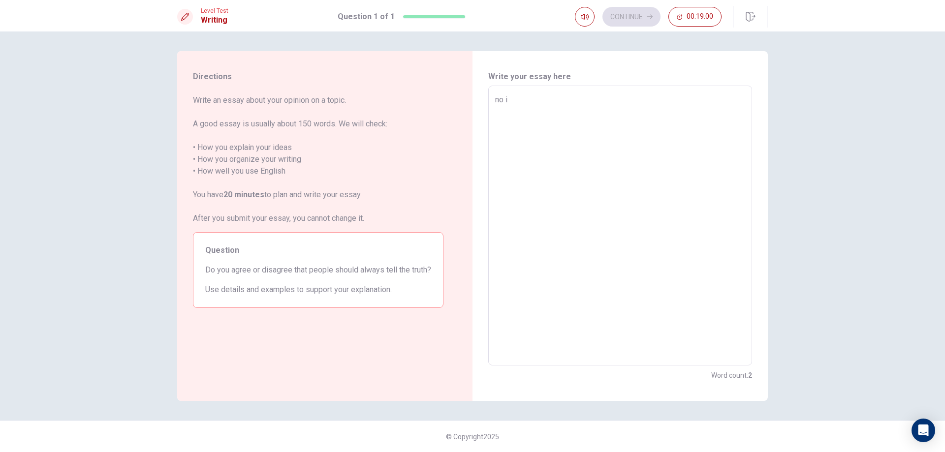
type textarea "x"
type textarea "no i t"
type textarea "x"
type textarea "no i th"
type textarea "x"
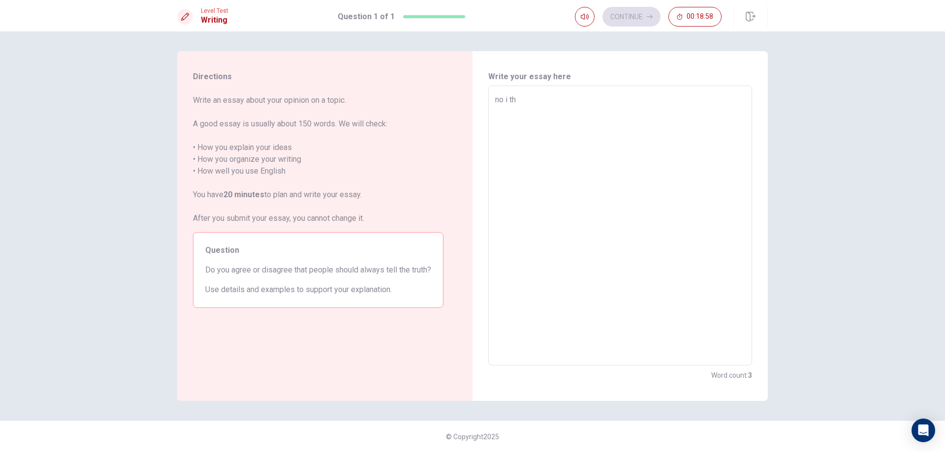
type textarea "no i thi"
type textarea "x"
type textarea "no i thin"
type textarea "x"
type textarea "no i thinl"
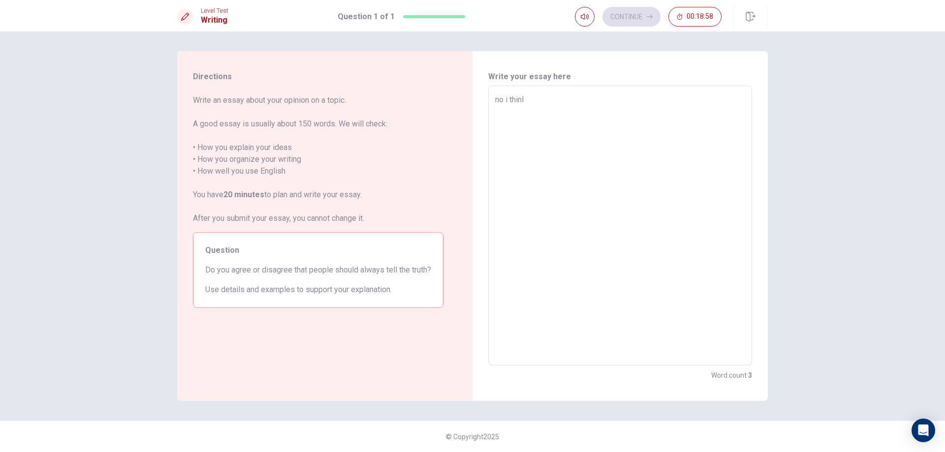
type textarea "x"
type textarea "no i thinl"
type textarea "x"
type textarea "no i thinl"
type textarea "x"
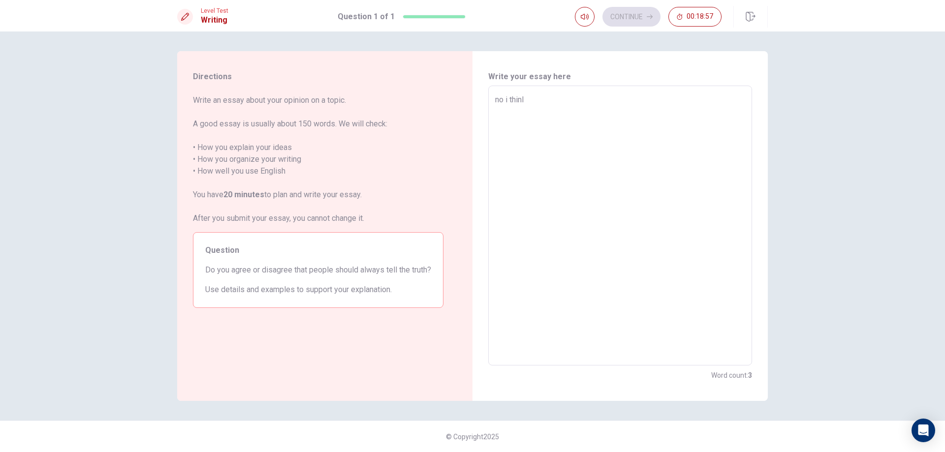
type textarea "no i thin"
type textarea "x"
type textarea "no i think"
type textarea "x"
type textarea "no i think"
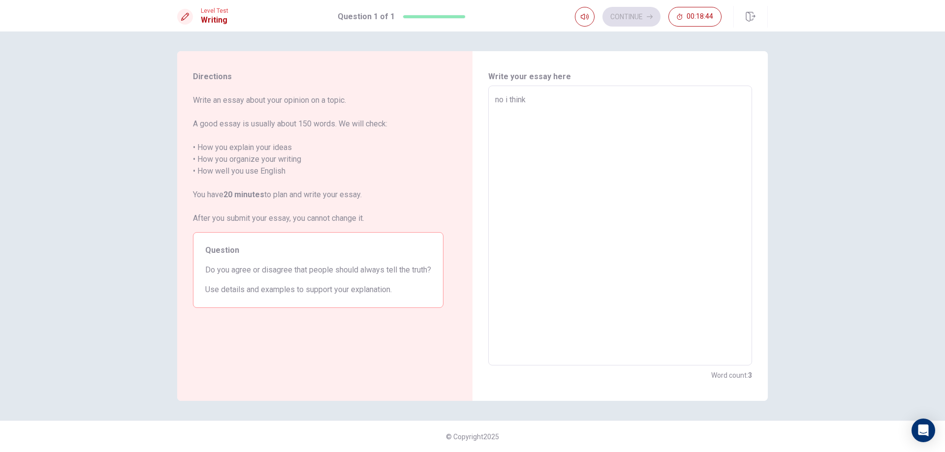
type textarea "x"
type textarea "no i think d"
type textarea "x"
type textarea "no i think di"
type textarea "x"
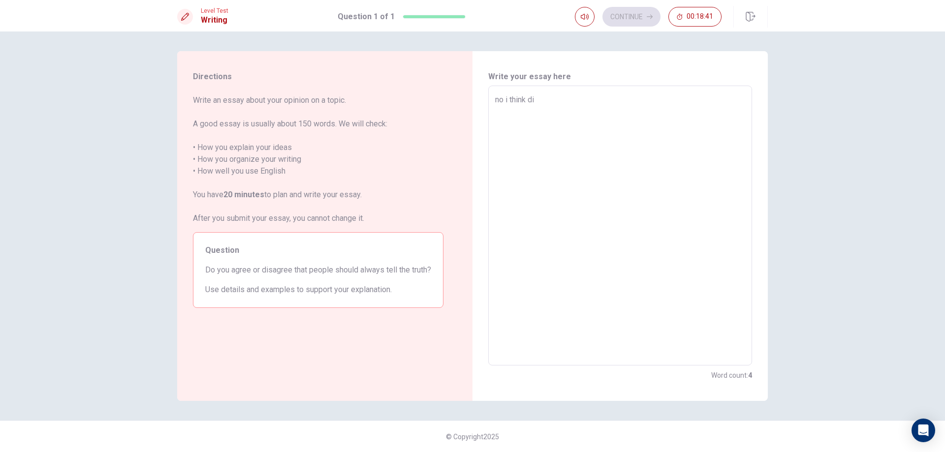
type textarea "no i think dis"
type textarea "x"
type textarea "no i think disa"
type textarea "x"
type textarea "no i think disag"
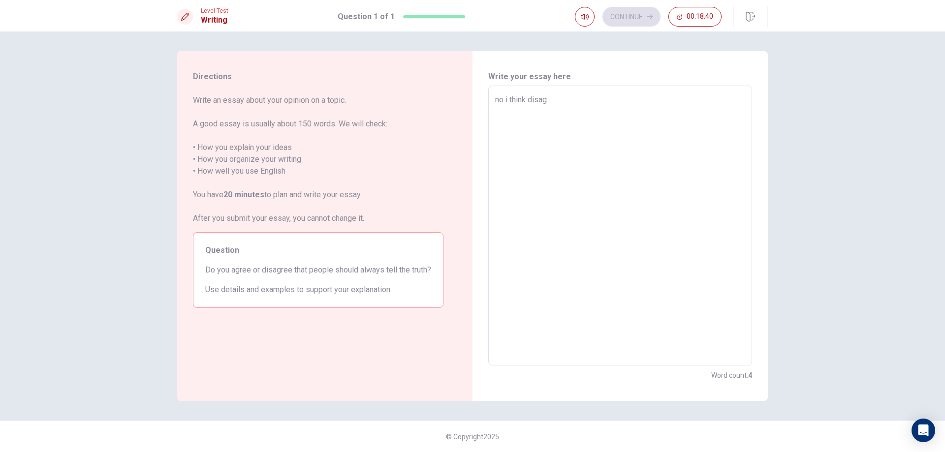
type textarea "x"
type textarea "no i think disagr"
type textarea "x"
type textarea "no i think disagre"
type textarea "x"
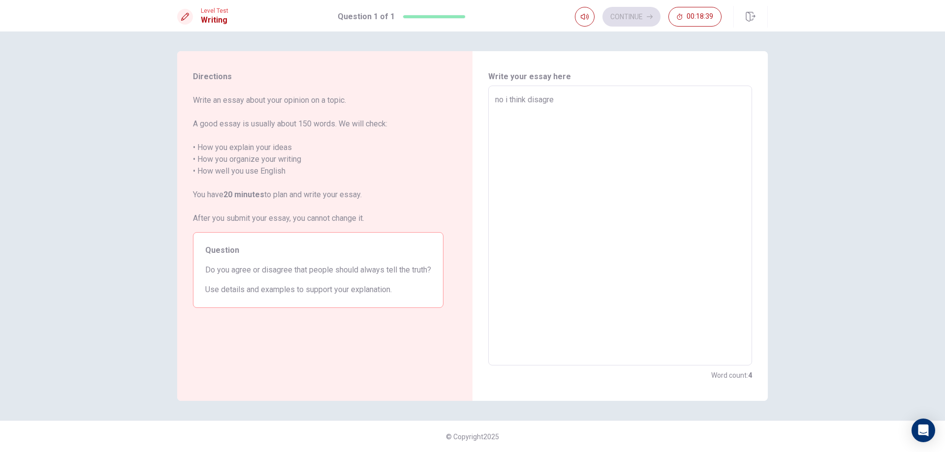
type textarea "no i think disagree"
type textarea "x"
type textarea "no i think disagree"
type textarea "x"
type textarea "no i think disagree f"
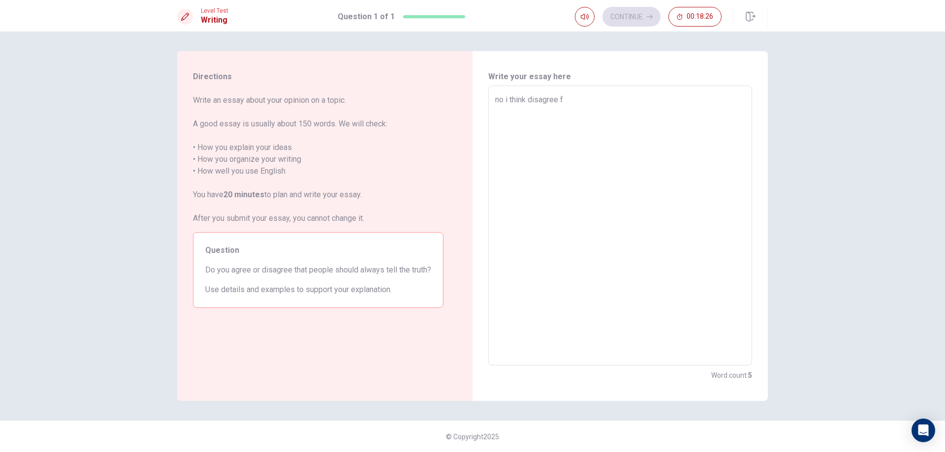
type textarea "x"
type textarea "no i think disagree ff"
type textarea "x"
type textarea "no i think disagree f"
type textarea "x"
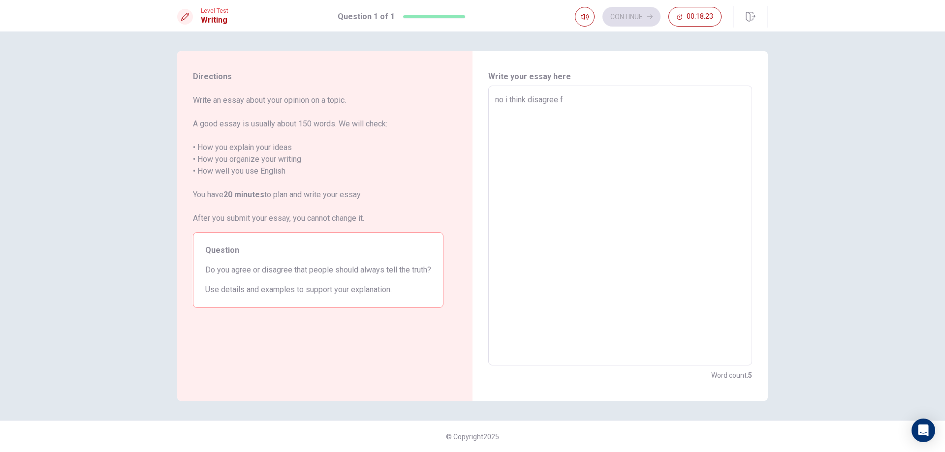
type textarea "no i think disagree"
type textarea "x"
type textarea "no i think disagree t"
type textarea "x"
type textarea "no i think disagree th"
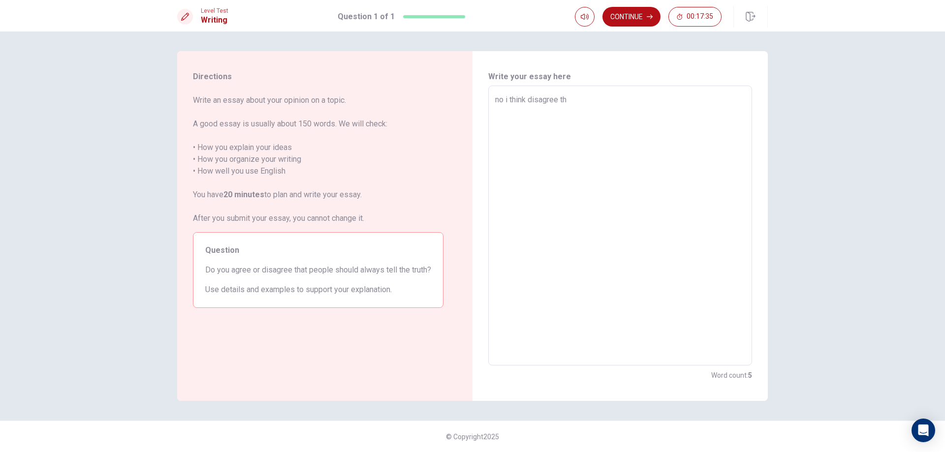
type textarea "x"
type textarea "no i think disagree tha"
type textarea "x"
type textarea "no i think disagree that"
type textarea "x"
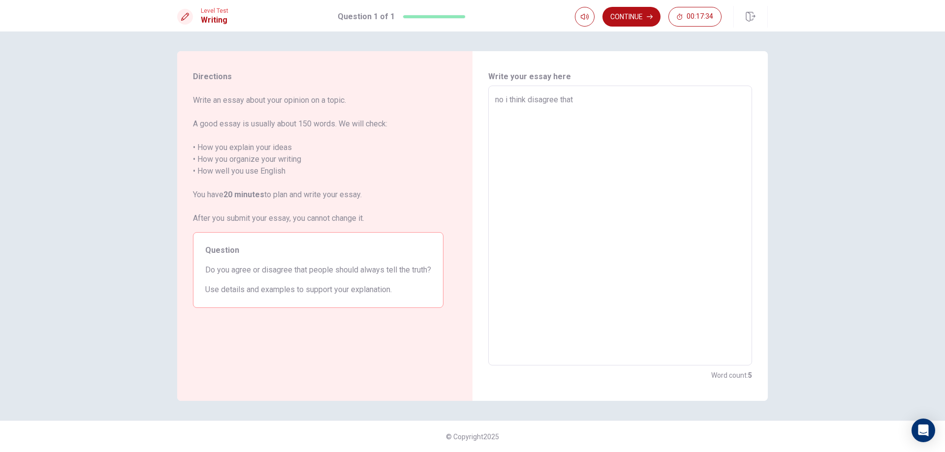
type textarea "no i think disagree that"
type textarea "x"
type textarea "no i think disagree that p"
type textarea "x"
type textarea "no i think disagree that pe"
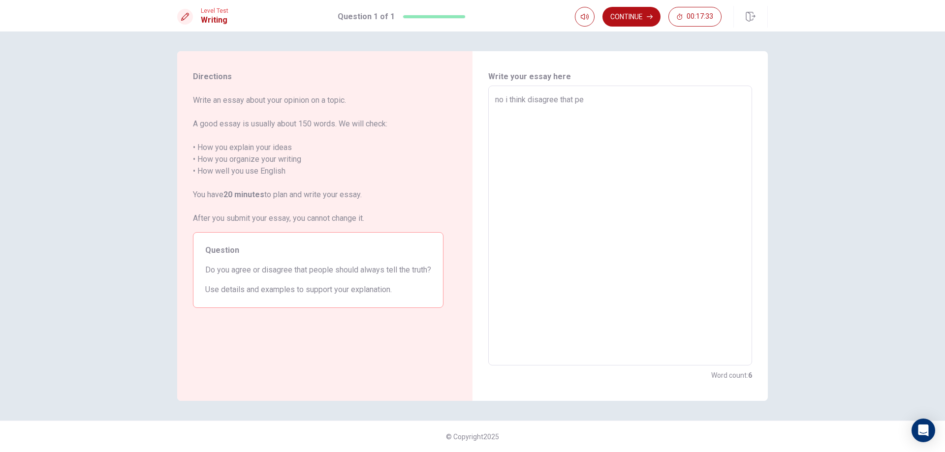
type textarea "x"
type textarea "no i think disagree that peo"
type textarea "x"
type textarea "no i think disagree that peop"
type textarea "x"
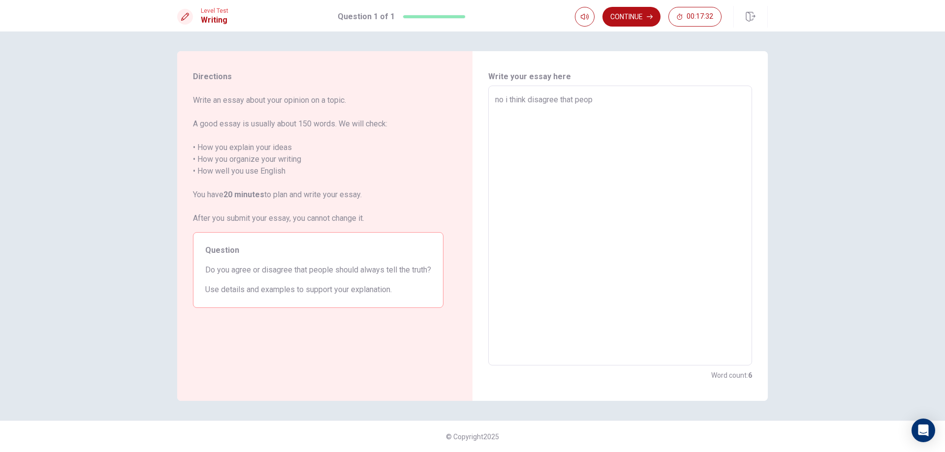
type textarea "no i think disagree that peopl"
type textarea "x"
type textarea "no i think disagree that people"
type textarea "x"
type textarea "no i think disagree that people"
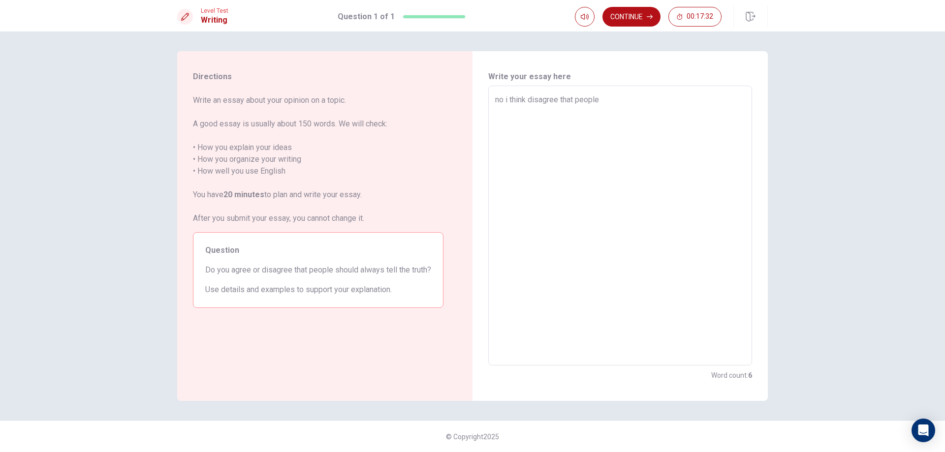
type textarea "x"
type textarea "no i think disagree that people i"
type textarea "x"
type textarea "no i think disagree that people is"
type textarea "x"
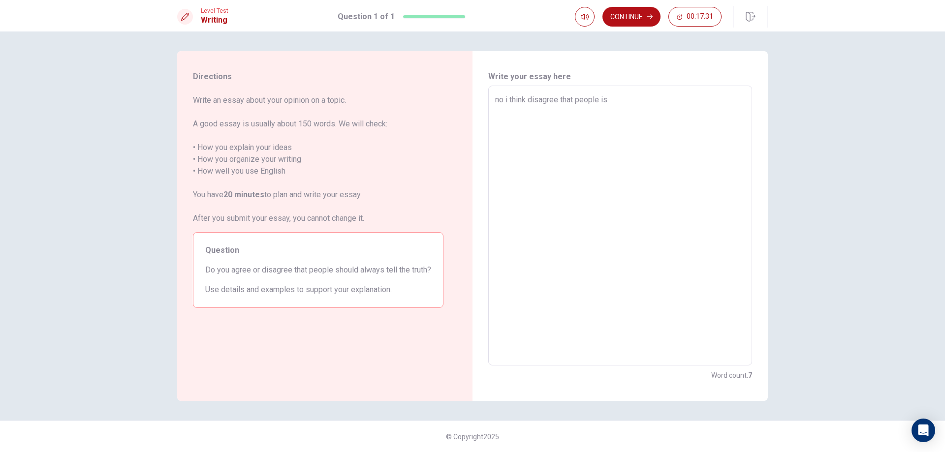
type textarea "no i think disagree that people is"
type textarea "x"
type textarea "no i think disagree that people is p"
type textarea "x"
type textarea "no i think disagree that people is pr"
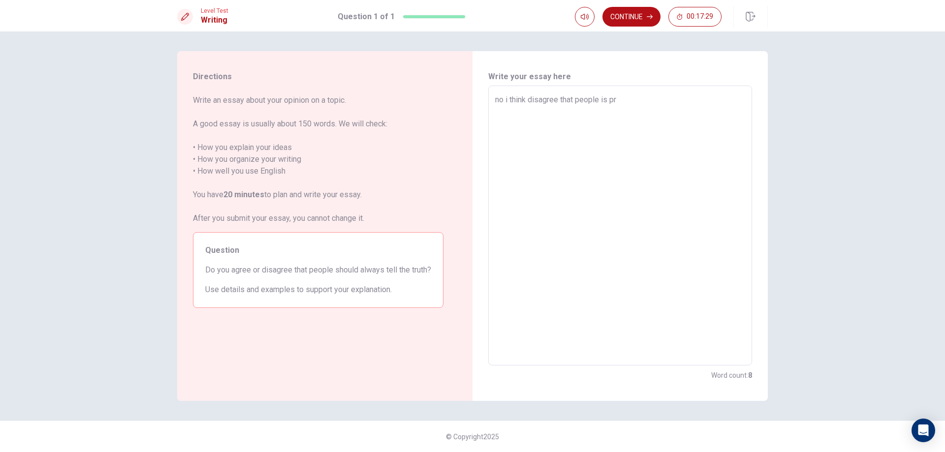
type textarea "x"
type textarea "no i think disagree that people is pri"
type textarea "x"
type textarea "no i think disagree that people is priv"
type textarea "x"
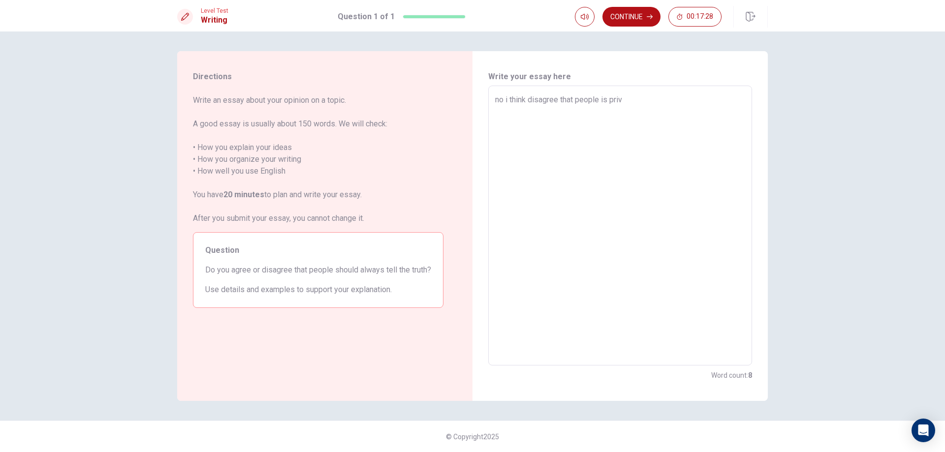
type textarea "no i think disagree that people is [PERSON_NAME]"
type textarea "x"
type textarea "no i think disagree that people is privat"
type textarea "x"
type textarea "no i think disagree that people is private"
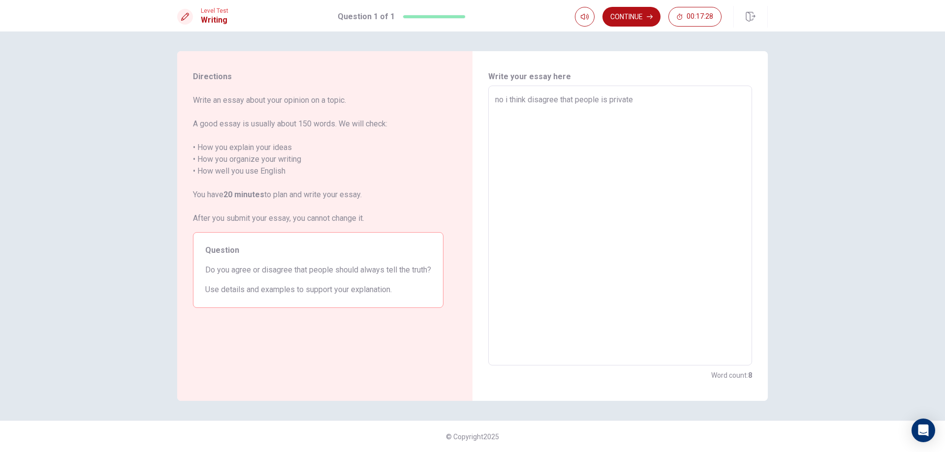
type textarea "x"
type textarea "no i think disagree that people is privater"
type textarea "x"
type textarea "no i think disagree that people is private"
type textarea "x"
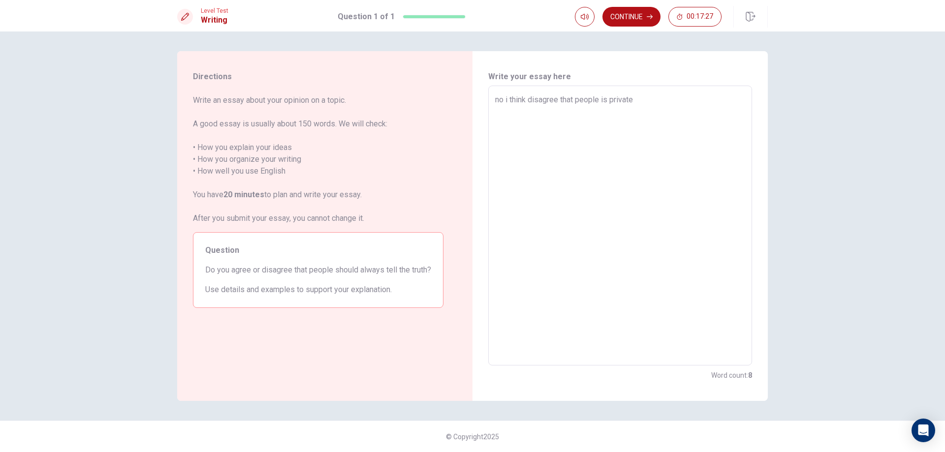
type textarea "no i think disagree that people is privat"
type textarea "x"
type textarea "no i think disagree that people is privatr"
type textarea "x"
type textarea "no i think disagree that people is privat"
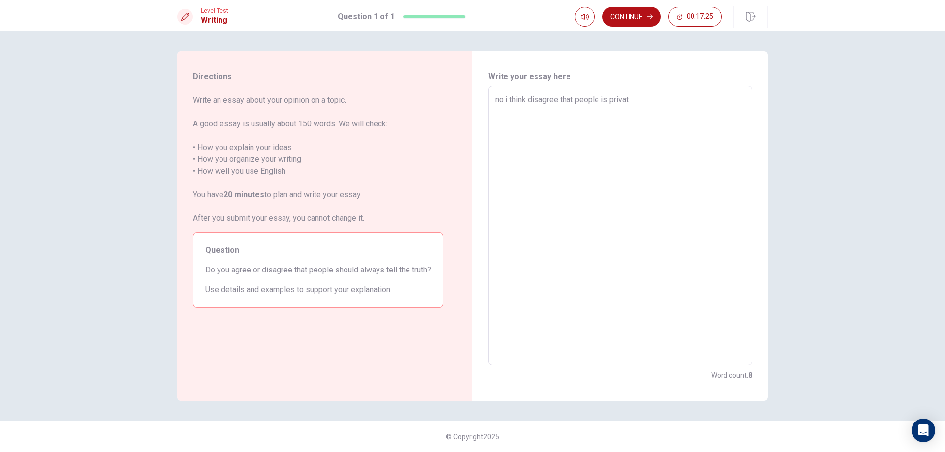
type textarea "x"
type textarea "no i think disagree that people is private"
type textarea "x"
type textarea "no i think disagree that people is private"
type textarea "x"
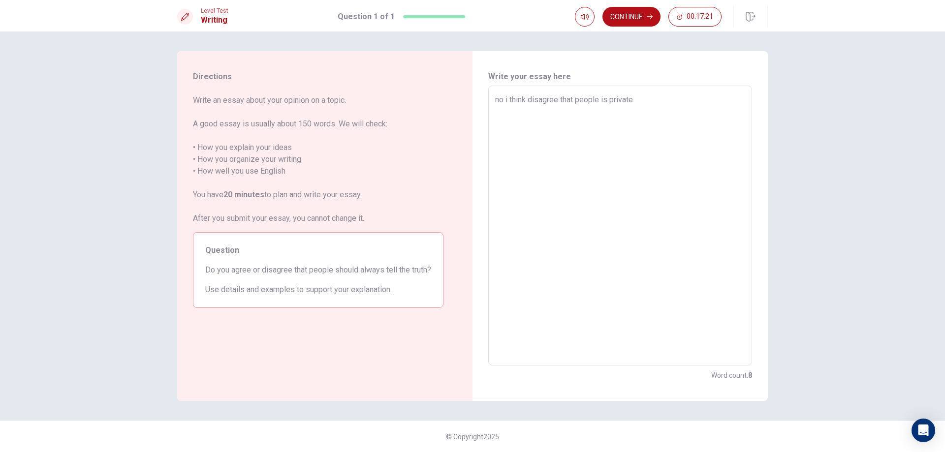
type textarea "no i think disagree that people is private b"
type textarea "x"
type textarea "no i think disagree that people is private bu"
type textarea "x"
type textarea "no i think disagree that people is private but"
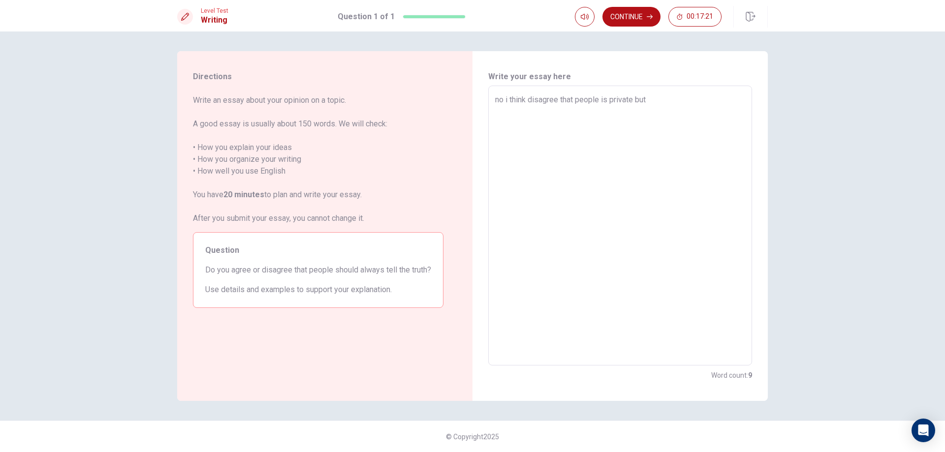
type textarea "x"
type textarea "no i think disagree that people is private but"
click at [556, 101] on textarea "no i think disagree that people is private but" at bounding box center [620, 226] width 250 height 264
click at [557, 101] on textarea "no i think disagree that people is private but" at bounding box center [620, 226] width 250 height 264
click at [707, 105] on textarea "no i think disagree that people is private but" at bounding box center [620, 226] width 250 height 264
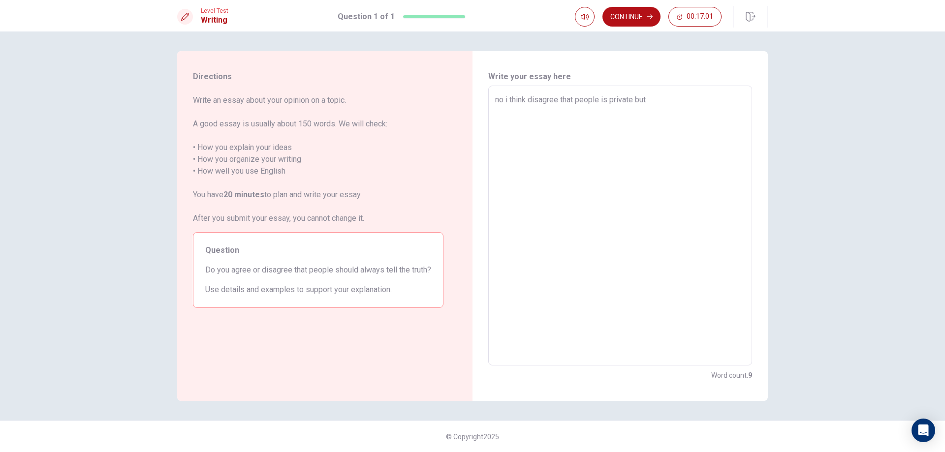
type textarea "x"
type textarea "no i think disagree that people is private but i"
type textarea "x"
type textarea "no i think disagree that people is private but i"
type textarea "x"
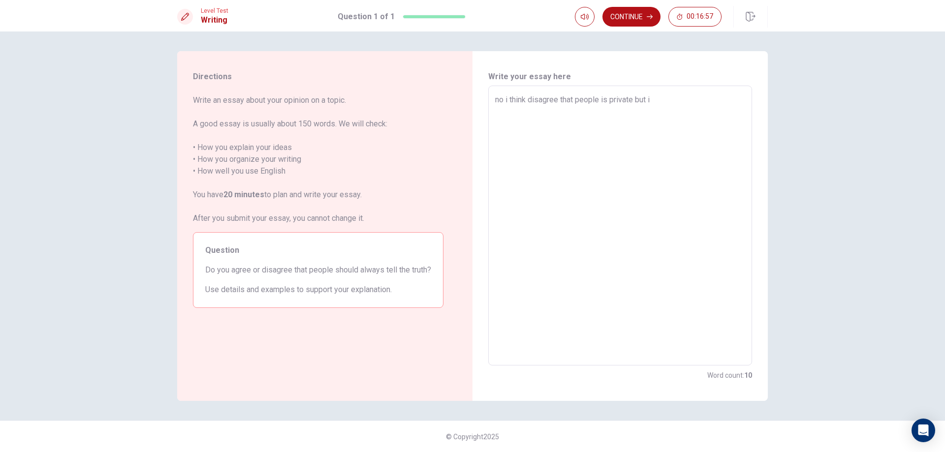
type textarea "no i think disagree that people is private but i"
type textarea "x"
type textarea "no i think disagree that people is private but id"
type textarea "x"
type textarea "no i think disagree that people is private but ido"
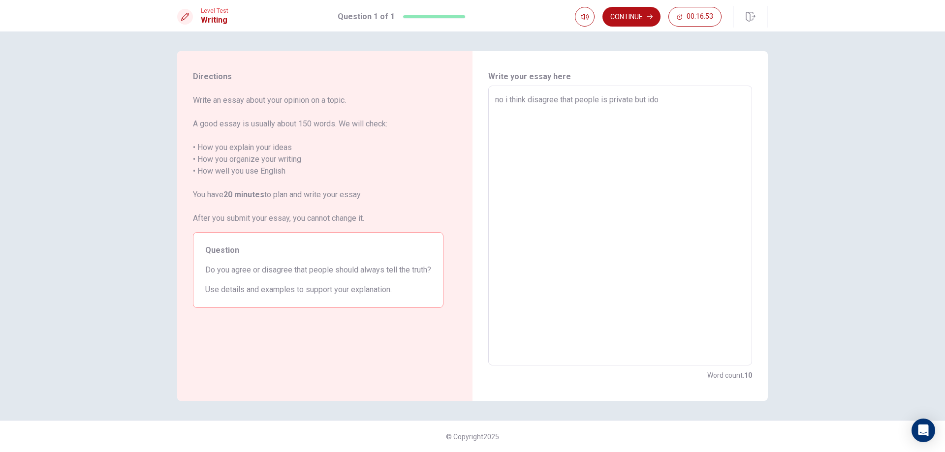
type textarea "x"
type textarea "no i think disagree that people is private but idon"
type textarea "x"
type textarea "no i think disagree that people is private but idont"
type textarea "x"
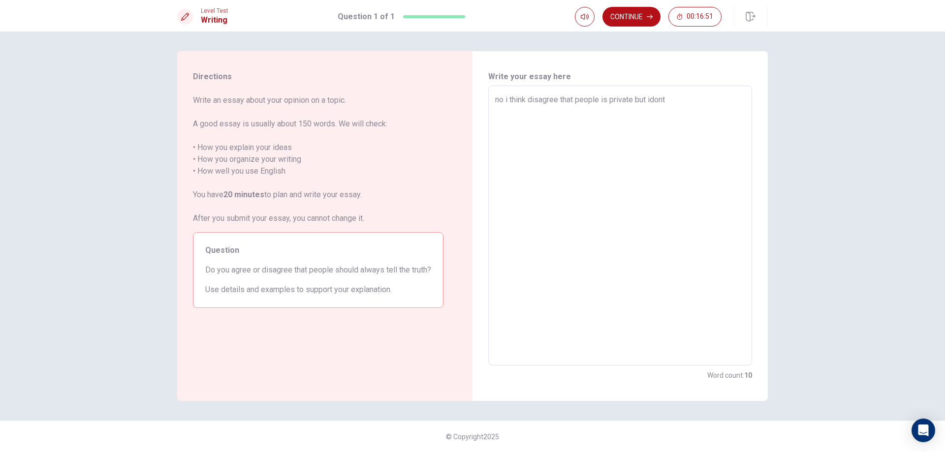
type textarea "no i think disagree that people is private but idont"
type textarea "x"
type textarea "no i think disagree that people is private but idont t"
type textarea "x"
type textarea "no i think disagree that people is private but idont tr"
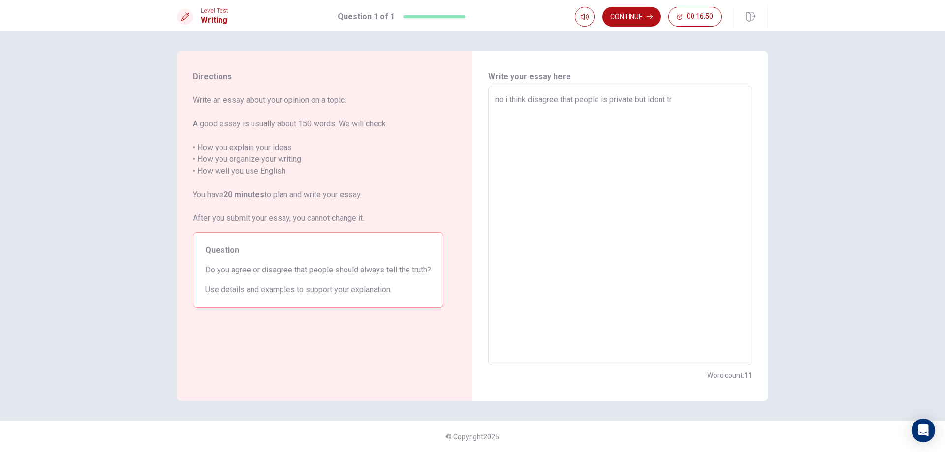
type textarea "x"
type textarea "no i think disagree that people is private but idont tru"
type textarea "x"
type textarea "no i think disagree that people is private but idont trus"
type textarea "x"
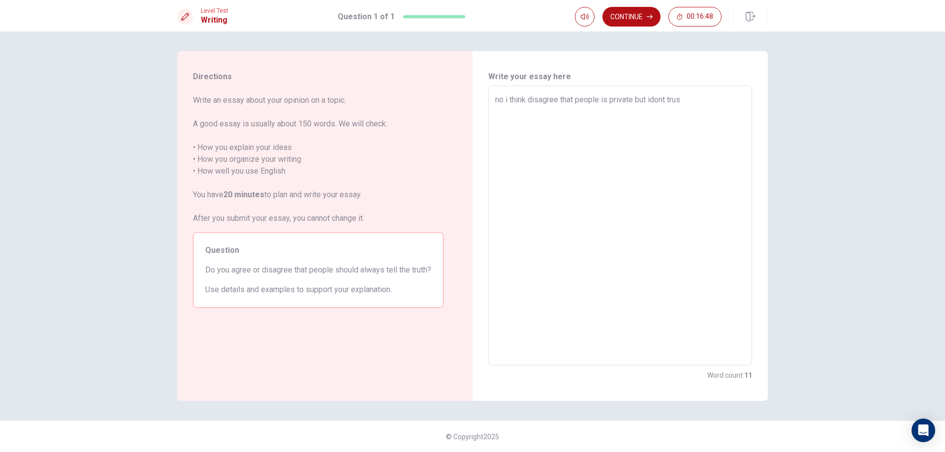
type textarea "no i think disagree that people is private but idont trust"
type textarea "x"
type textarea "no i think disagree that people is private but idont trus"
type textarea "x"
type textarea "no i think disagree that people is private but idont [PERSON_NAME]"
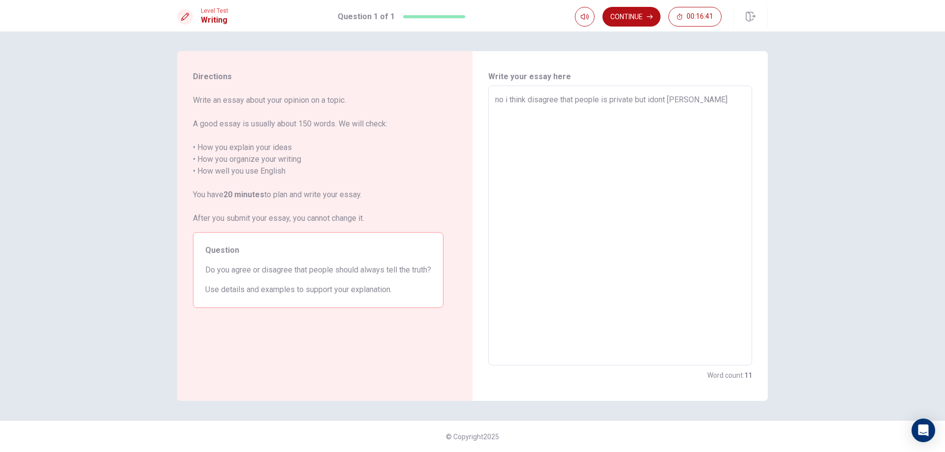
type textarea "x"
type textarea "no i think disagree that people is private but idont [PERSON_NAME]"
type textarea "x"
type textarea "no i think disagree that people is private but idont [PERSON_NAME]"
type textarea "x"
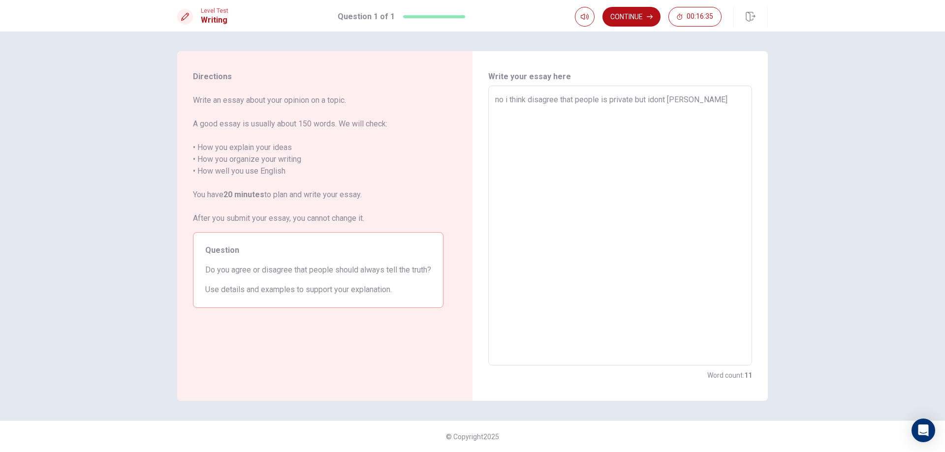
type textarea "no i think disagree that people is private but idont trus"
type textarea "x"
type textarea "no i think disagree that people is private but idont tru"
type textarea "x"
type textarea "no i think disagree that people is private but idont tr"
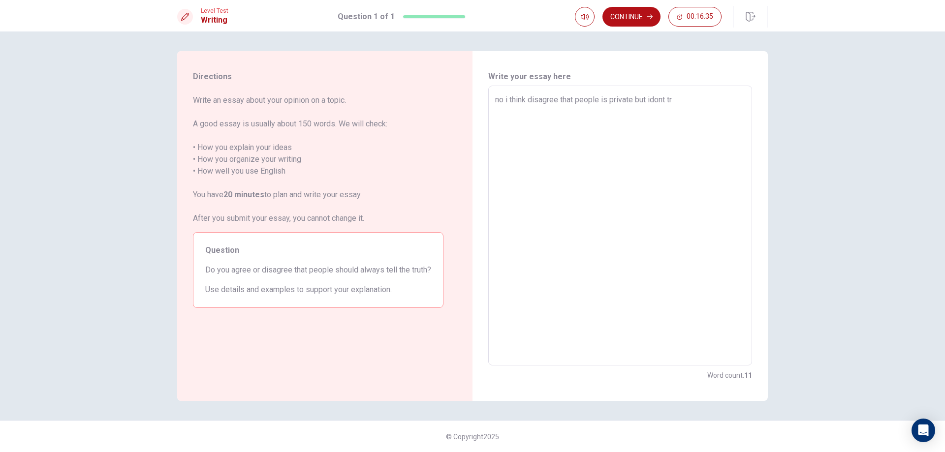
type textarea "x"
type textarea "no i think disagree that people is private but idont t"
type textarea "x"
type textarea "no i think disagree that people is private but idont"
type textarea "x"
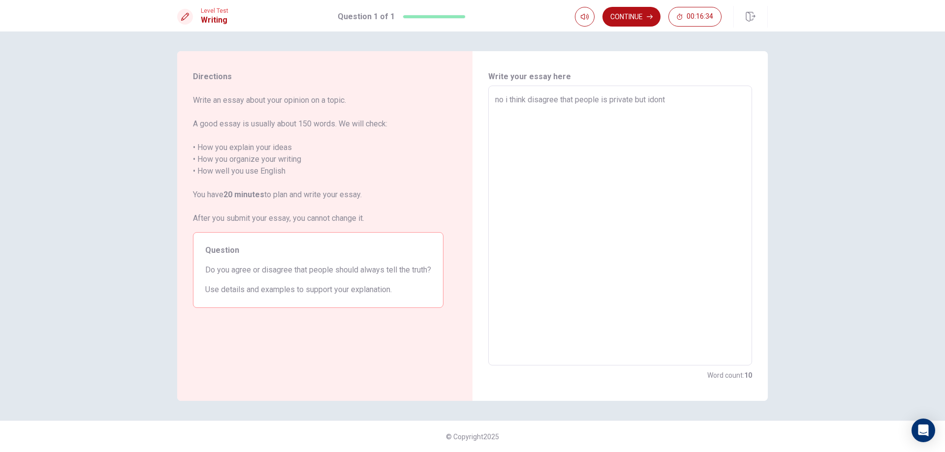
type textarea "no i think disagree that people is private but idont"
type textarea "x"
type textarea "no i think disagree that people is private but idon"
type textarea "x"
type textarea "no i think disagree that people is private but ido"
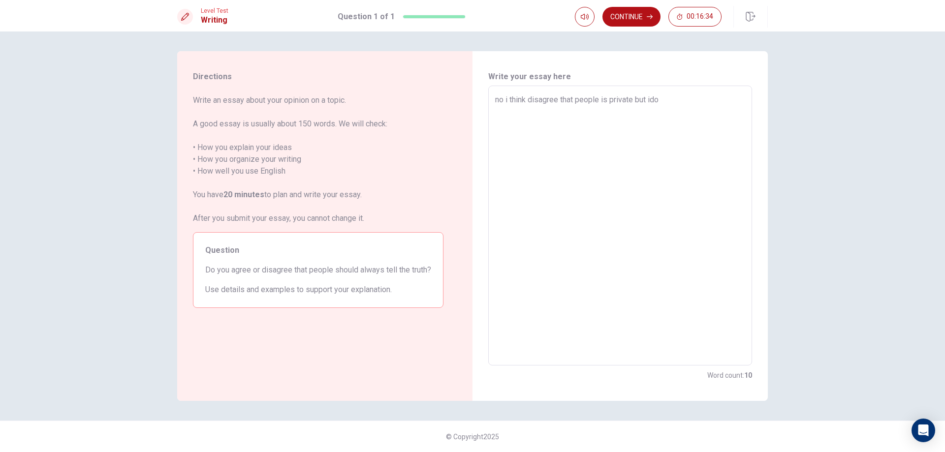
type textarea "x"
type textarea "no i think disagree that people is private but id"
type textarea "x"
type textarea "no i think disagree that people is private but i"
type textarea "x"
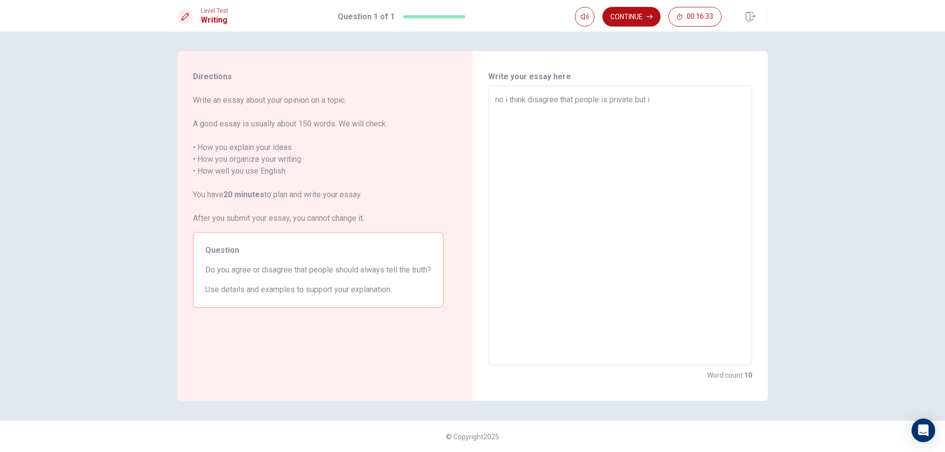
type textarea "no i think disagree that people is private but"
type textarea "x"
type textarea "no i think disagree that people is private but d"
type textarea "x"
type textarea "no i think disagree that people is private but do"
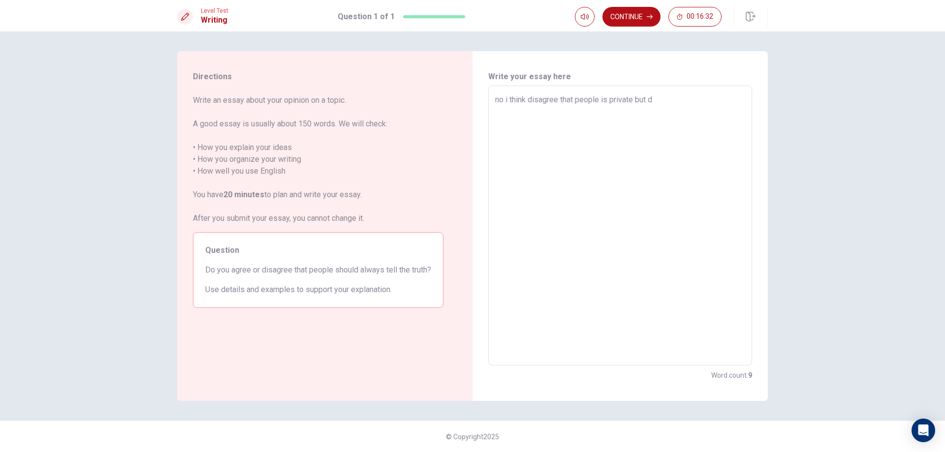
type textarea "x"
type textarea "no i think disagree that people is private but don"
type textarea "x"
type textarea "no i think disagree that people is private but dont"
type textarea "x"
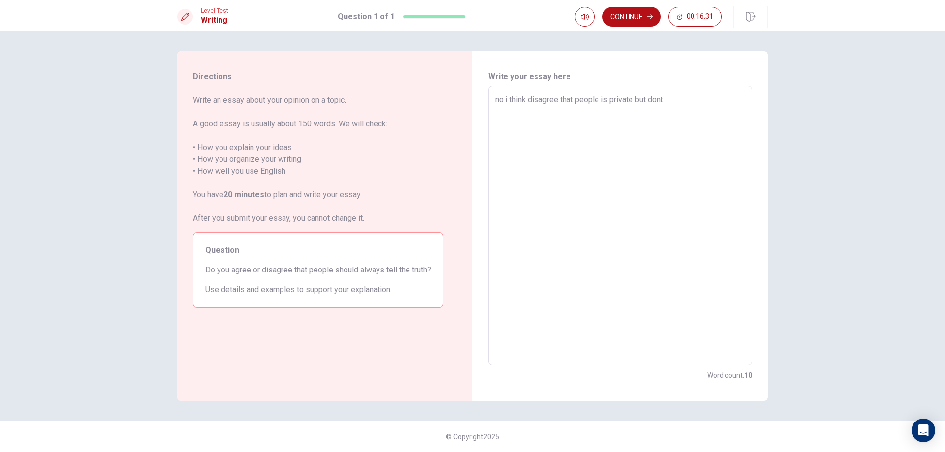
type textarea "no i think disagree that people is private but dont"
type textarea "x"
type textarea "no i think disagree that people is private but dont t"
type textarea "x"
type textarea "no i think disagree that people is private but dont te"
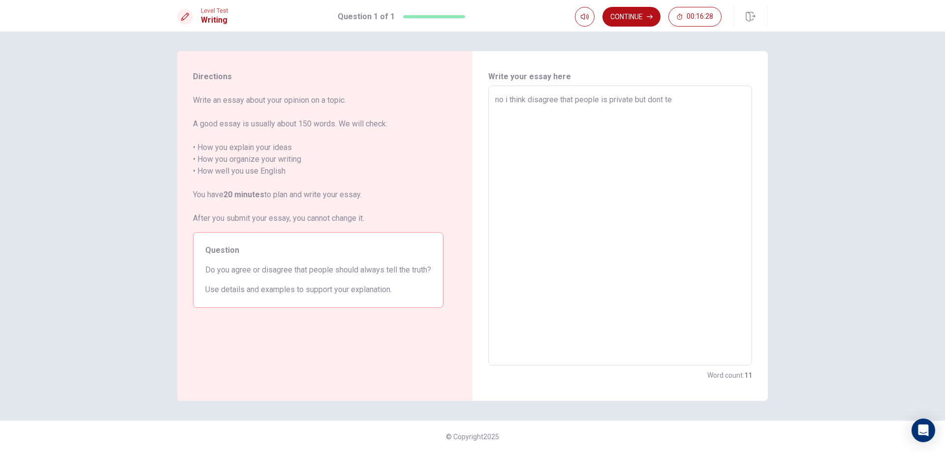
type textarea "x"
type textarea "no i think disagree that people is private but dont tel"
type textarea "x"
type textarea "no i think disagree that people is private but dont tell"
type textarea "x"
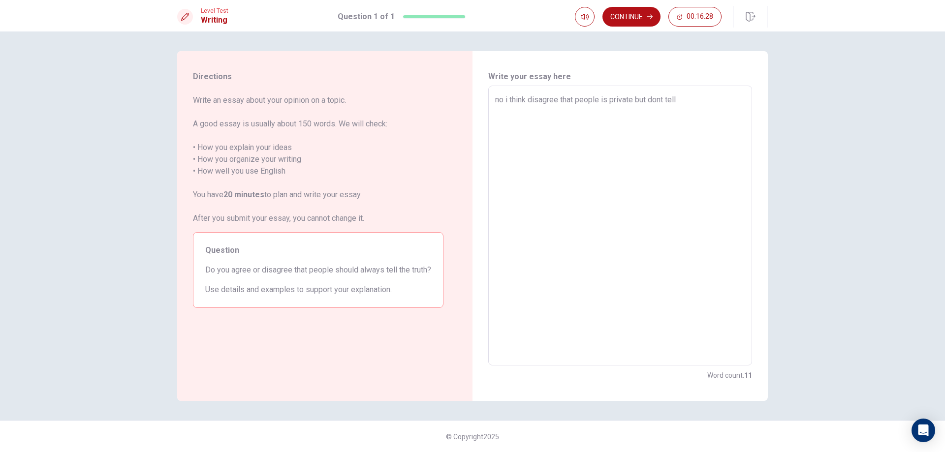
type textarea "no i think disagree that people is private but dont tell"
type textarea "x"
type textarea "no i think disagree that people is private but dont tell e"
type textarea "x"
click at [644, 18] on button "Continue" at bounding box center [631, 17] width 58 height 20
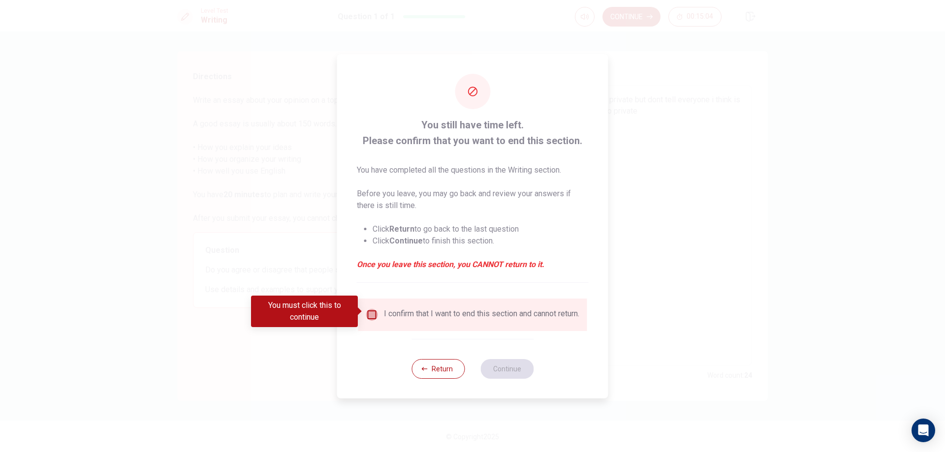
click at [366, 312] on input "You must click this to continue" at bounding box center [372, 315] width 12 height 12
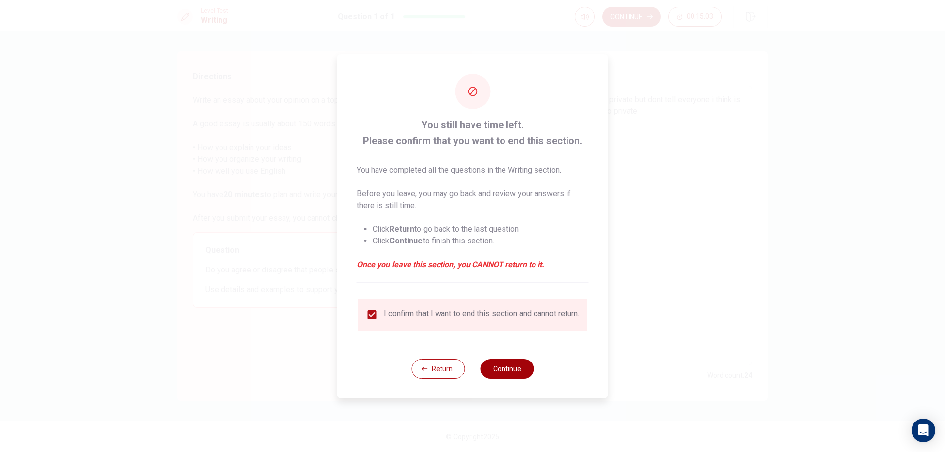
click at [511, 375] on button "Continue" at bounding box center [506, 369] width 53 height 20
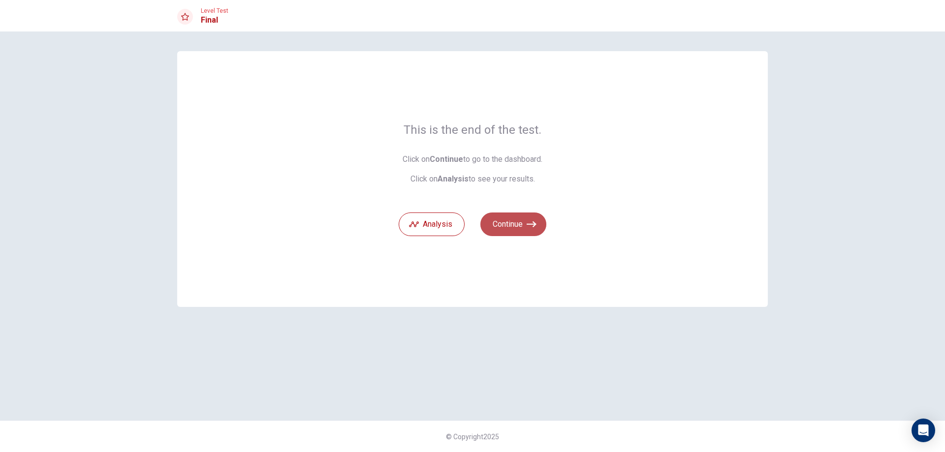
click at [503, 221] on button "Continue" at bounding box center [513, 225] width 66 height 24
